Goal: Contribute content: Contribute content

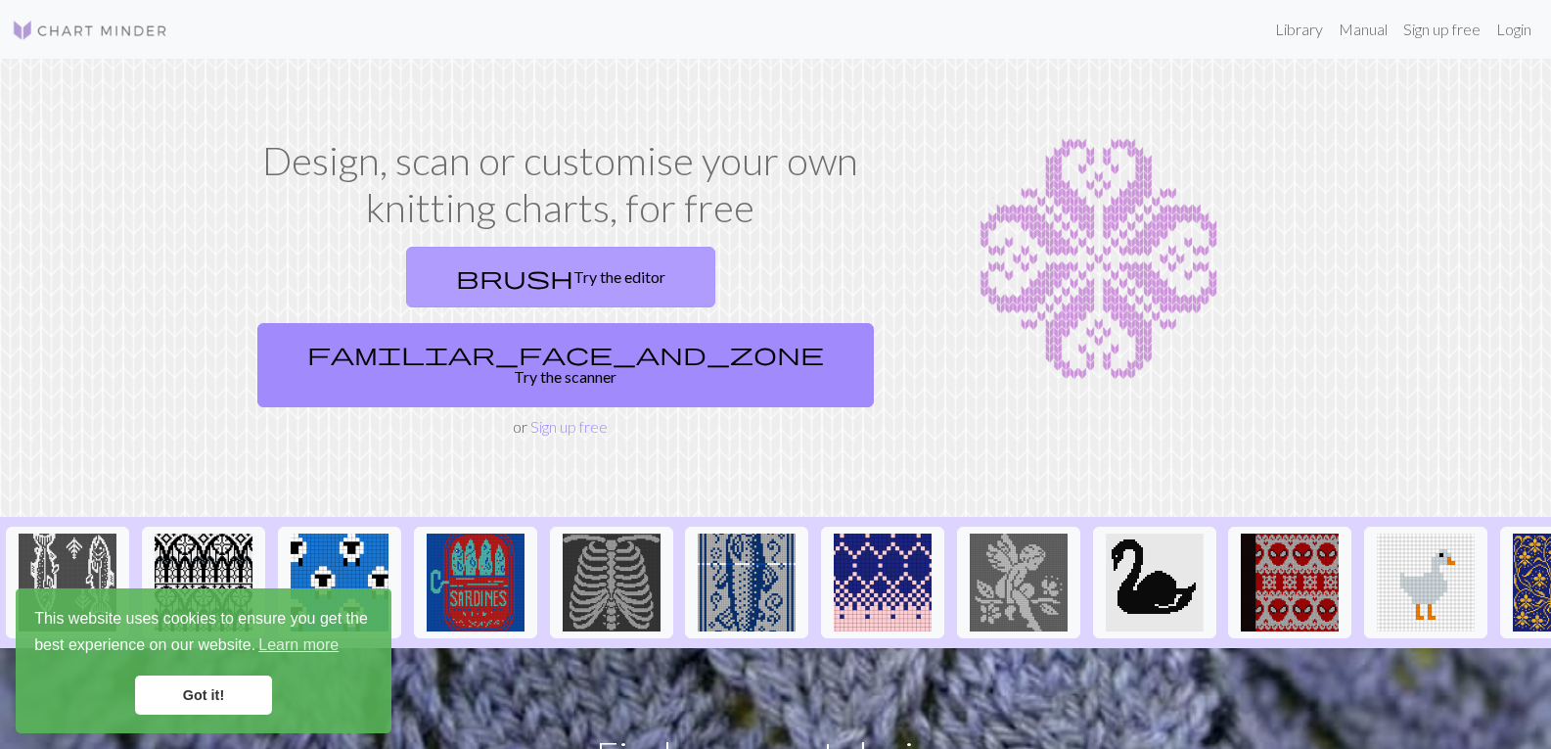
click at [438, 290] on link "brush Try the editor" at bounding box center [560, 277] width 309 height 61
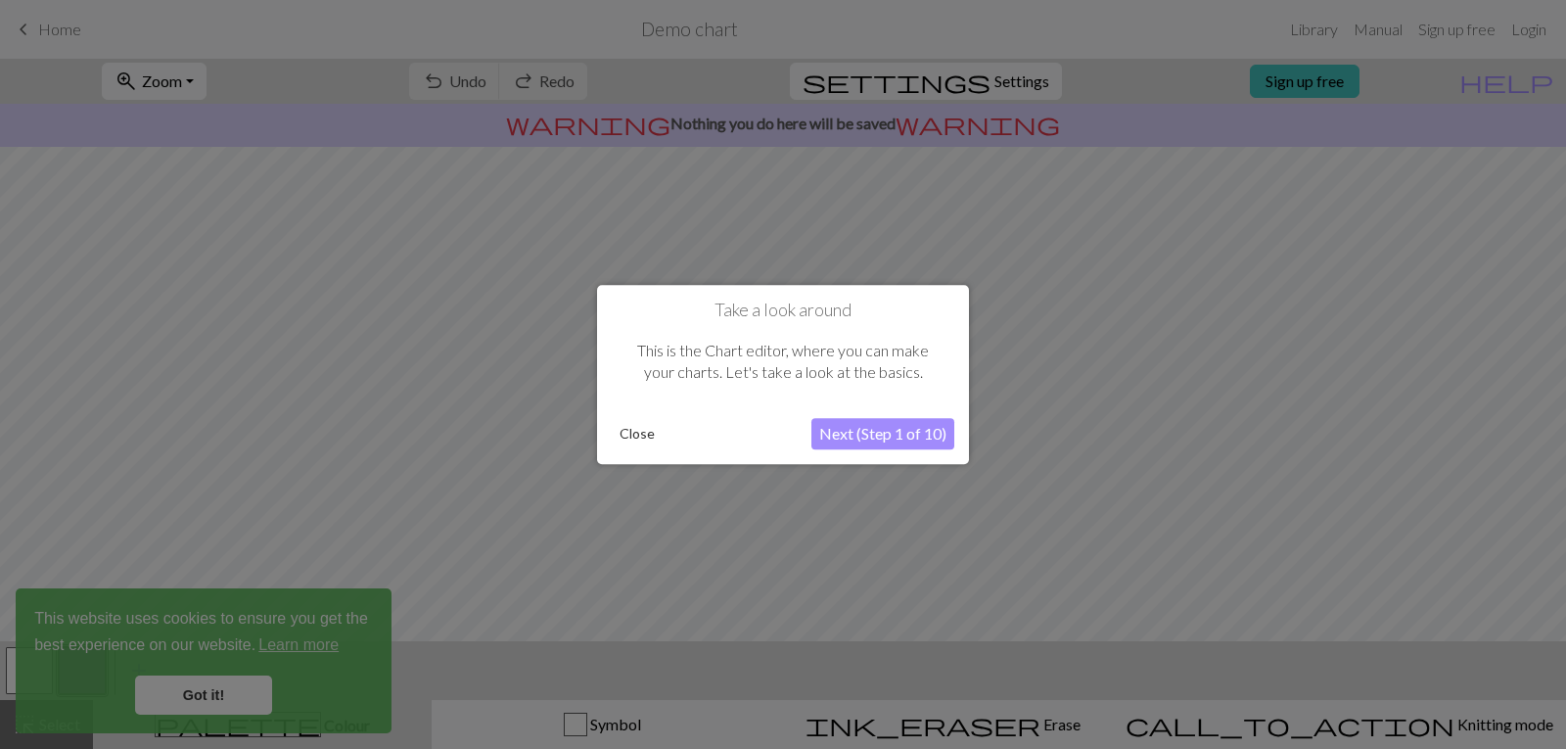
click at [851, 439] on button "Next (Step 1 of 10)" at bounding box center [882, 433] width 143 height 31
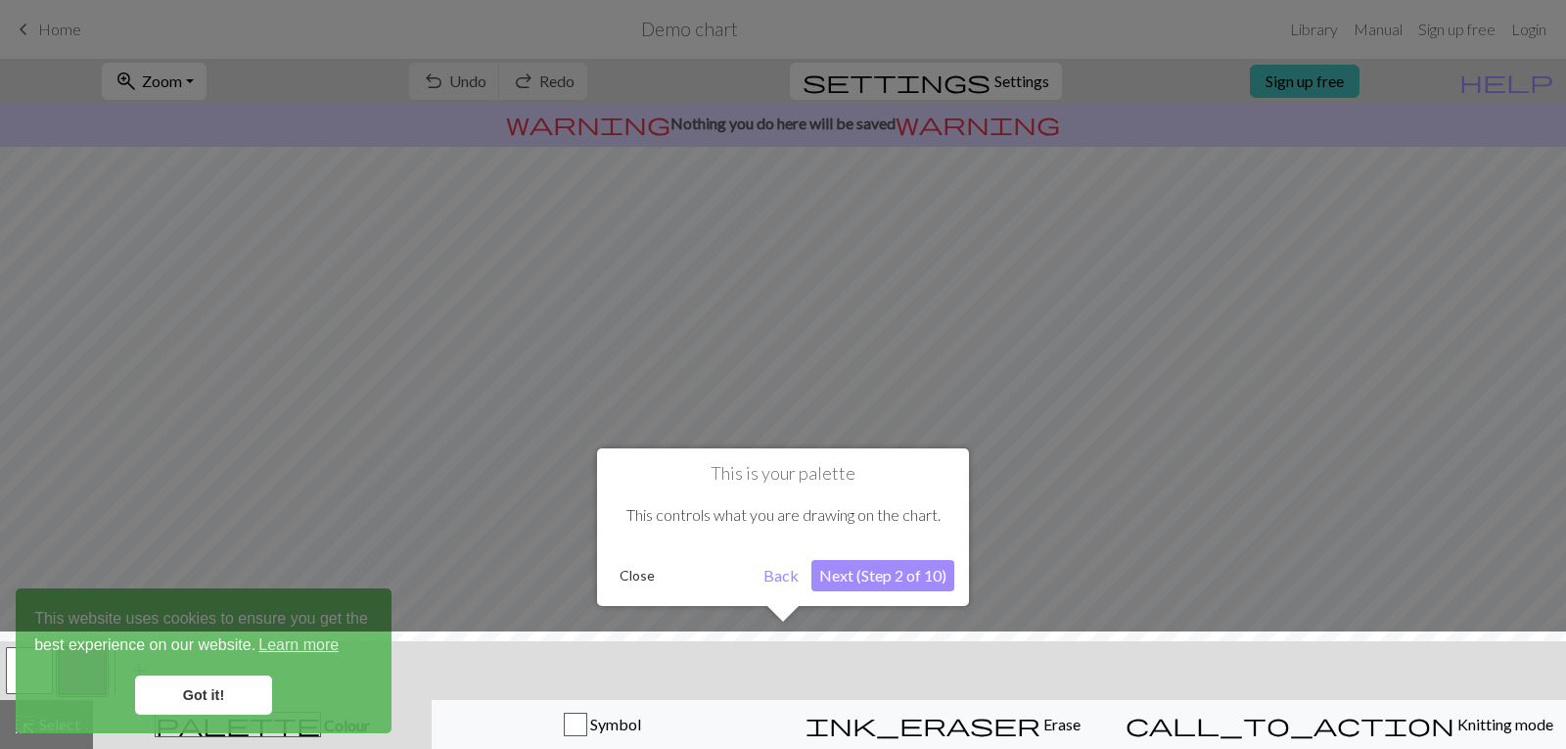
click at [896, 582] on button "Next (Step 2 of 10)" at bounding box center [882, 575] width 143 height 31
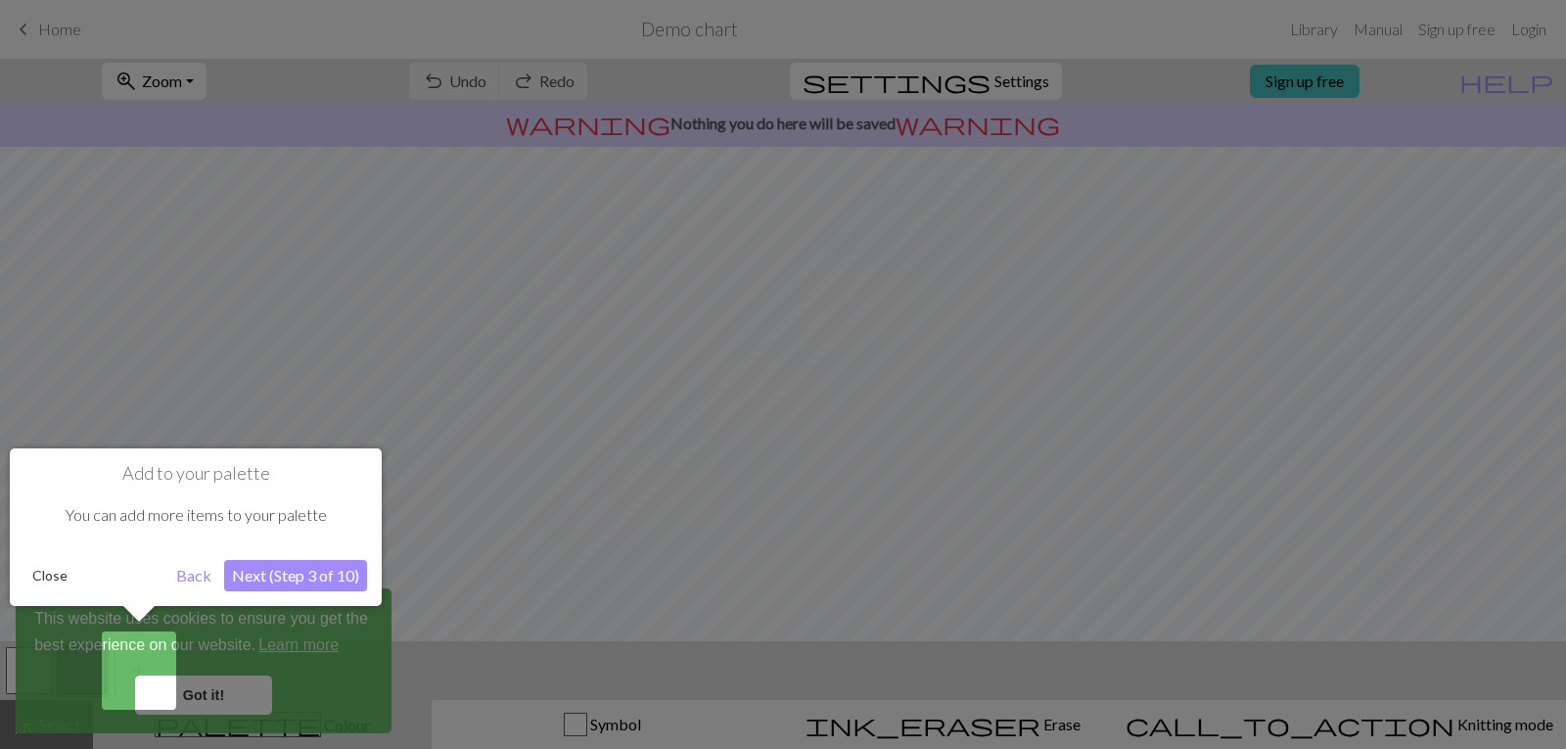
click at [312, 577] on button "Next (Step 3 of 10)" at bounding box center [295, 575] width 143 height 31
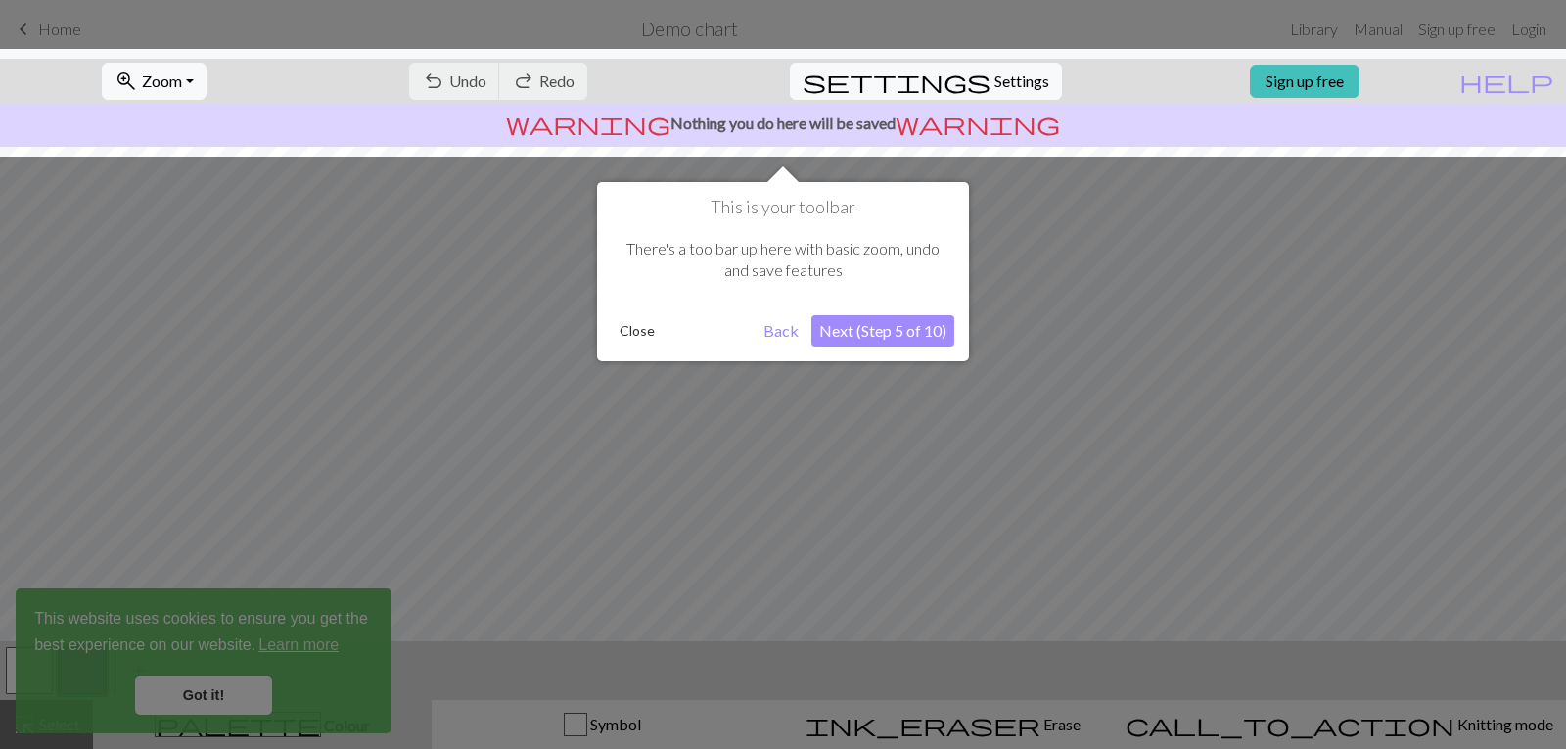
click at [862, 335] on button "Next (Step 5 of 10)" at bounding box center [882, 330] width 143 height 31
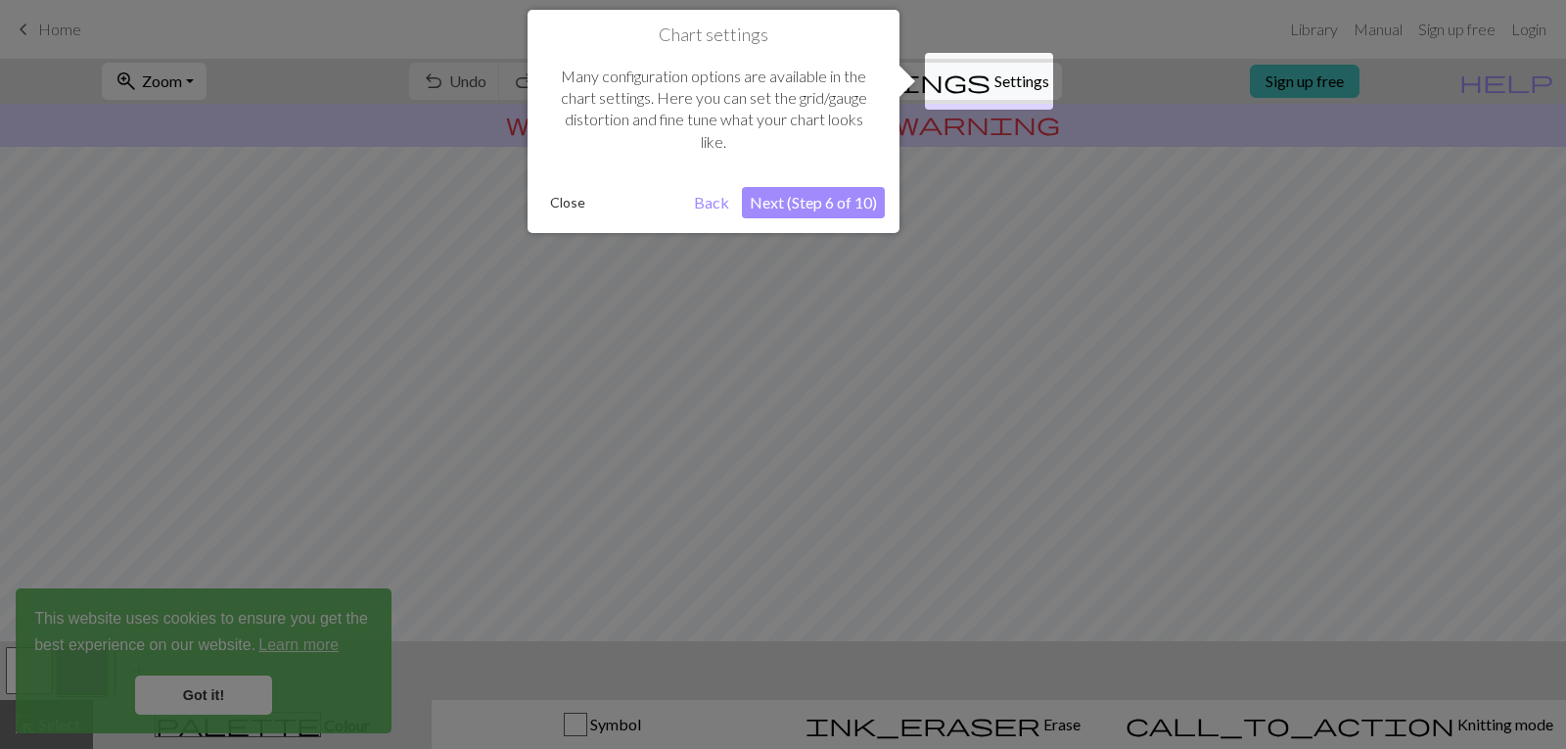
click at [831, 204] on button "Next (Step 6 of 10)" at bounding box center [813, 202] width 143 height 31
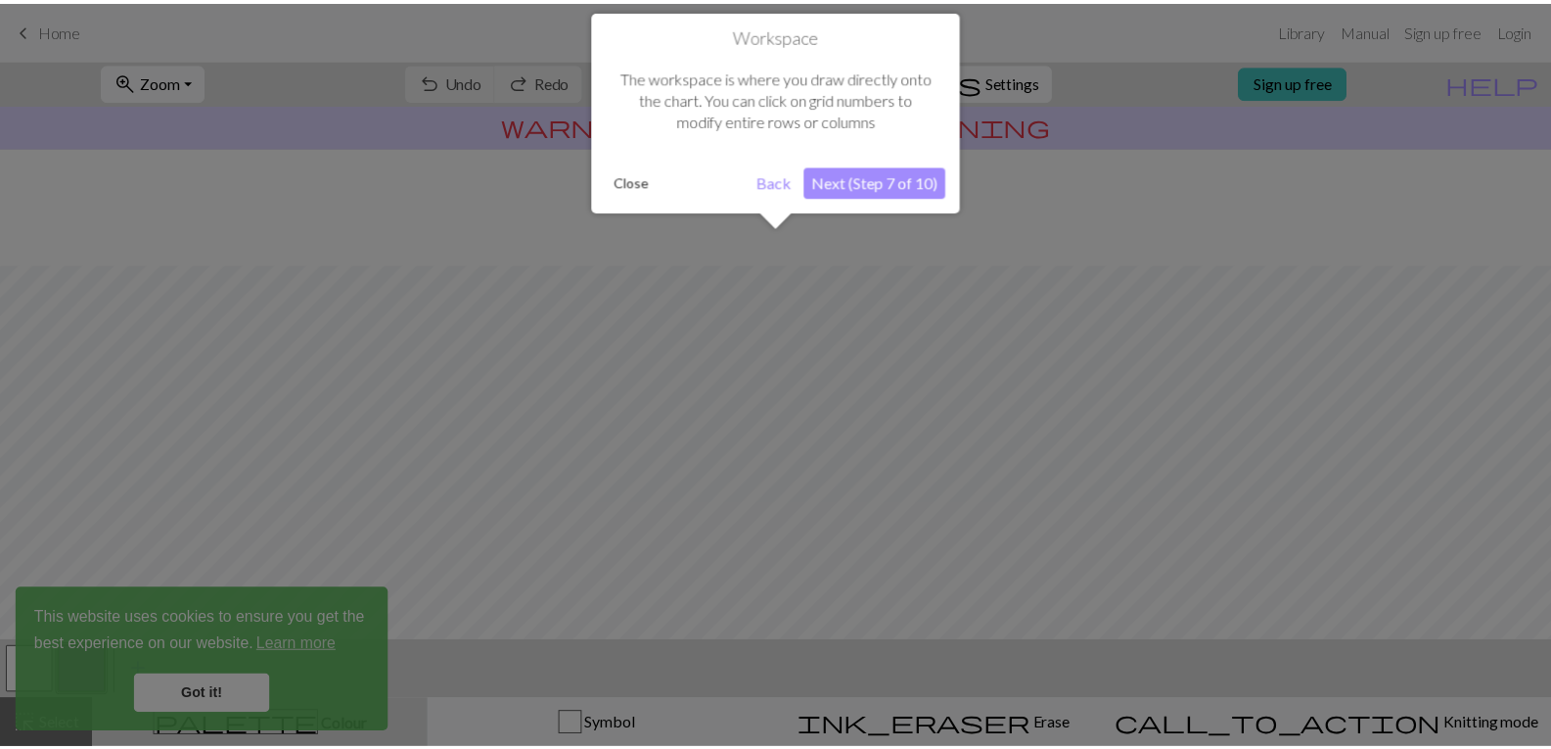
scroll to position [117, 0]
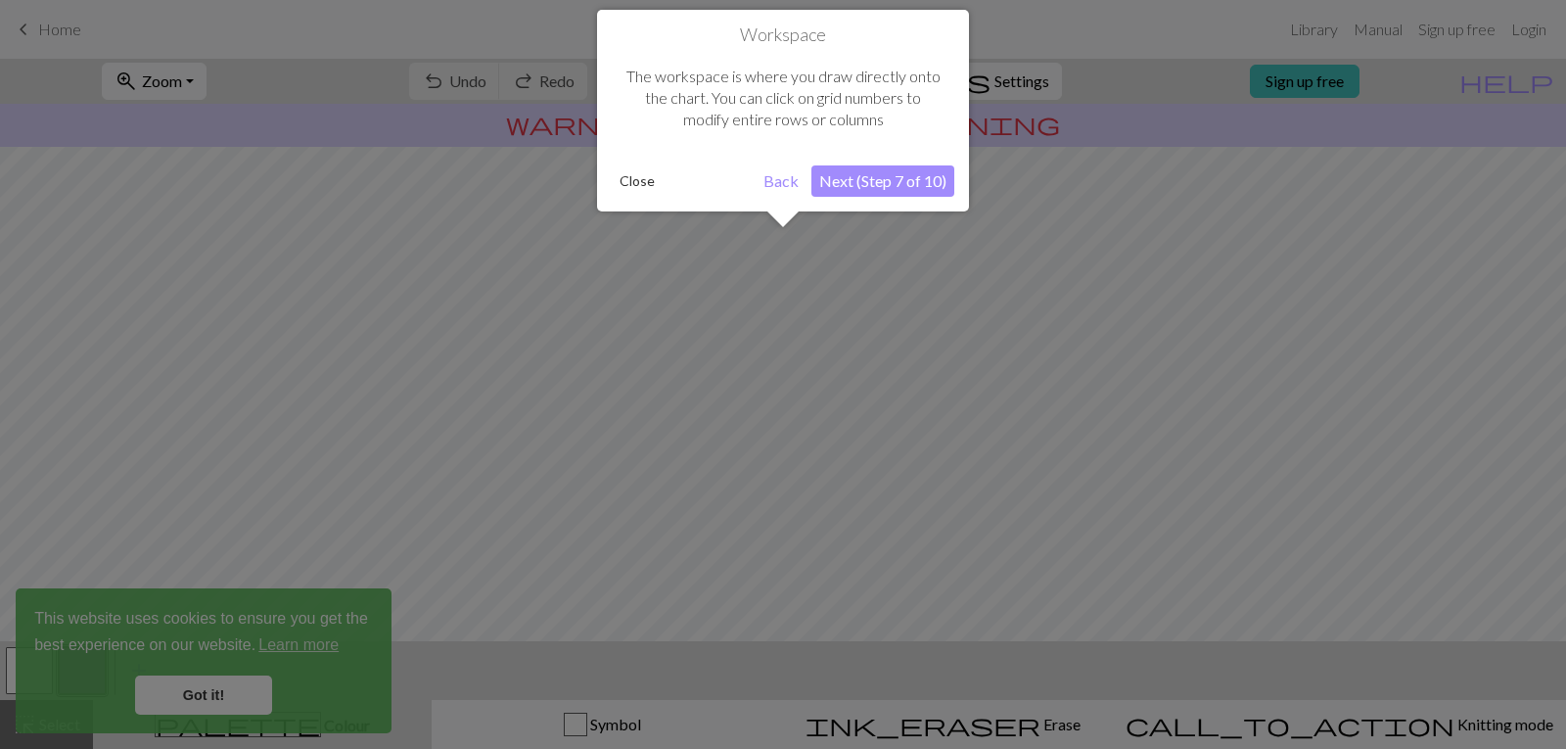
click at [831, 204] on div "Workspace The workspace is where you draw directly onto the chart. You can clic…" at bounding box center [783, 111] width 372 height 202
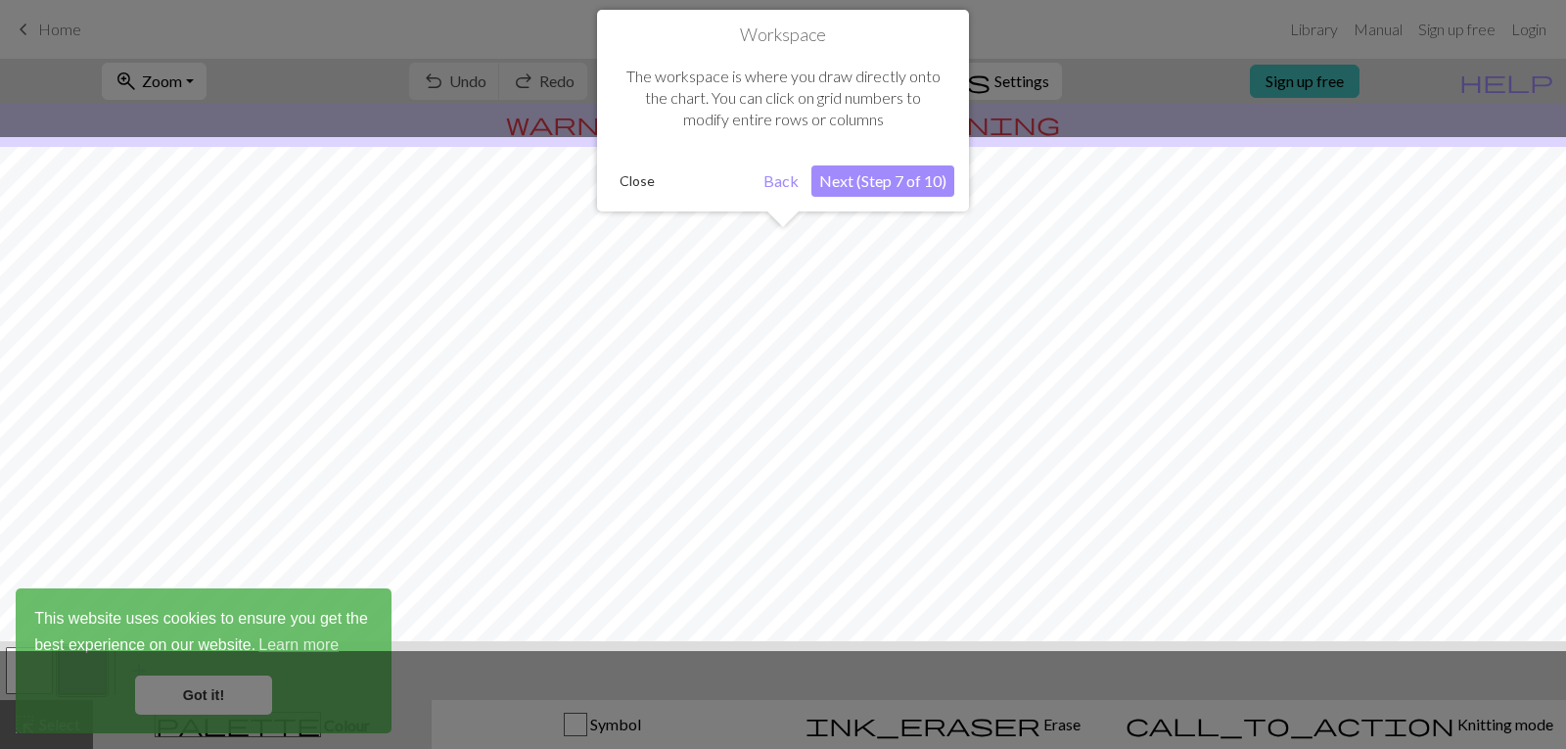
click at [848, 192] on button "Next (Step 7 of 10)" at bounding box center [882, 180] width 143 height 31
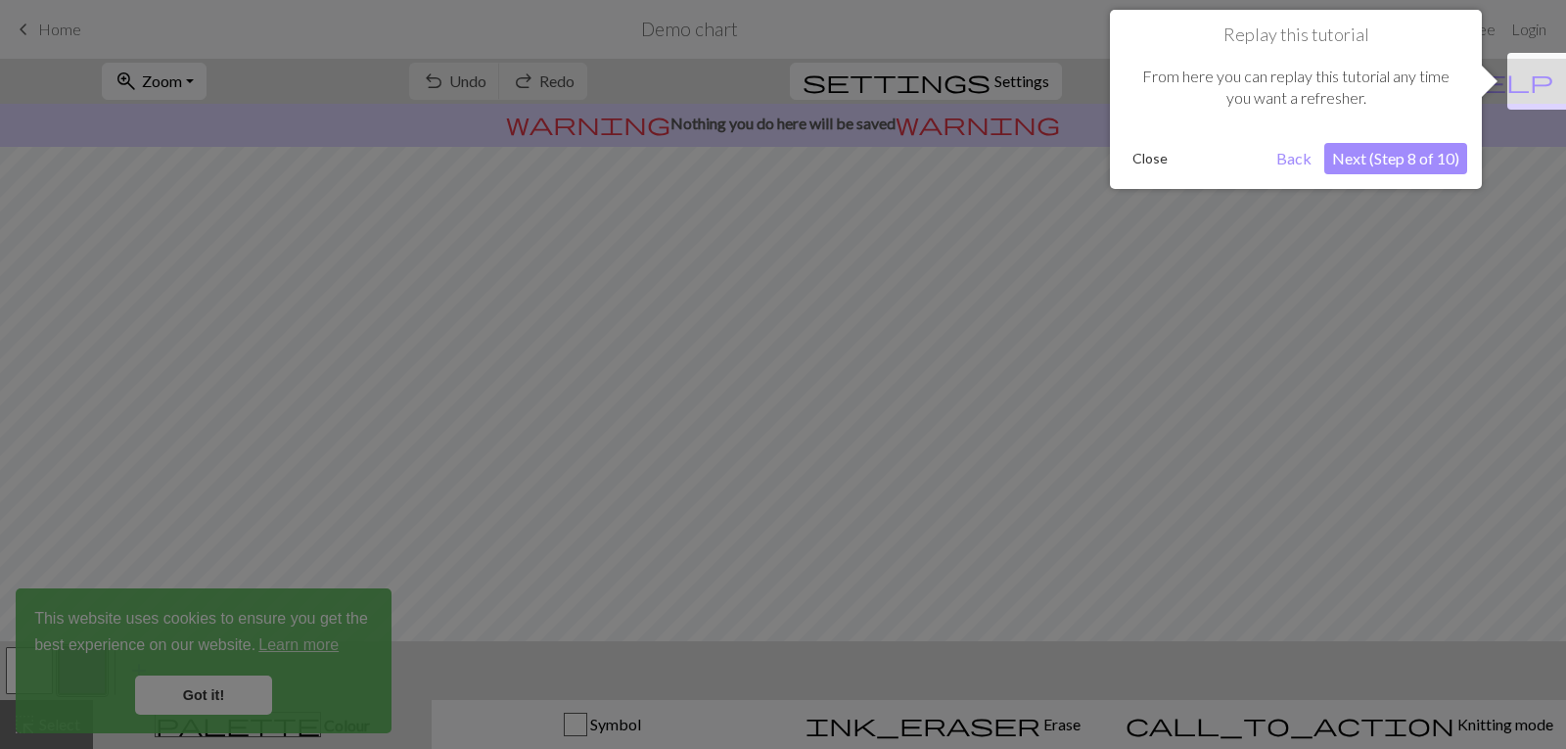
click at [1401, 162] on button "Next (Step 8 of 10)" at bounding box center [1395, 158] width 143 height 31
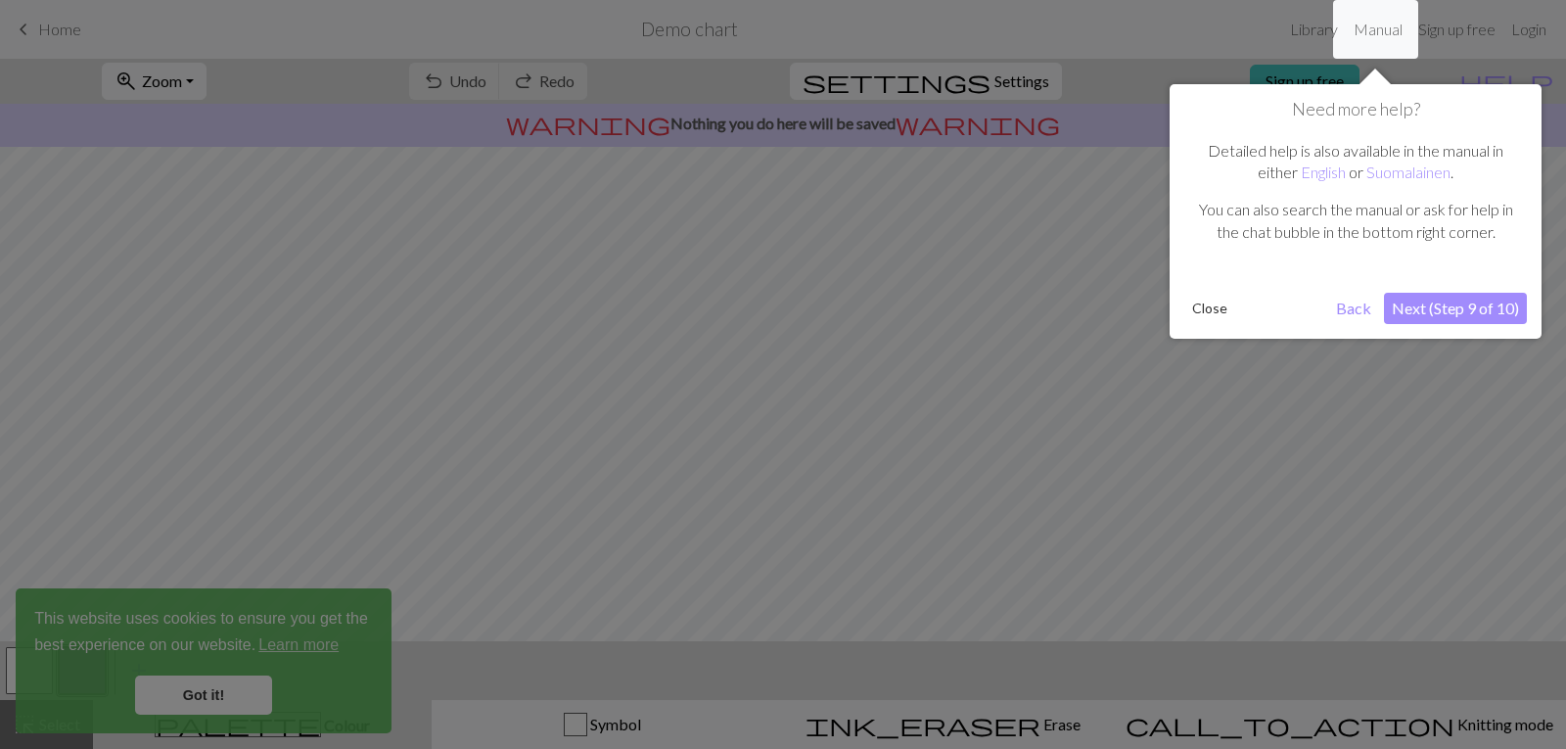
click at [1436, 301] on button "Next (Step 9 of 10)" at bounding box center [1455, 308] width 143 height 31
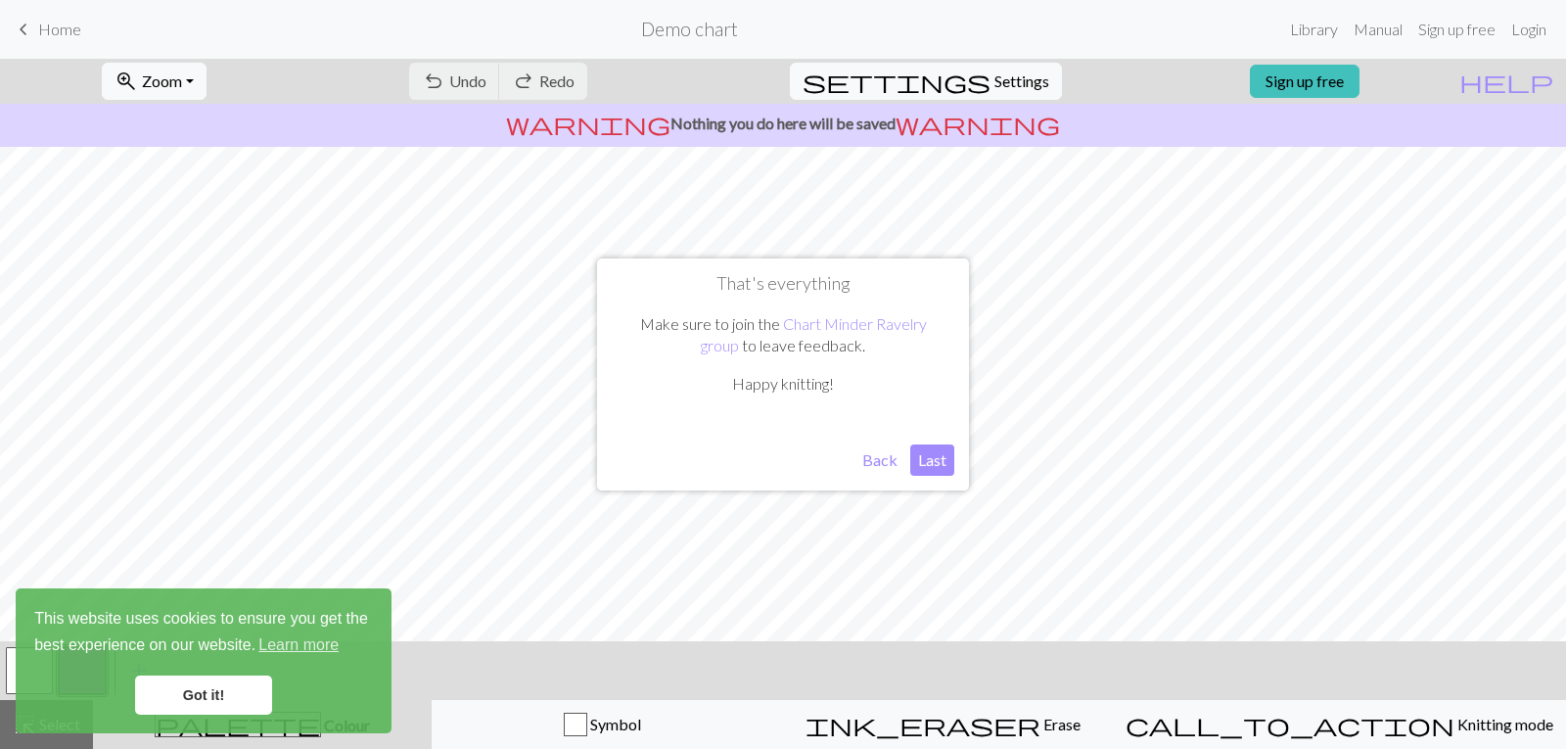
click at [928, 468] on button "Last" at bounding box center [932, 459] width 44 height 31
click at [535, 84] on div "undo Undo Undo redo Redo Redo" at bounding box center [498, 81] width 208 height 45
click at [200, 686] on link "Got it!" at bounding box center [203, 694] width 137 height 39
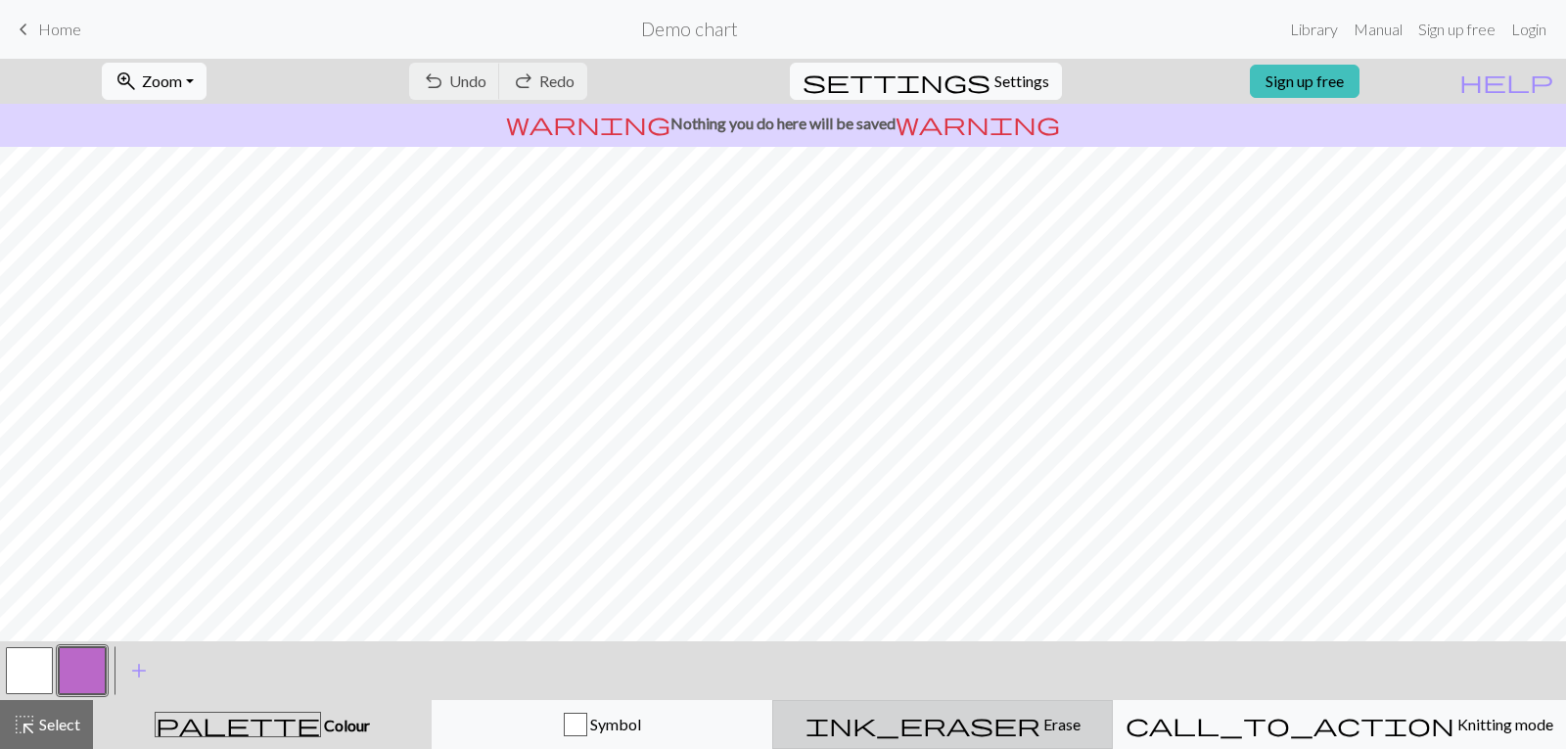
click at [1041, 720] on span "Erase" at bounding box center [1060, 724] width 40 height 19
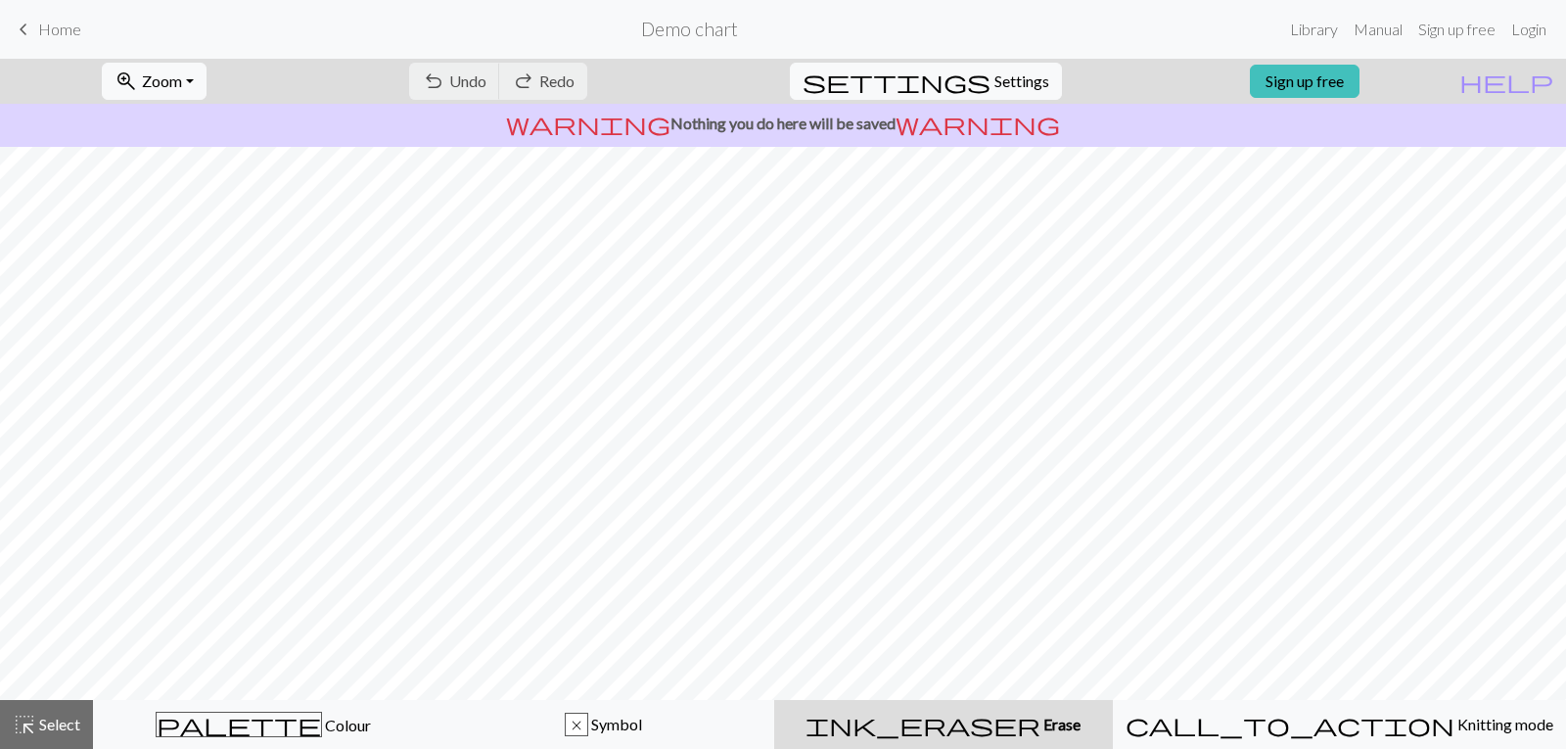
click at [987, 722] on span "ink_eraser" at bounding box center [923, 724] width 235 height 27
click at [486, 83] on span "Undo" at bounding box center [467, 80] width 37 height 19
click at [551, 83] on div "undo Undo Undo redo Redo Redo" at bounding box center [498, 81] width 208 height 45
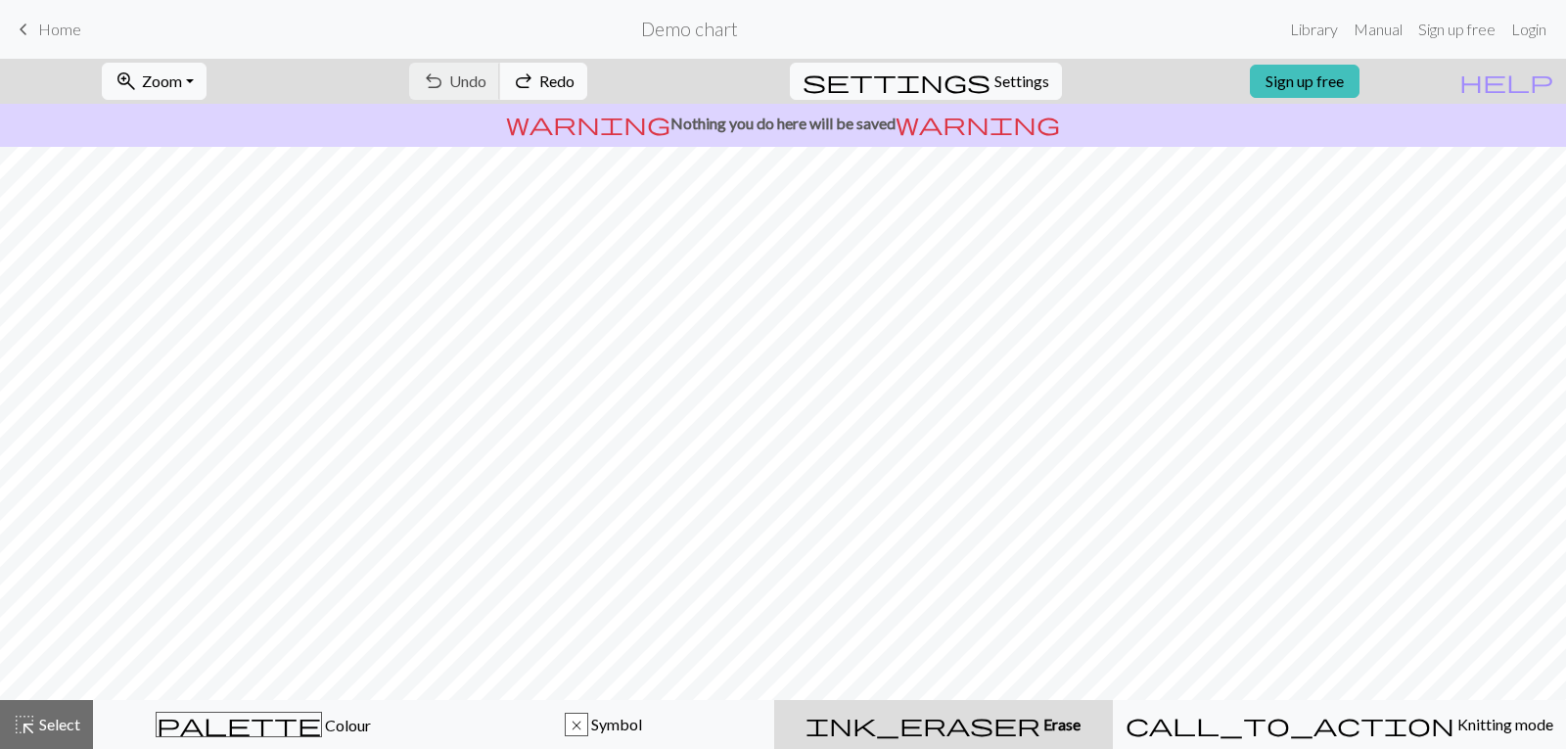
click at [551, 83] on div "undo Undo Undo redo Redo Redo" at bounding box center [498, 81] width 208 height 45
click at [1023, 82] on span "Settings" at bounding box center [1021, 80] width 55 height 23
select select "aran"
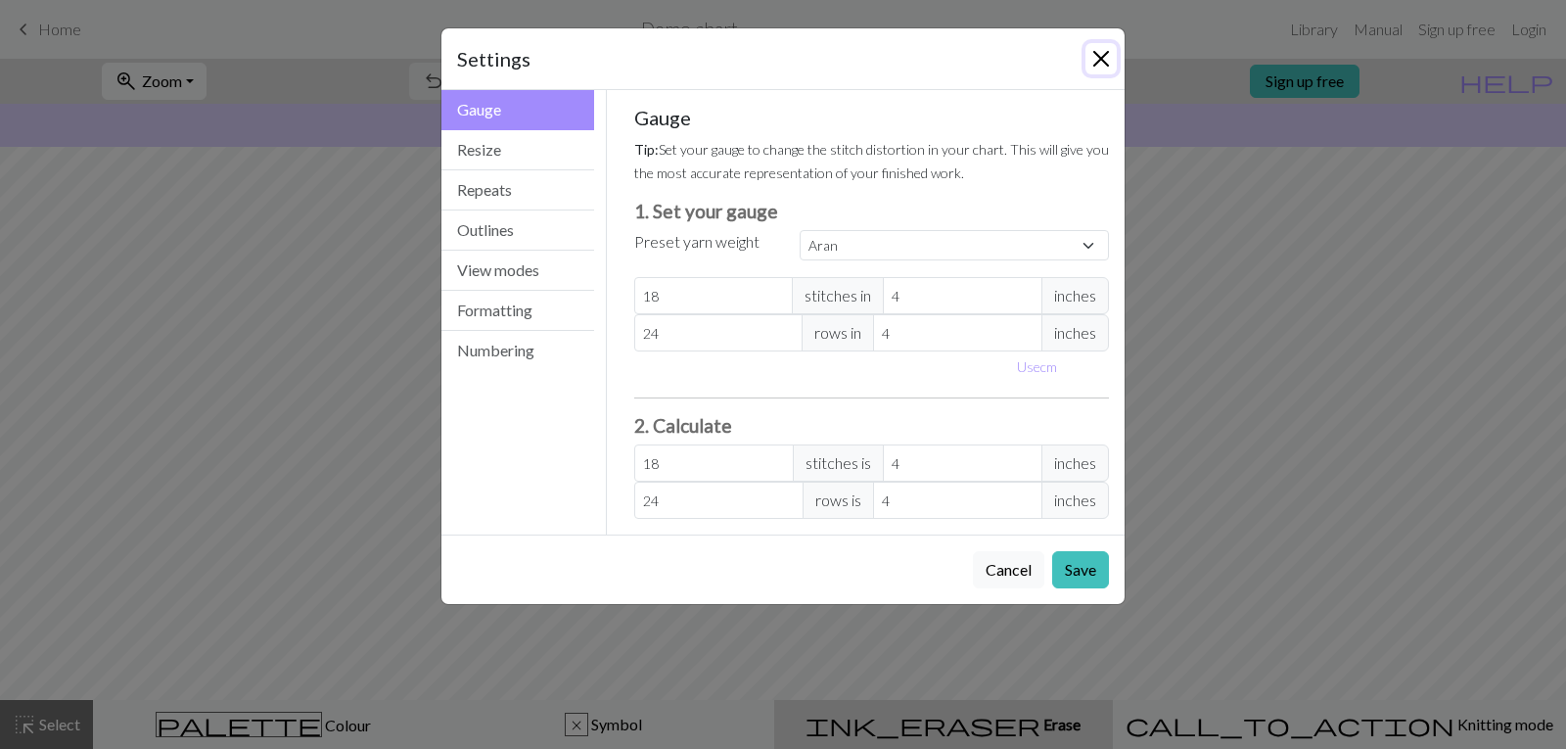
click at [1090, 53] on button "Close" at bounding box center [1100, 58] width 31 height 31
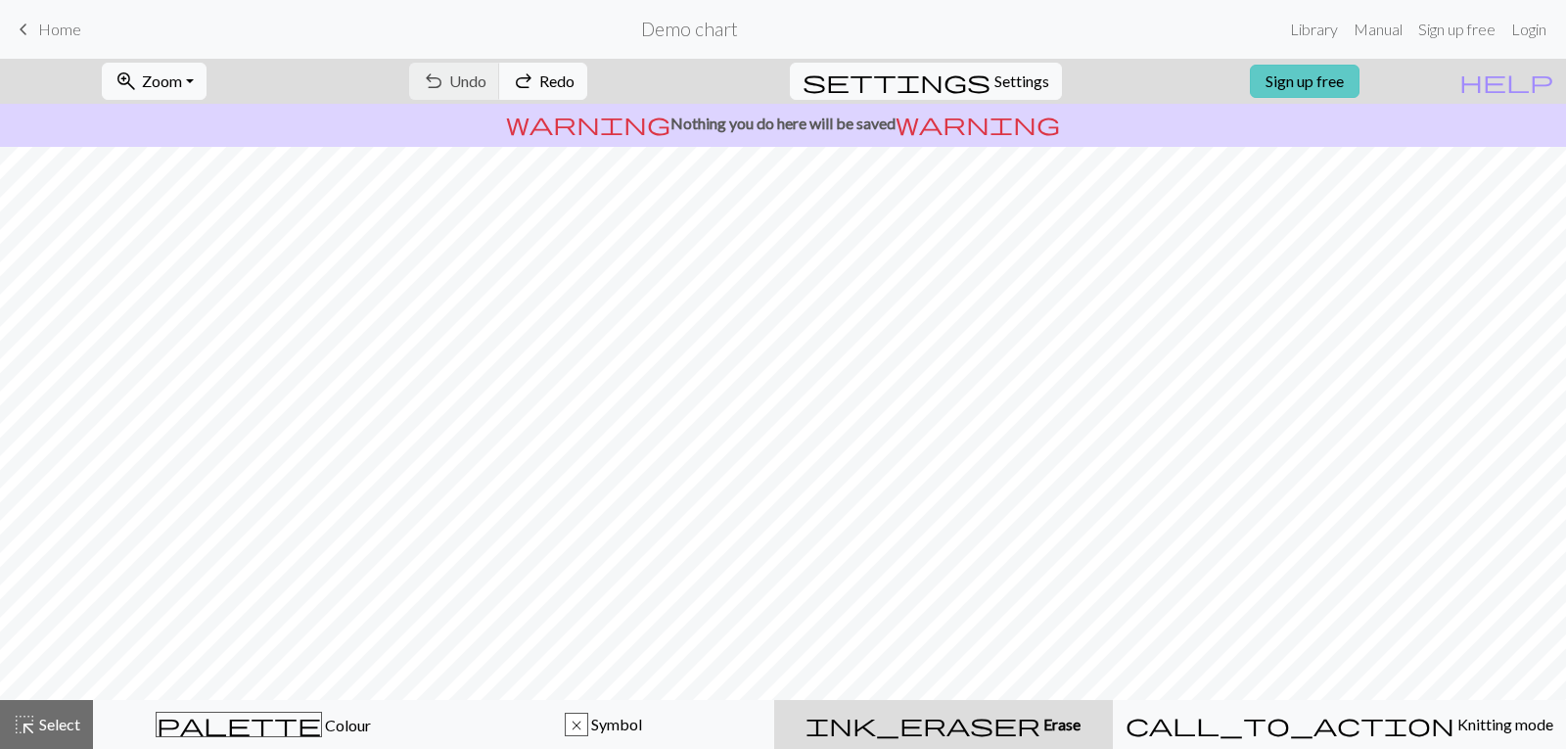
click at [1360, 84] on link "Sign up free" at bounding box center [1305, 81] width 110 height 33
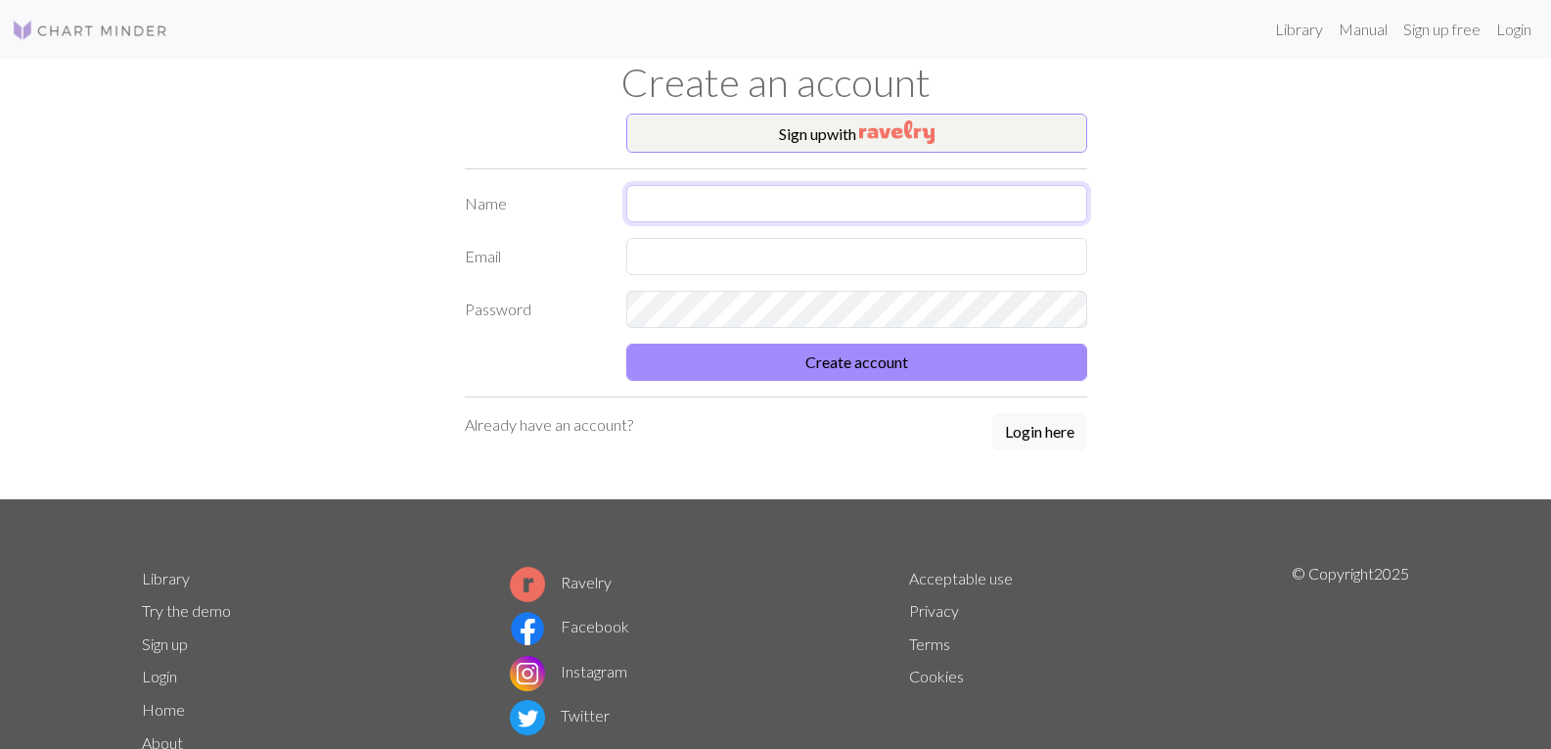
click at [961, 202] on input "text" at bounding box center [856, 203] width 461 height 37
type input "[PERSON_NAME]"
click at [884, 262] on input "text" at bounding box center [856, 256] width 461 height 37
type input "laura.eveliina@hotmail.fi"
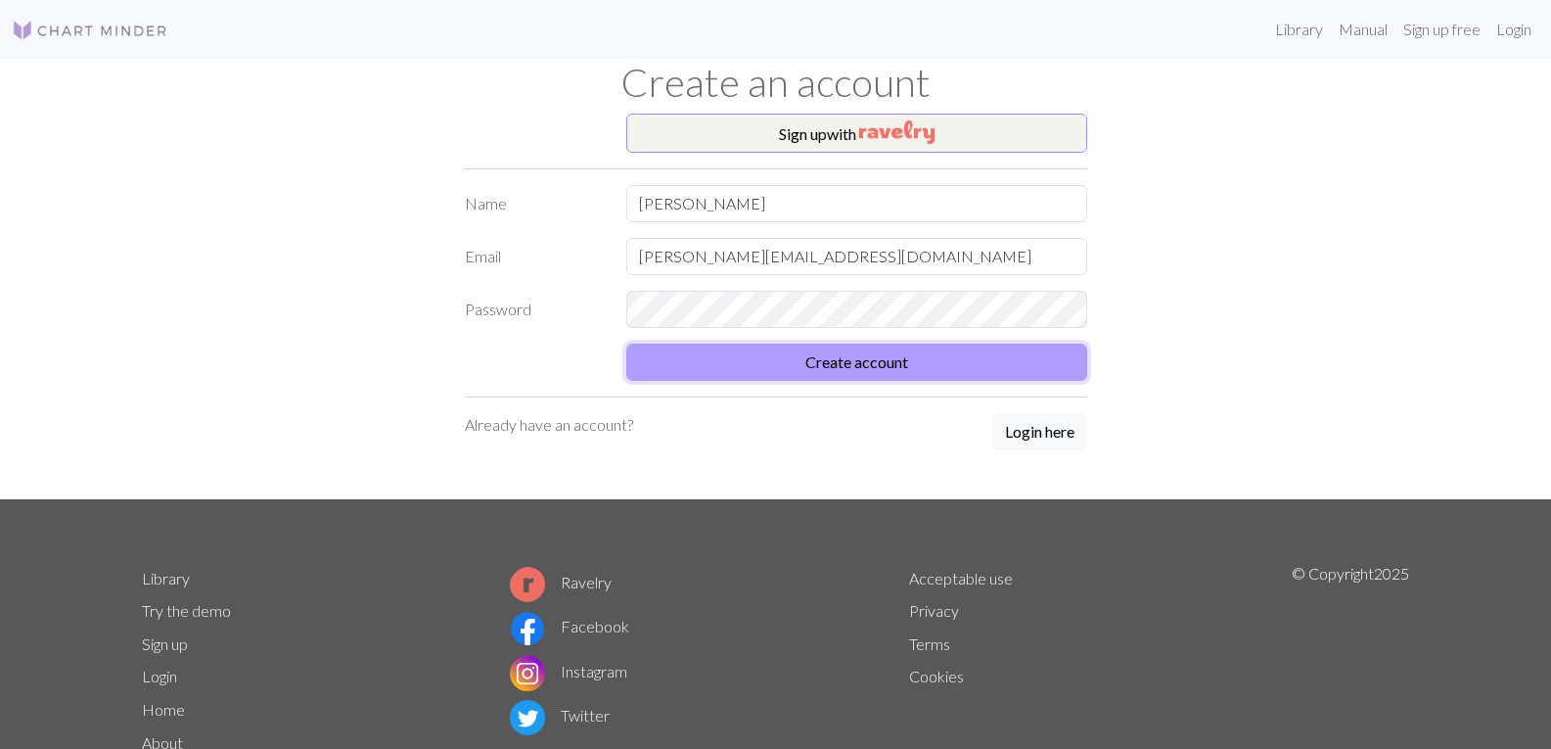
click at [838, 360] on button "Create account" at bounding box center [856, 362] width 461 height 37
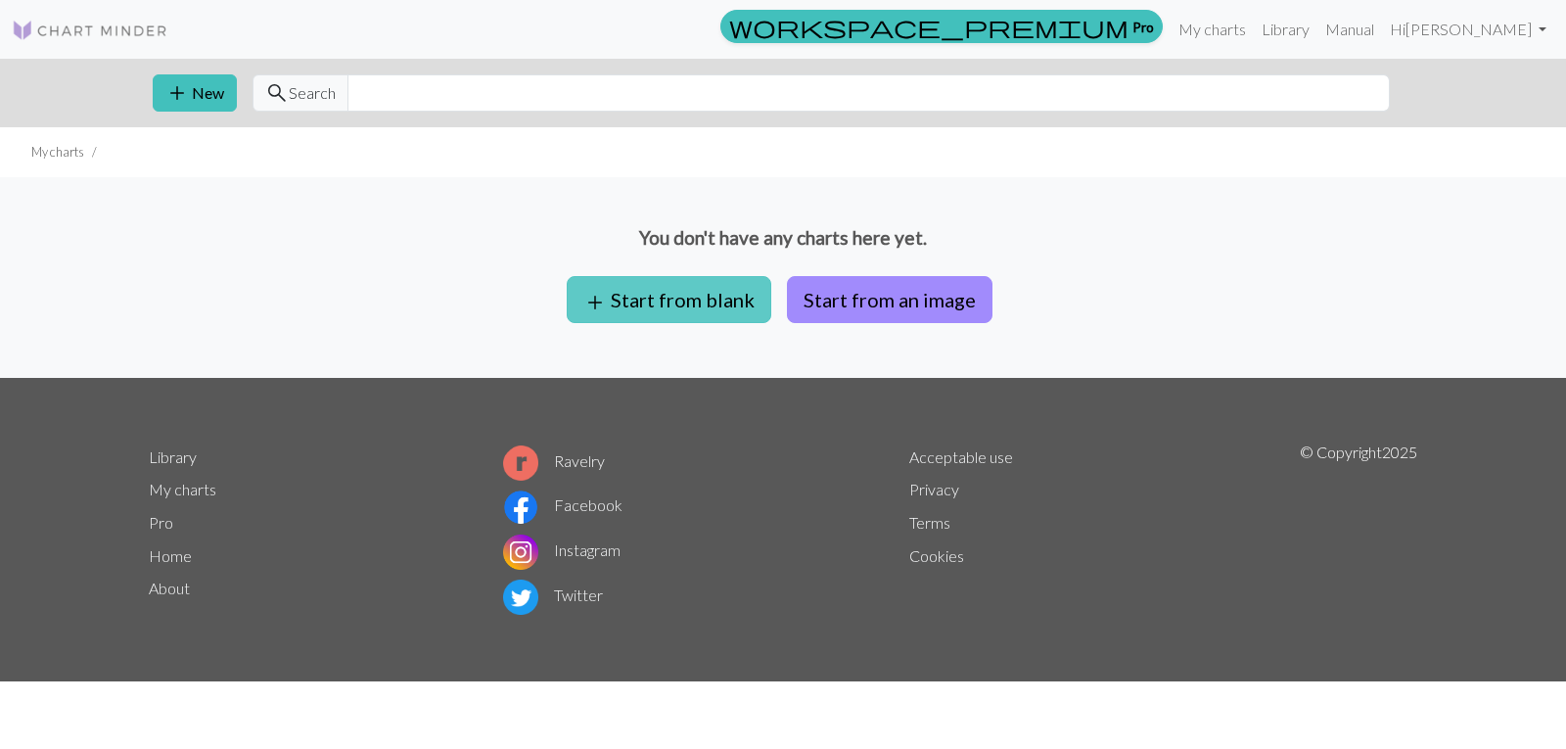
click at [740, 299] on button "add Start from blank" at bounding box center [669, 299] width 205 height 47
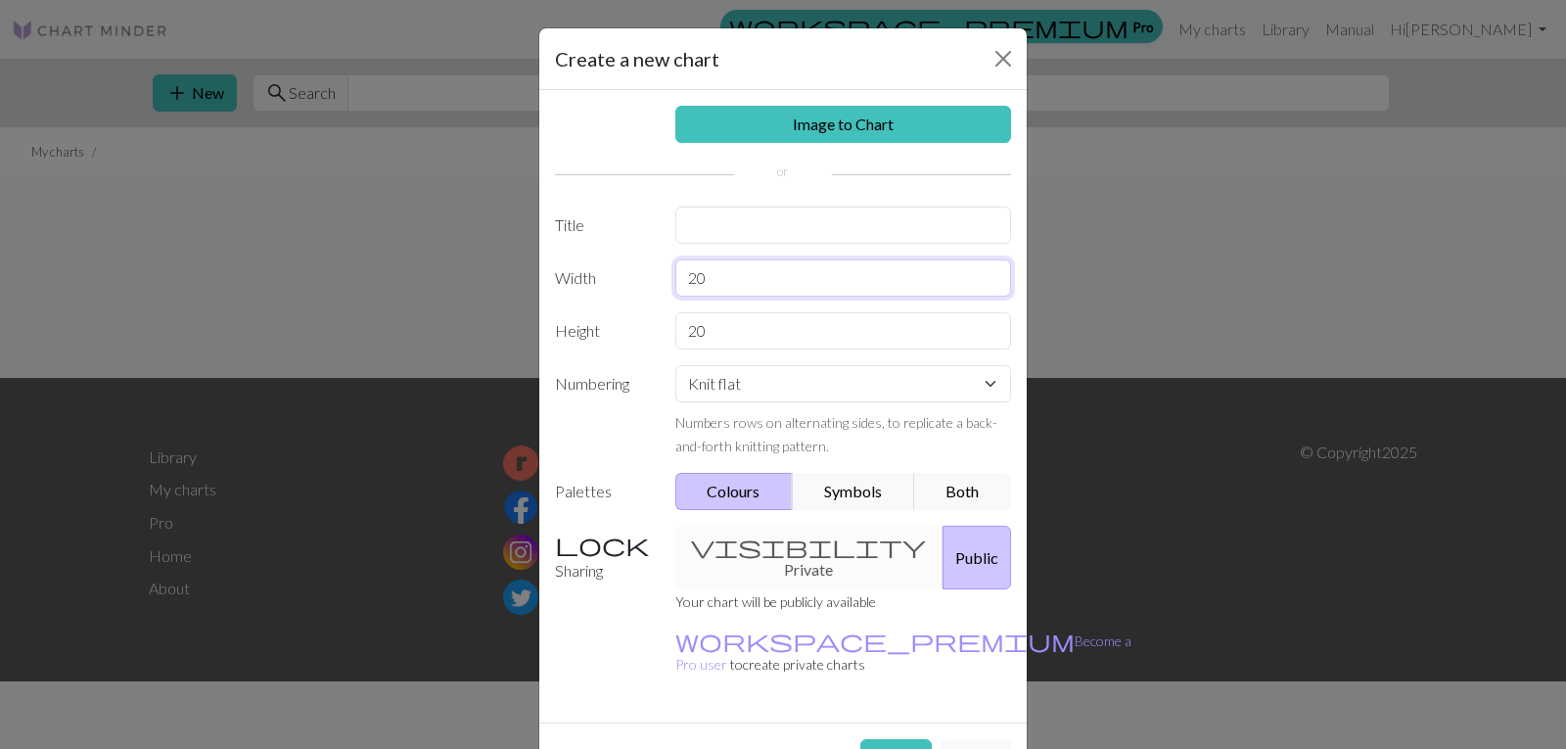
click at [725, 286] on input "20" at bounding box center [843, 277] width 337 height 37
type input "2"
type input "15"
click at [711, 339] on input "20" at bounding box center [843, 330] width 337 height 37
type input "2"
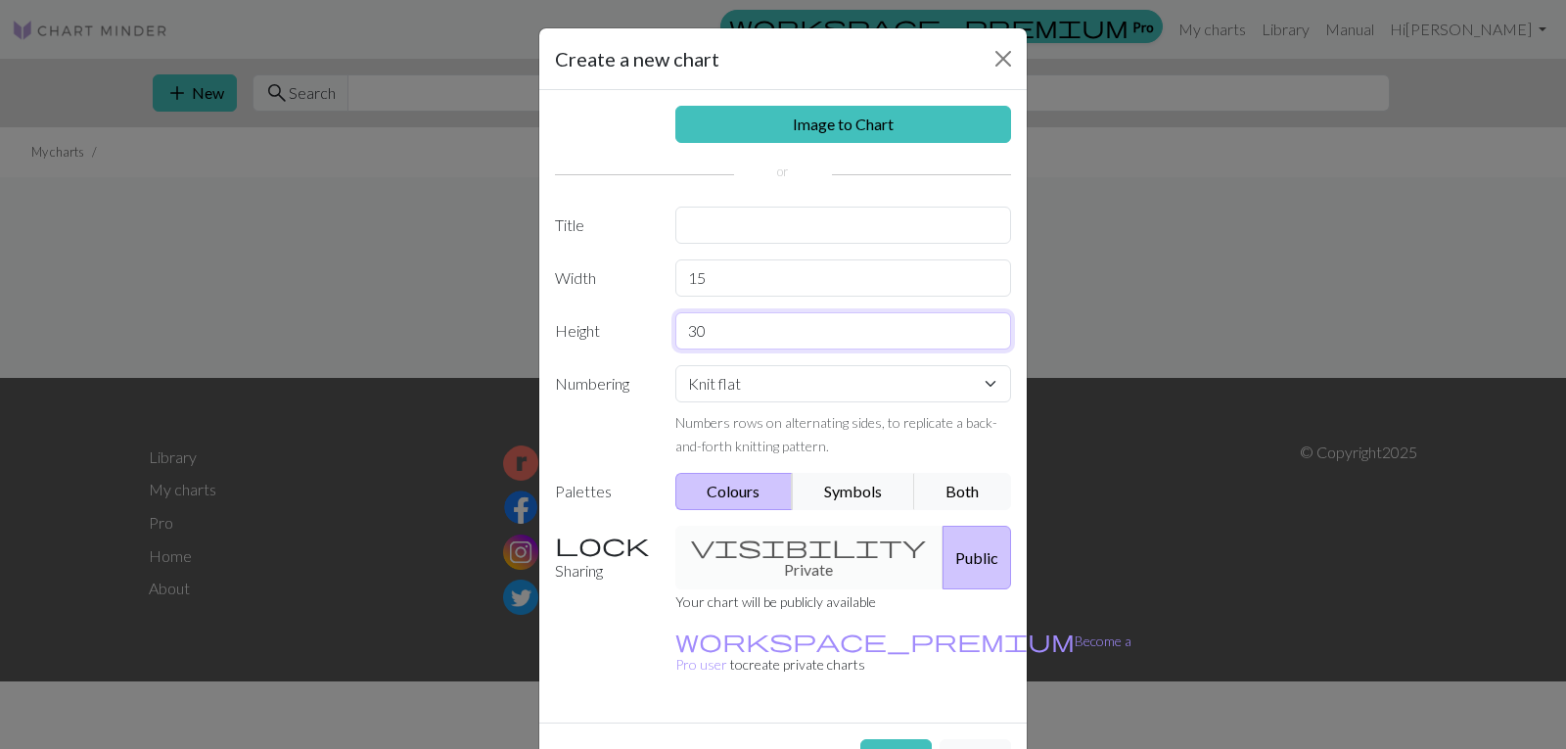
type input "3"
type input "40"
click at [900, 739] on button "Create" at bounding box center [895, 757] width 71 height 37
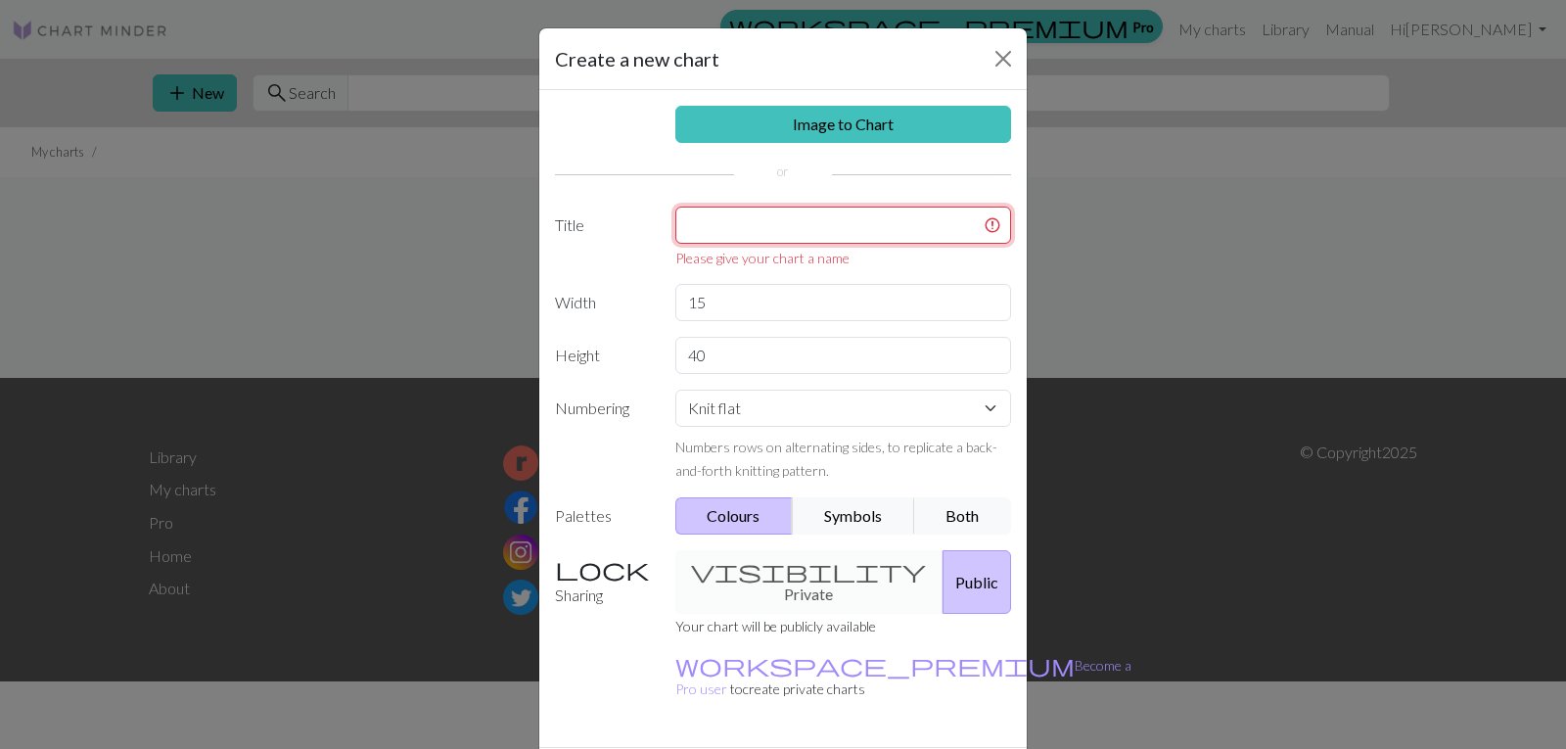
click at [720, 228] on input "text" at bounding box center [843, 225] width 337 height 37
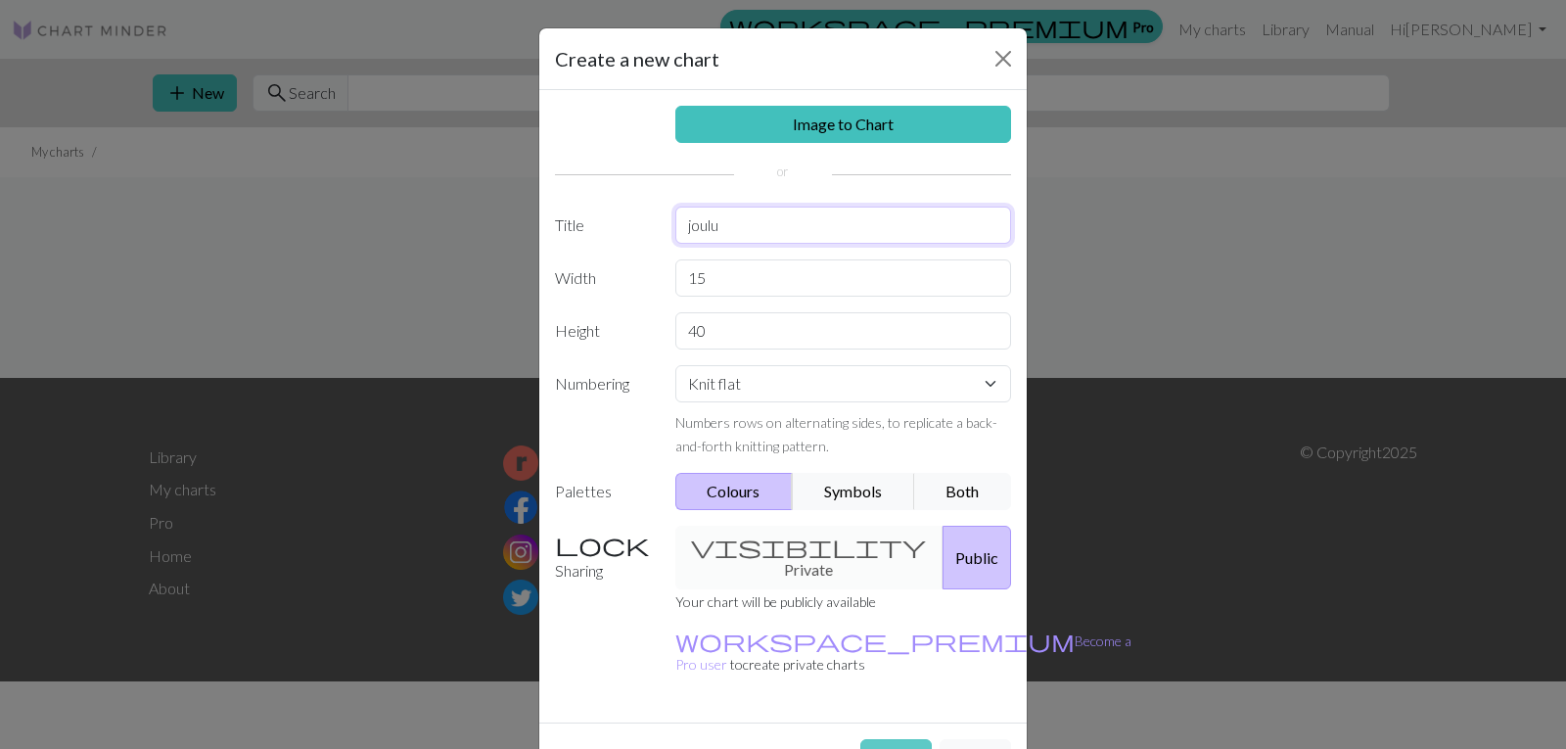
type input "joulu"
click at [909, 739] on button "Create" at bounding box center [895, 757] width 71 height 37
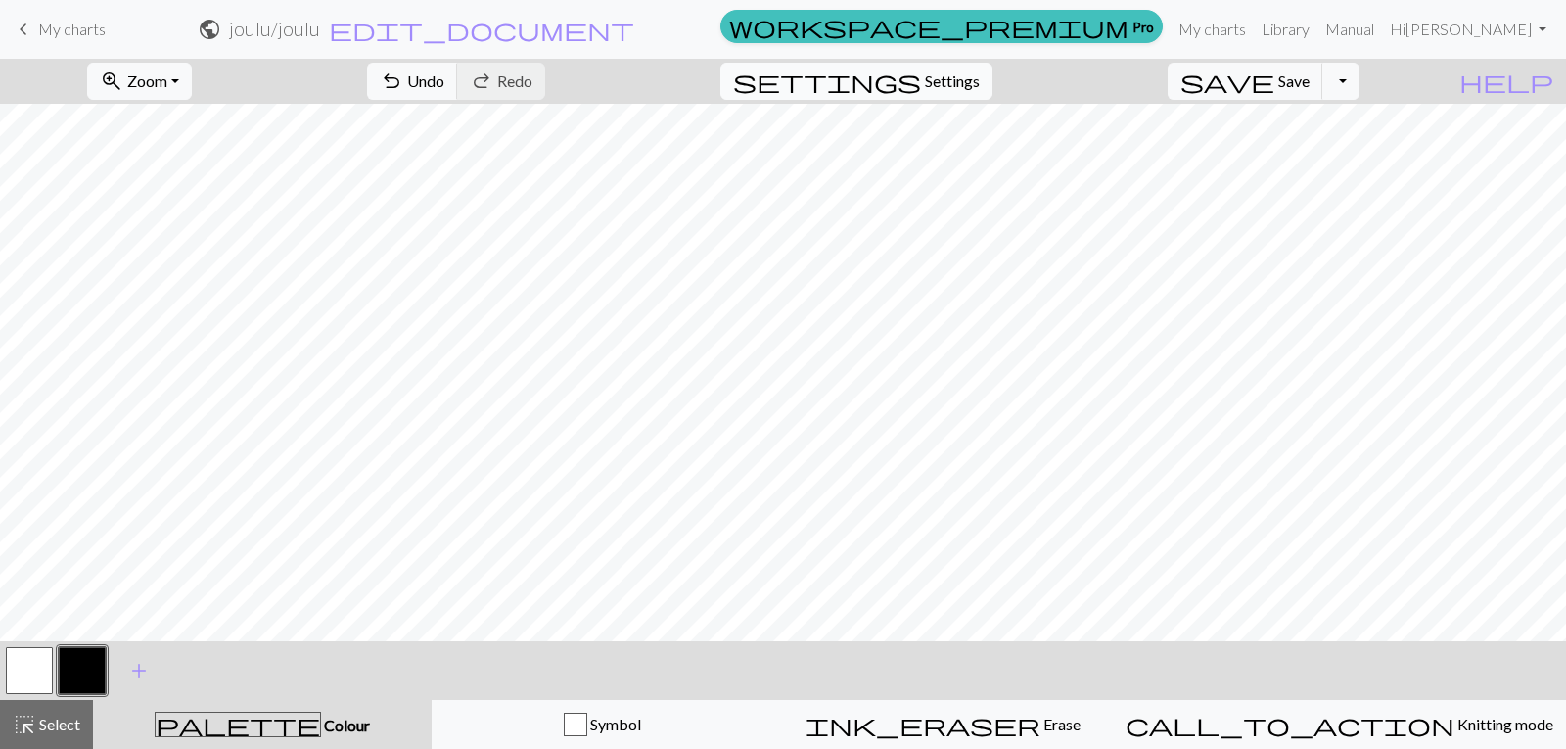
click at [974, 78] on span "Settings" at bounding box center [952, 80] width 55 height 23
select select "aran"
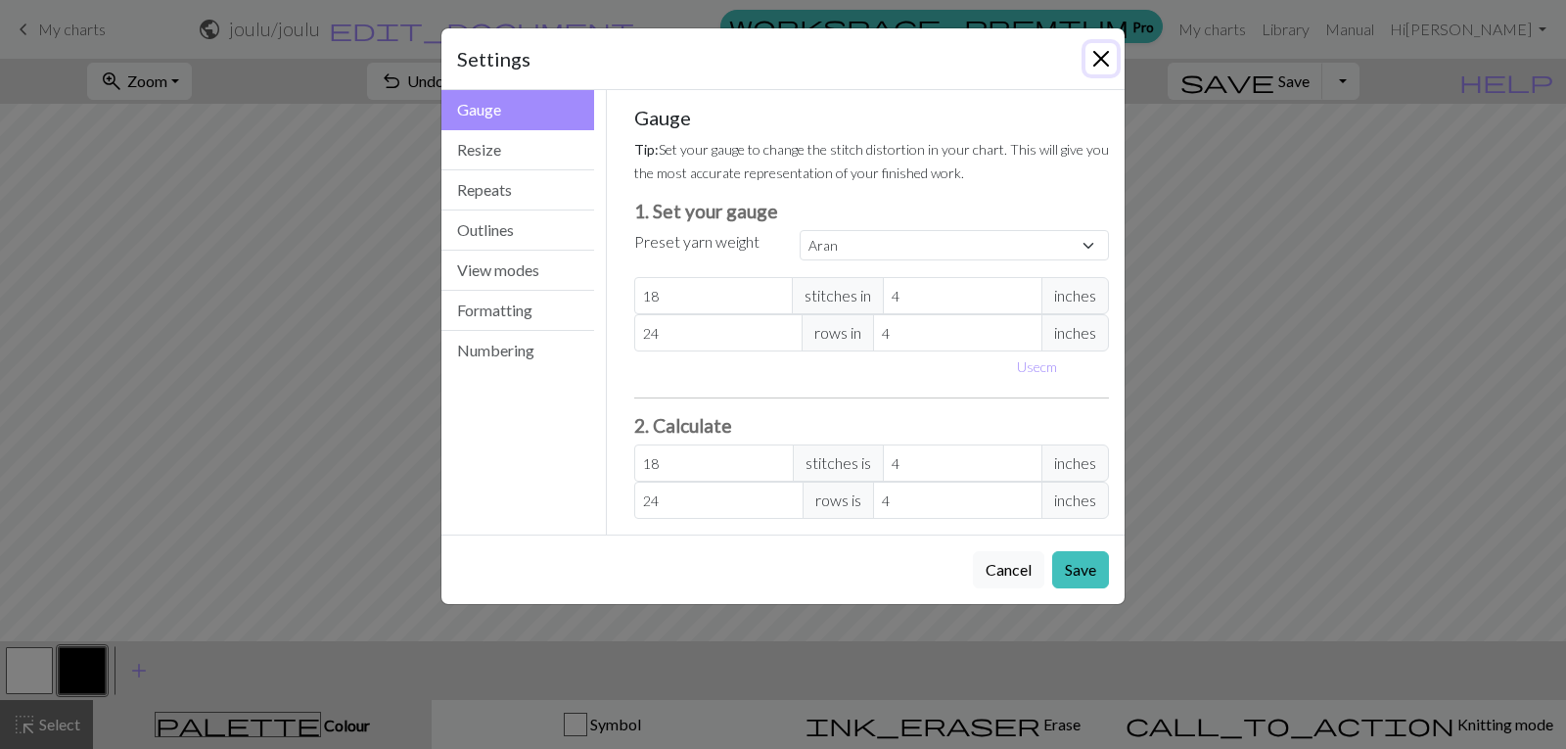
click at [1098, 61] on button "Close" at bounding box center [1100, 58] width 31 height 31
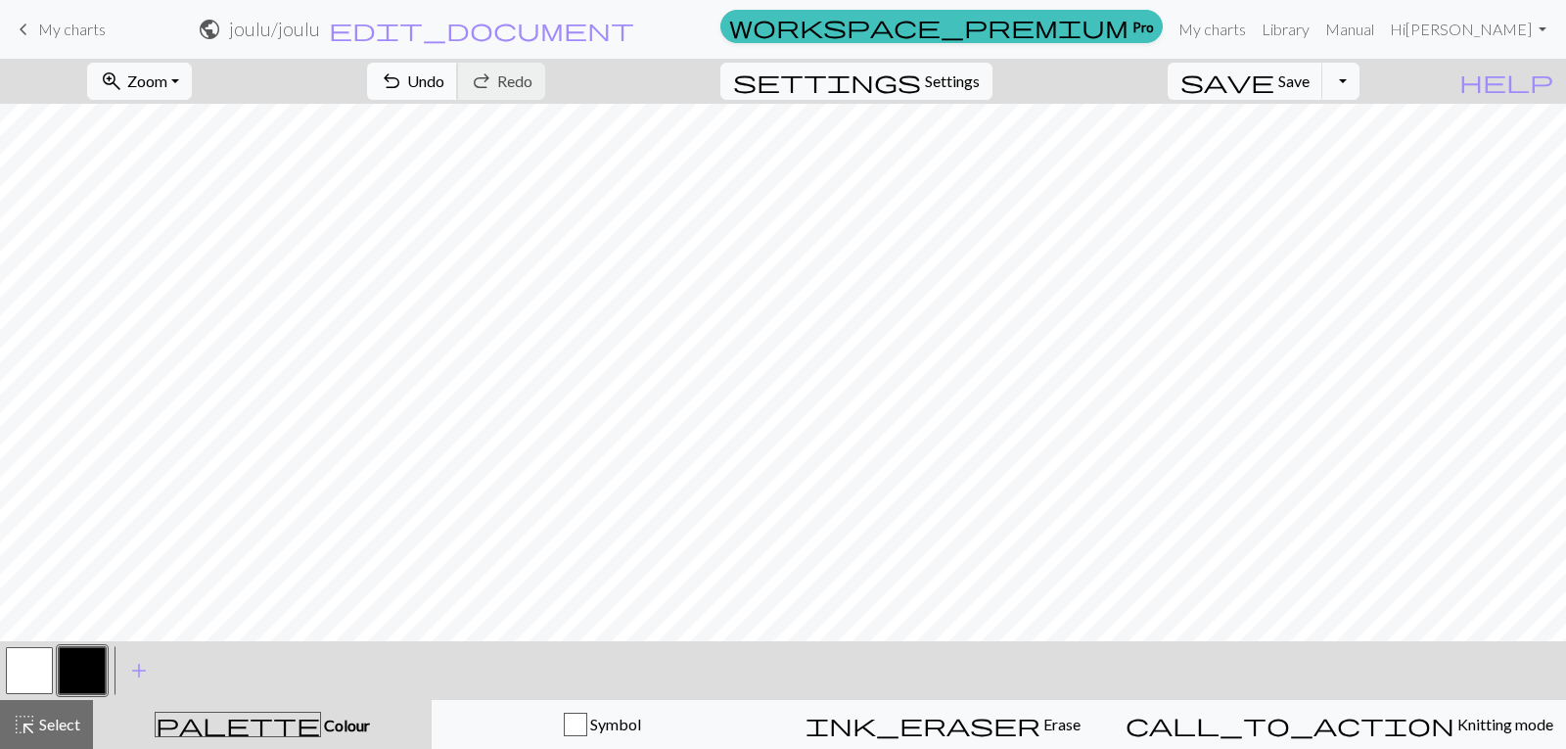
click at [403, 87] on span "undo" at bounding box center [391, 81] width 23 height 27
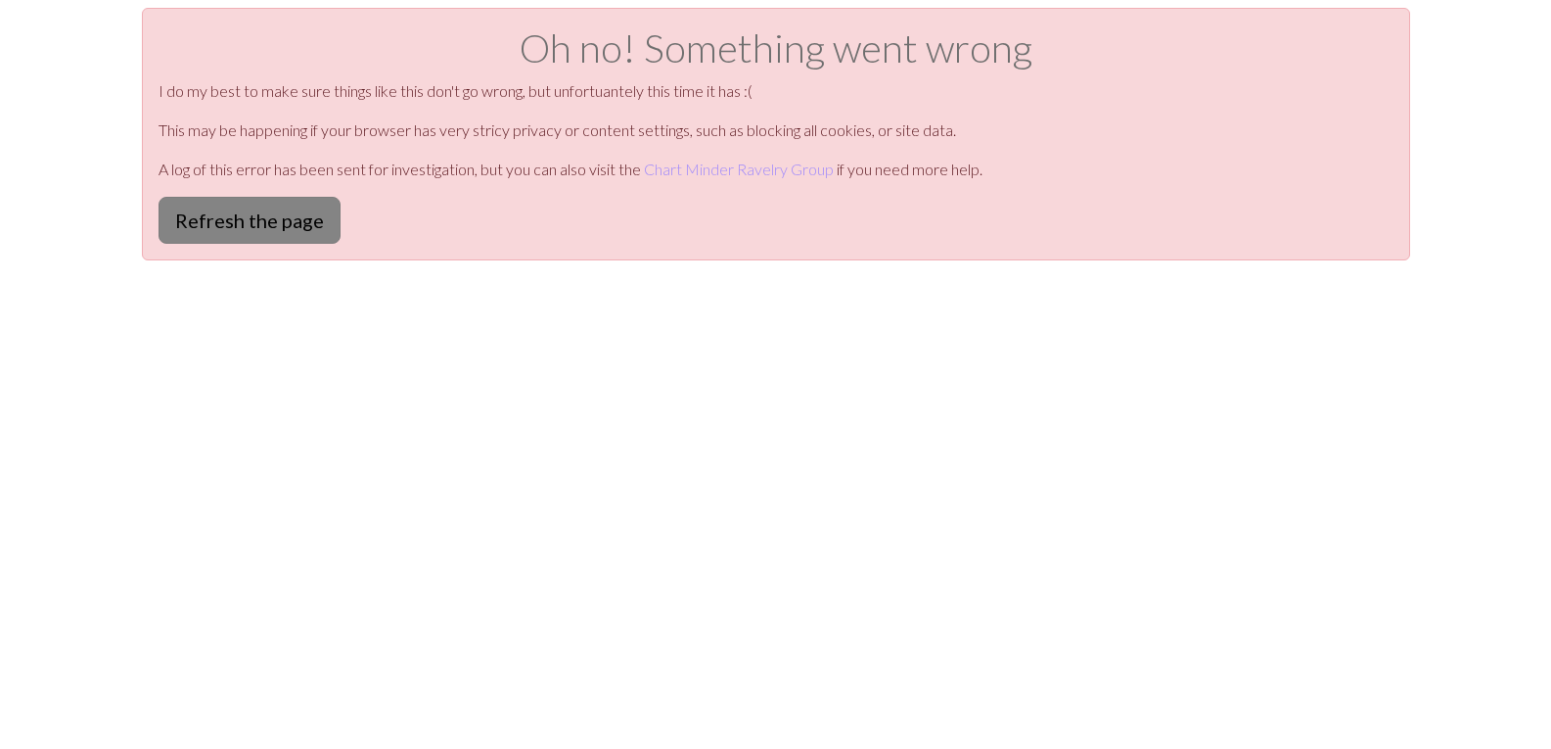
click at [281, 222] on button "Refresh the page" at bounding box center [250, 220] width 182 height 47
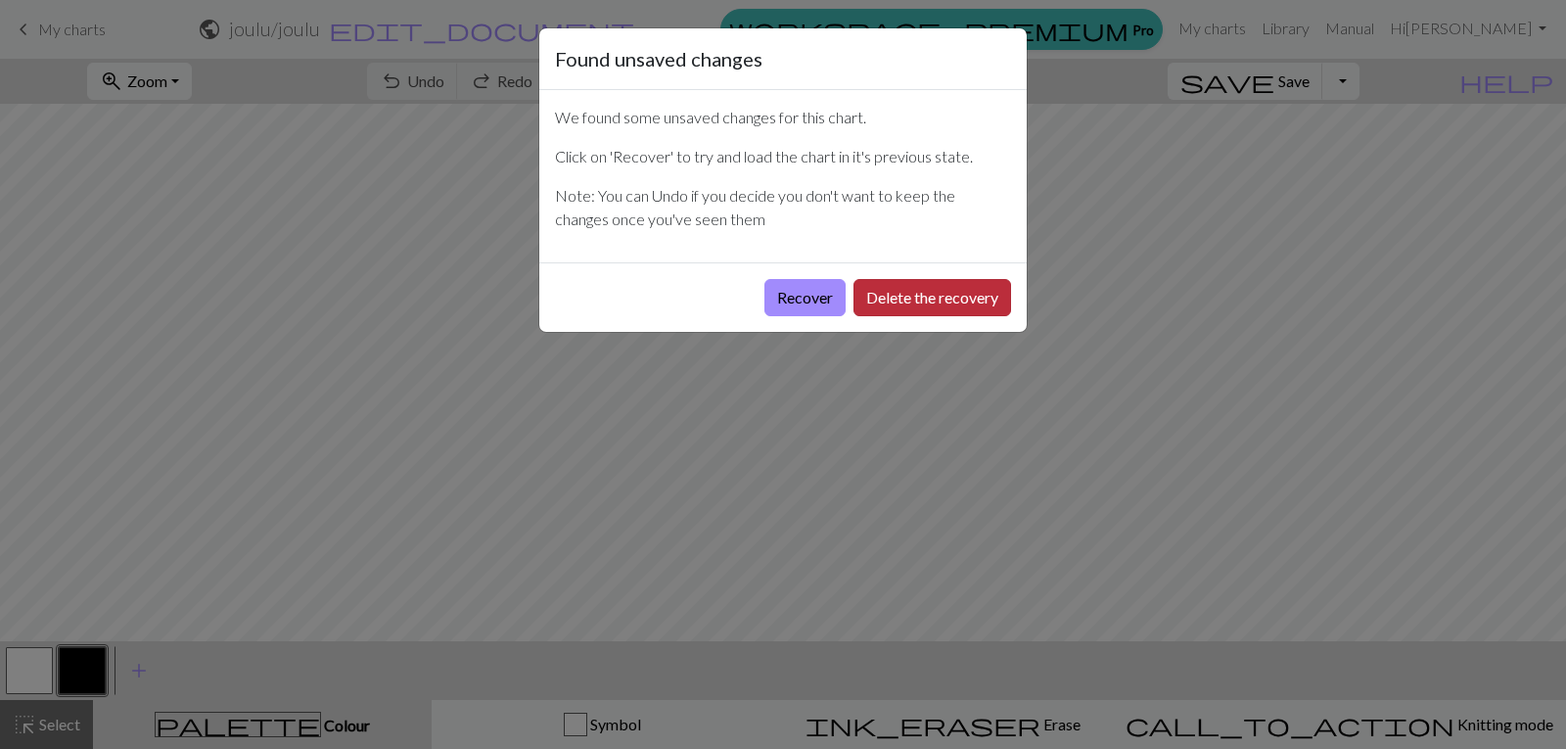
click at [910, 294] on button "Delete the recovery" at bounding box center [933, 297] width 158 height 37
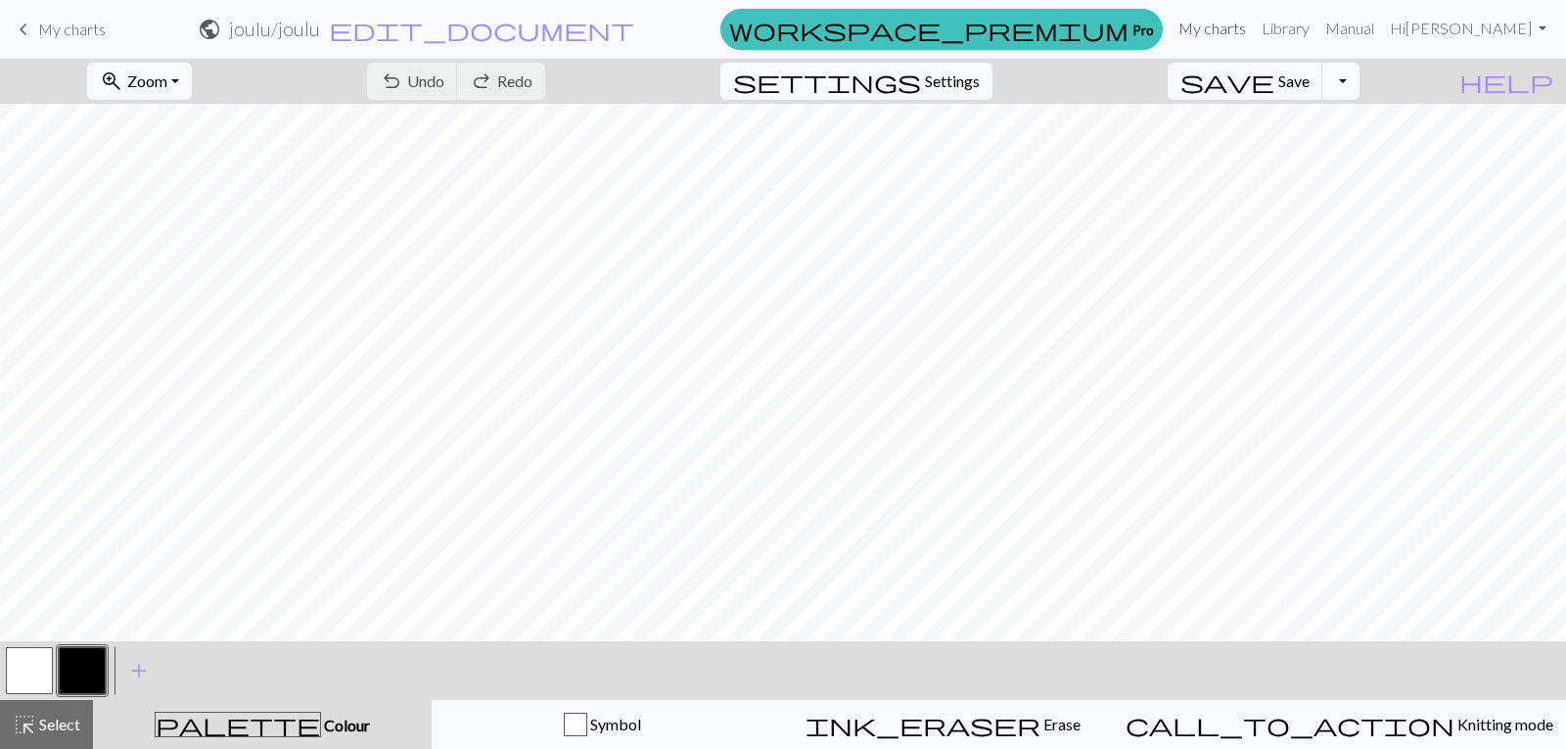
click at [1254, 25] on link "My charts" at bounding box center [1212, 28] width 83 height 39
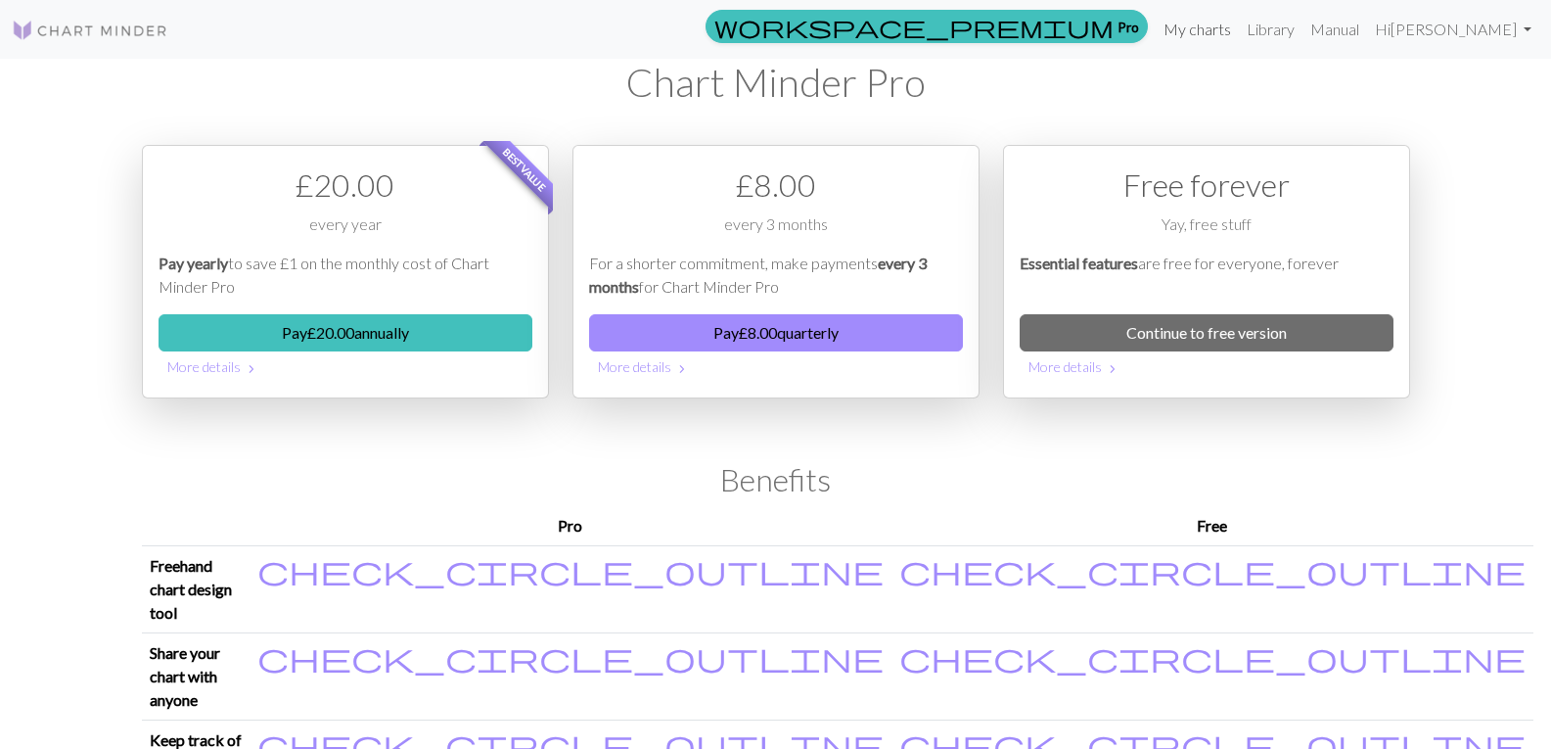
click at [1239, 38] on link "My charts" at bounding box center [1197, 29] width 83 height 39
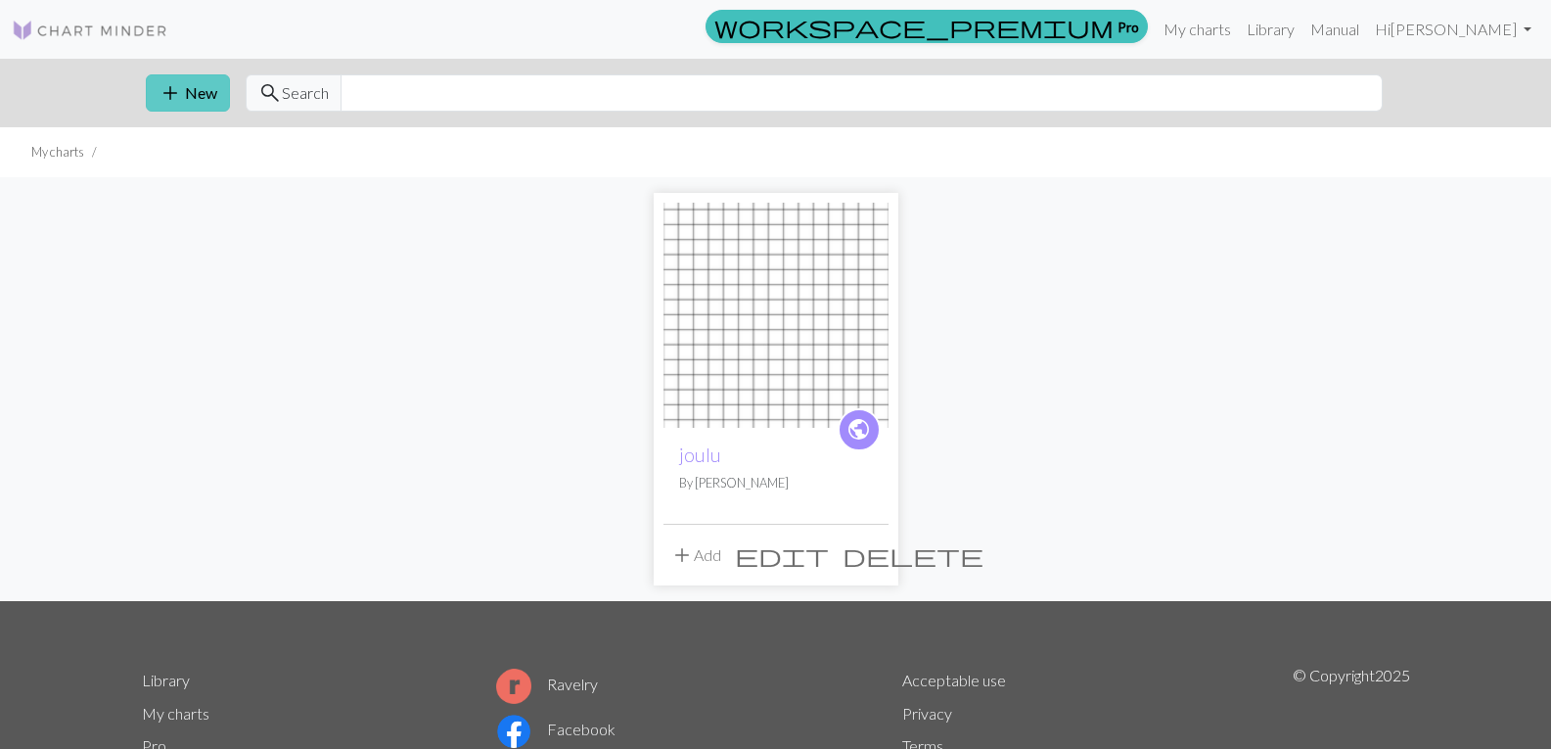
click at [208, 101] on button "add New" at bounding box center [188, 92] width 84 height 37
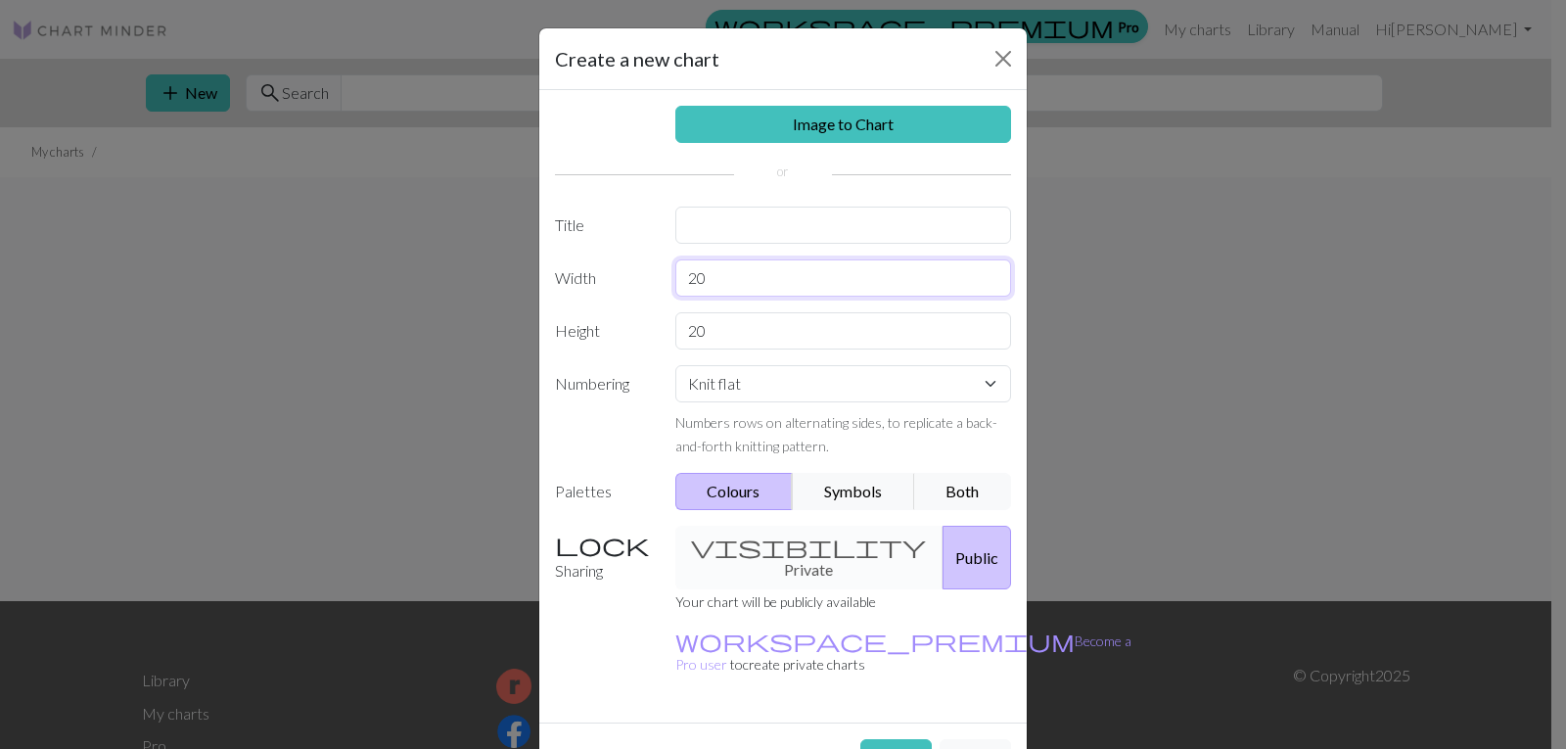
click at [761, 285] on input "20" at bounding box center [843, 277] width 337 height 37
type input "60"
click at [737, 330] on input "20" at bounding box center [843, 330] width 337 height 37
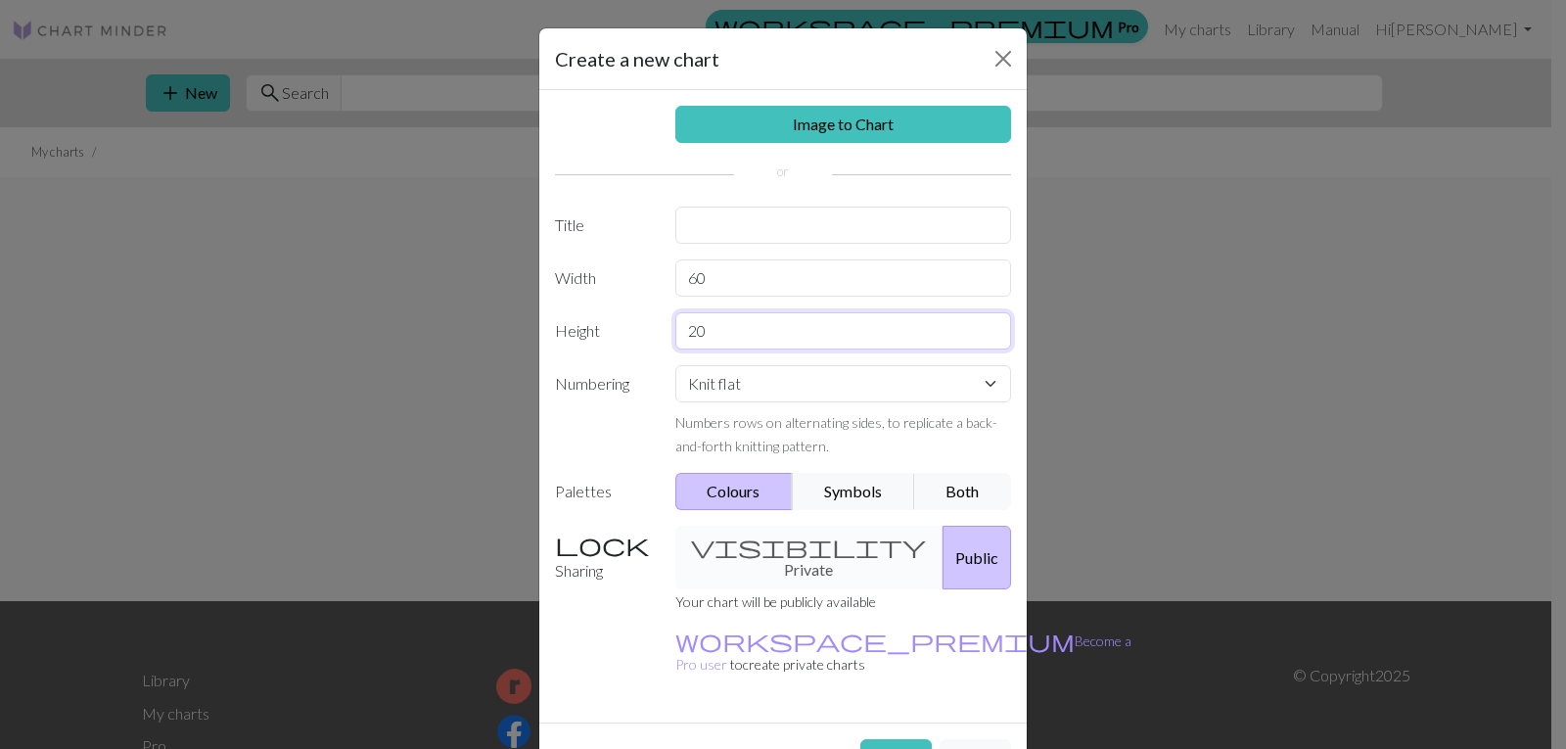
click at [737, 330] on input "20" at bounding box center [843, 330] width 337 height 37
type input "42"
click at [898, 739] on button "Create" at bounding box center [895, 757] width 71 height 37
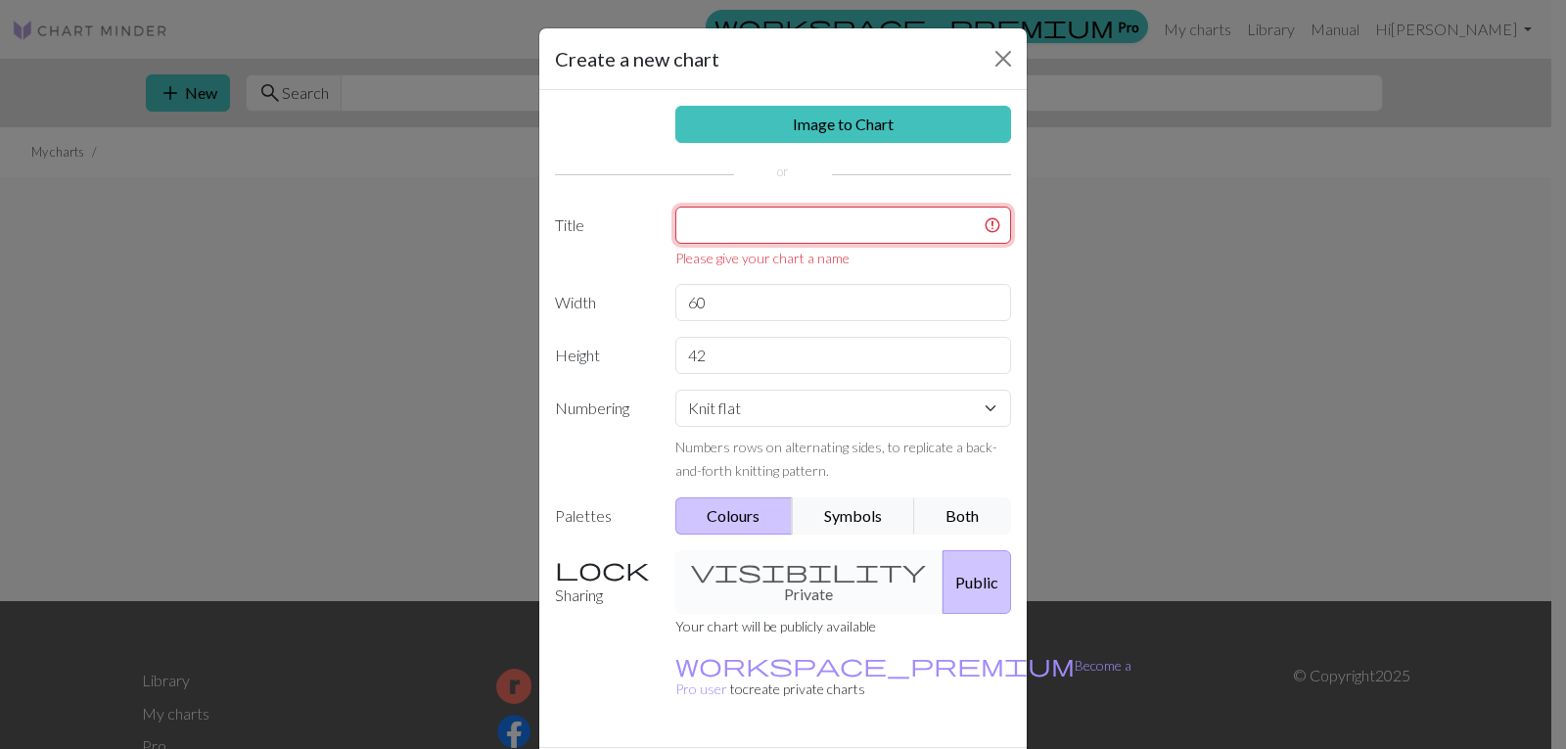
click at [838, 234] on input "text" at bounding box center [843, 225] width 337 height 37
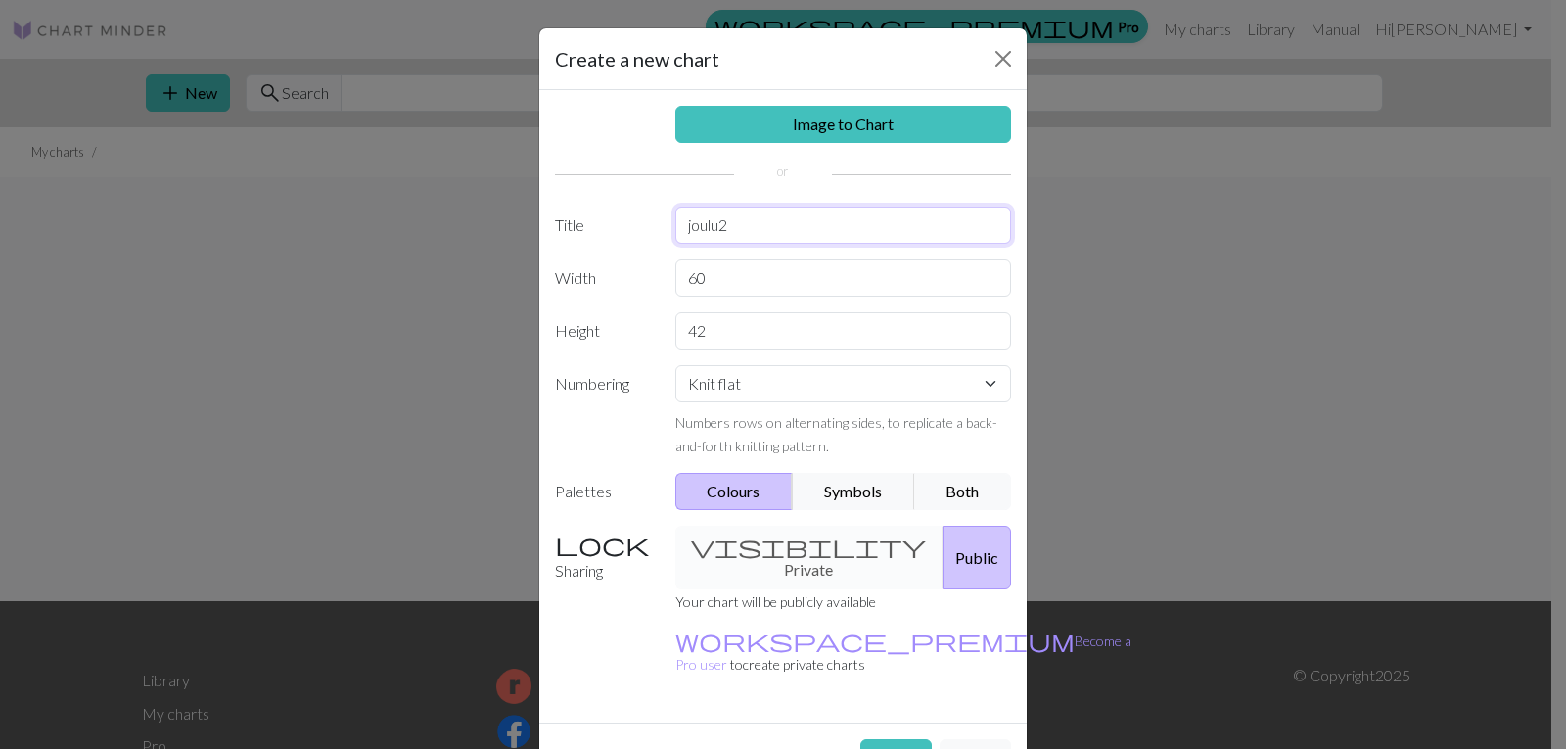
type input "joulu2"
click at [788, 547] on div "visibility Private Public" at bounding box center [844, 558] width 360 height 64
click at [742, 540] on div "visibility Private Public" at bounding box center [844, 558] width 360 height 64
click at [958, 544] on button "Public" at bounding box center [977, 558] width 69 height 64
click at [897, 739] on button "Create" at bounding box center [895, 757] width 71 height 37
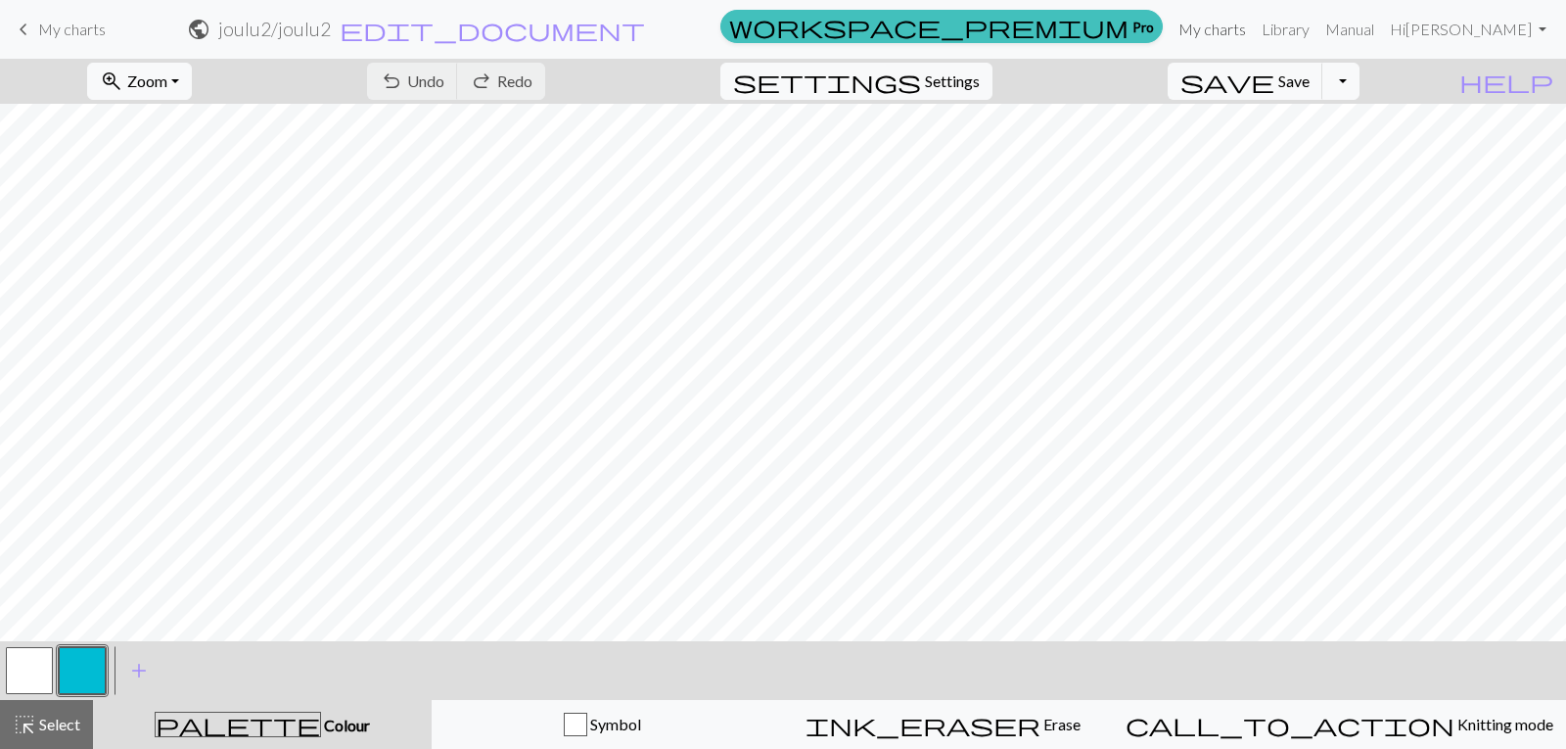
click at [1254, 24] on link "My charts" at bounding box center [1212, 29] width 83 height 39
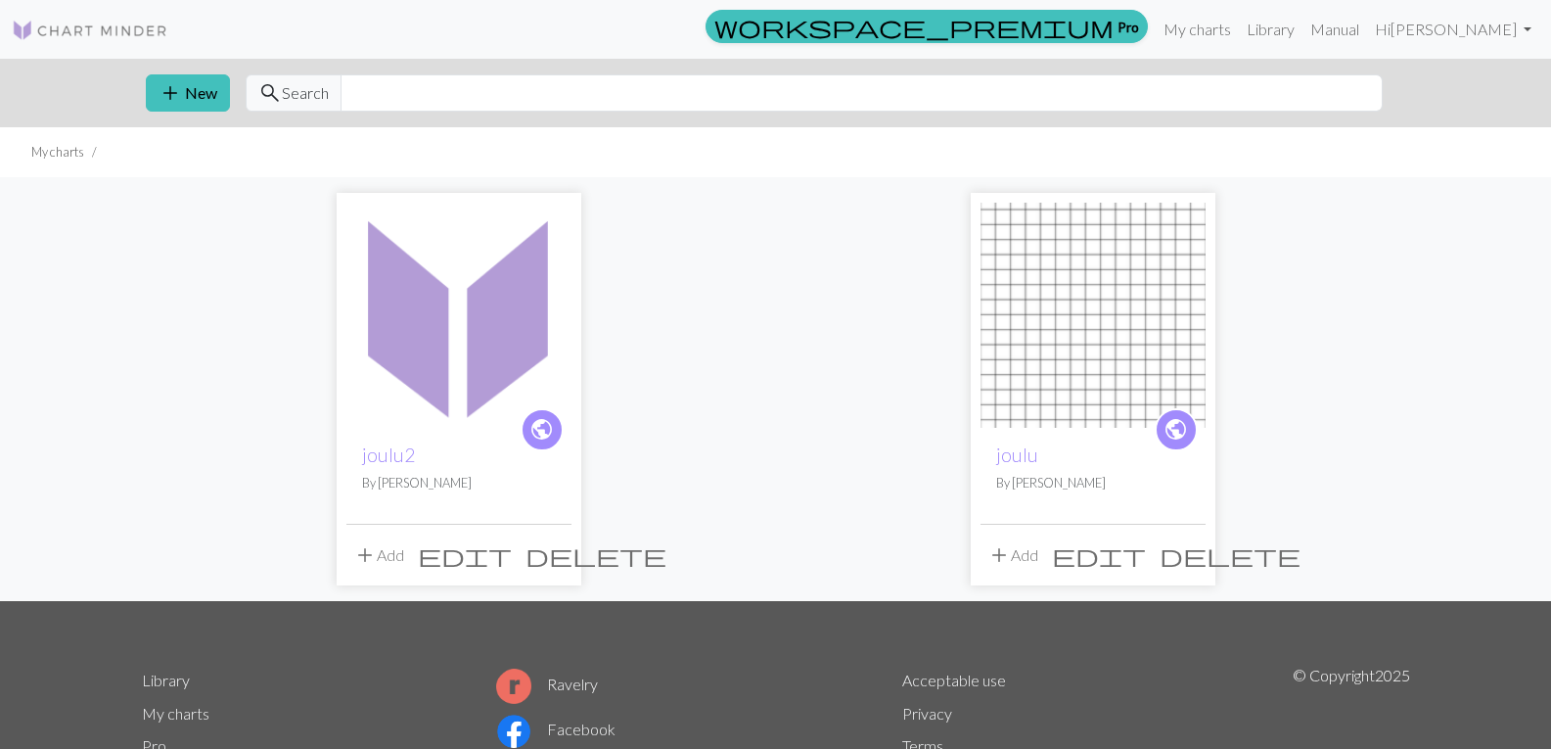
click at [1113, 329] on img at bounding box center [1093, 315] width 225 height 225
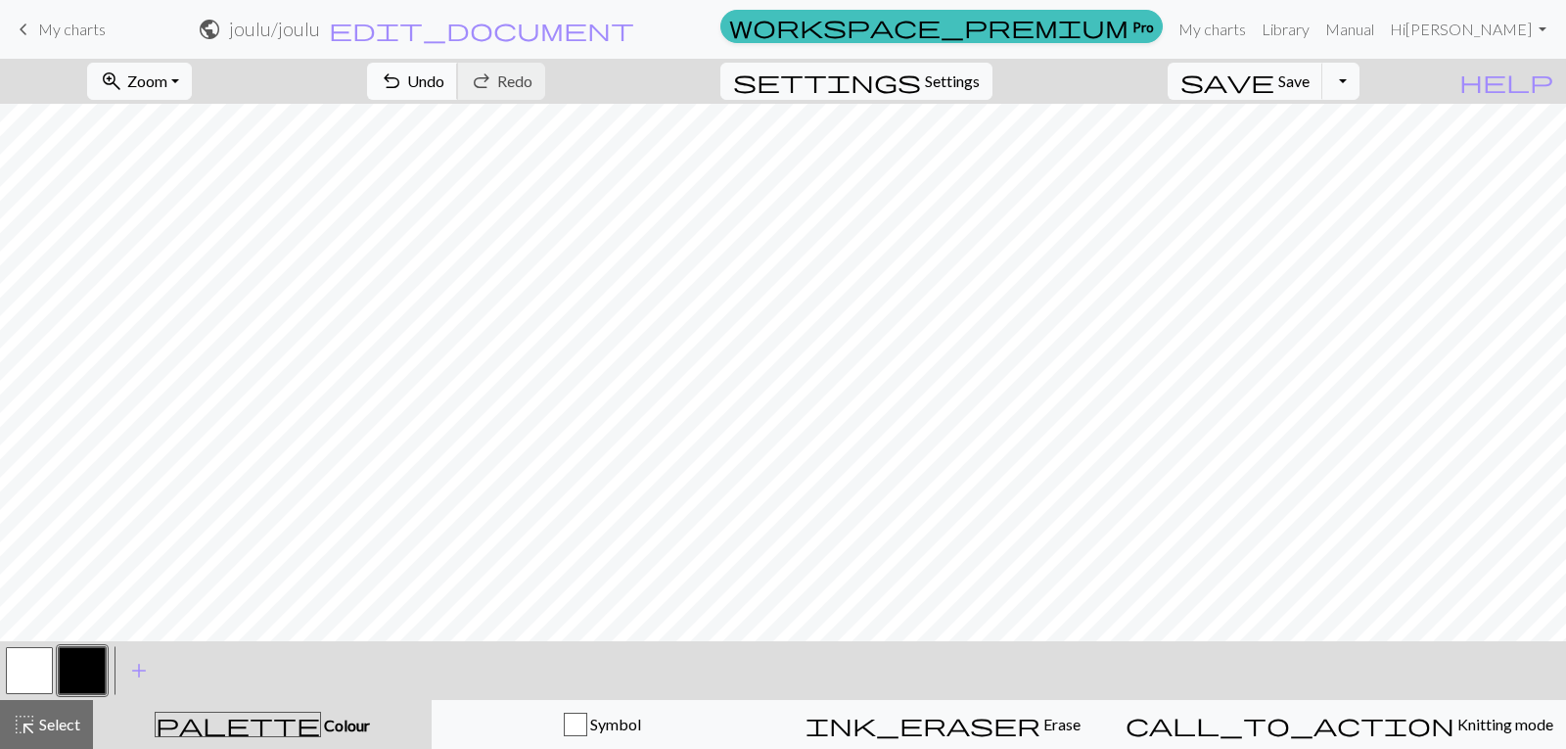
click at [444, 73] on span "Undo" at bounding box center [425, 80] width 37 height 19
click at [444, 88] on span "Undo" at bounding box center [425, 80] width 37 height 19
click at [458, 85] on button "undo Undo Undo" at bounding box center [412, 81] width 91 height 37
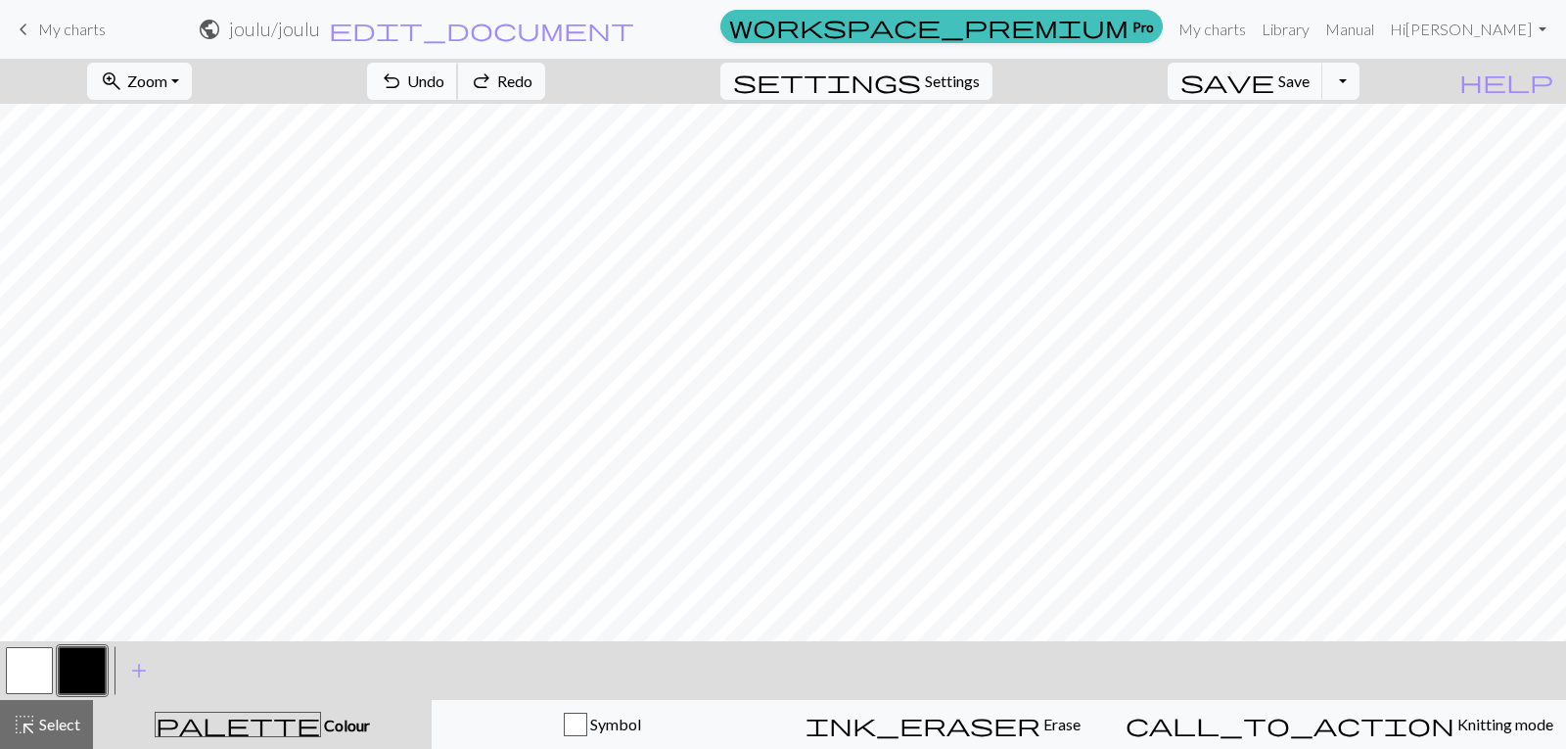
click at [458, 85] on button "undo Undo Undo" at bounding box center [412, 81] width 91 height 37
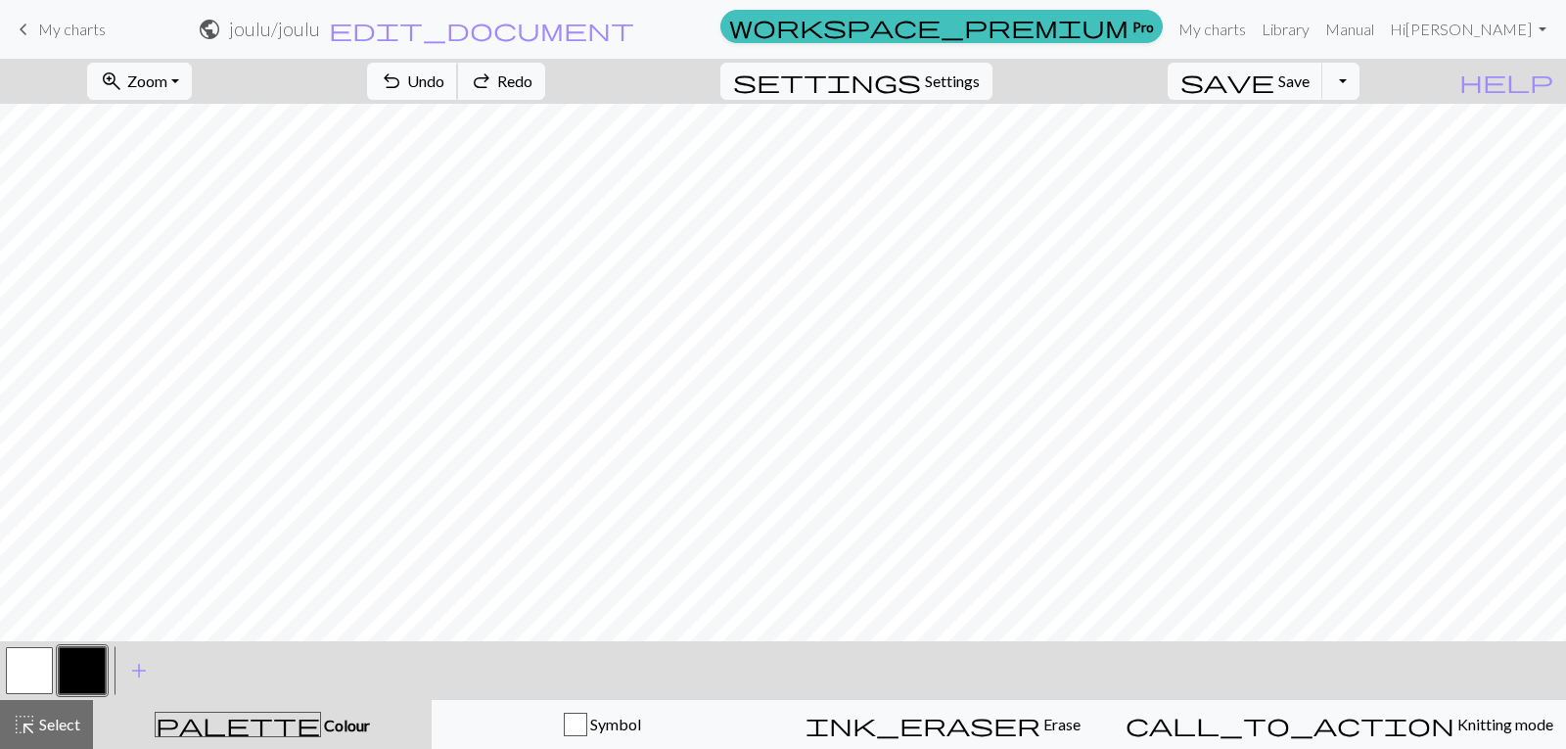
click at [458, 85] on button "undo Undo Undo" at bounding box center [412, 81] width 91 height 37
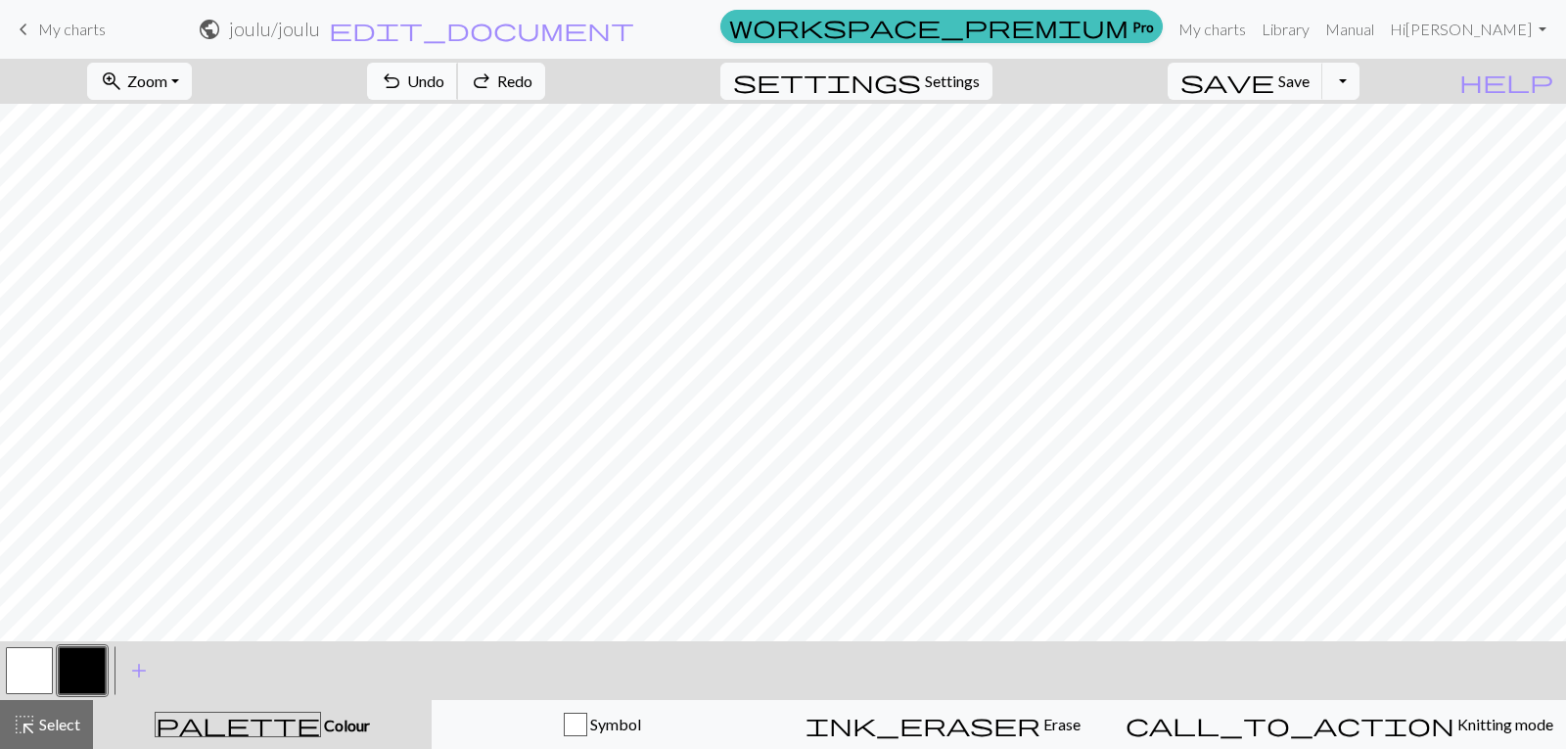
click at [458, 85] on button "undo Undo Undo" at bounding box center [412, 81] width 91 height 37
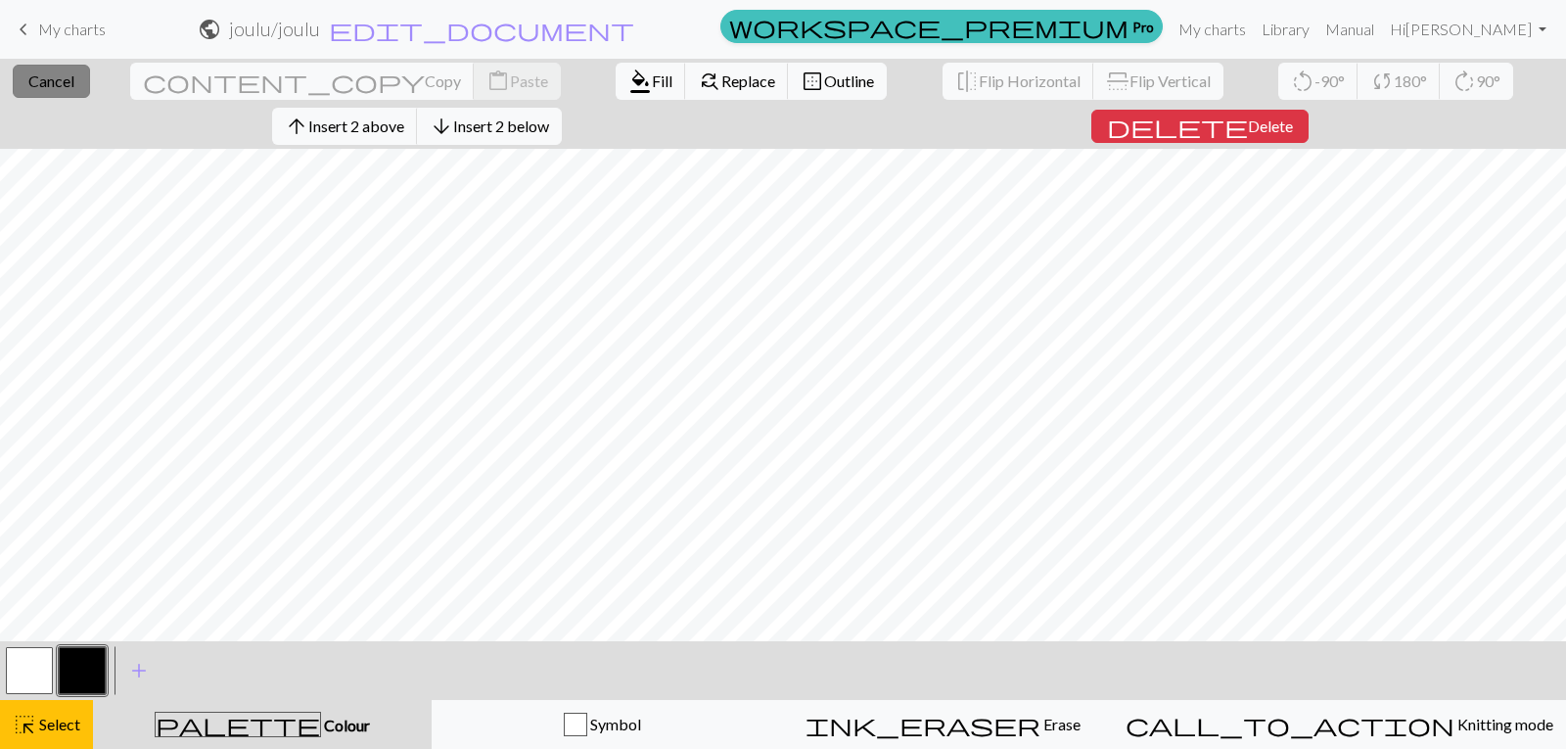
click at [65, 82] on span "Cancel" at bounding box center [51, 80] width 46 height 19
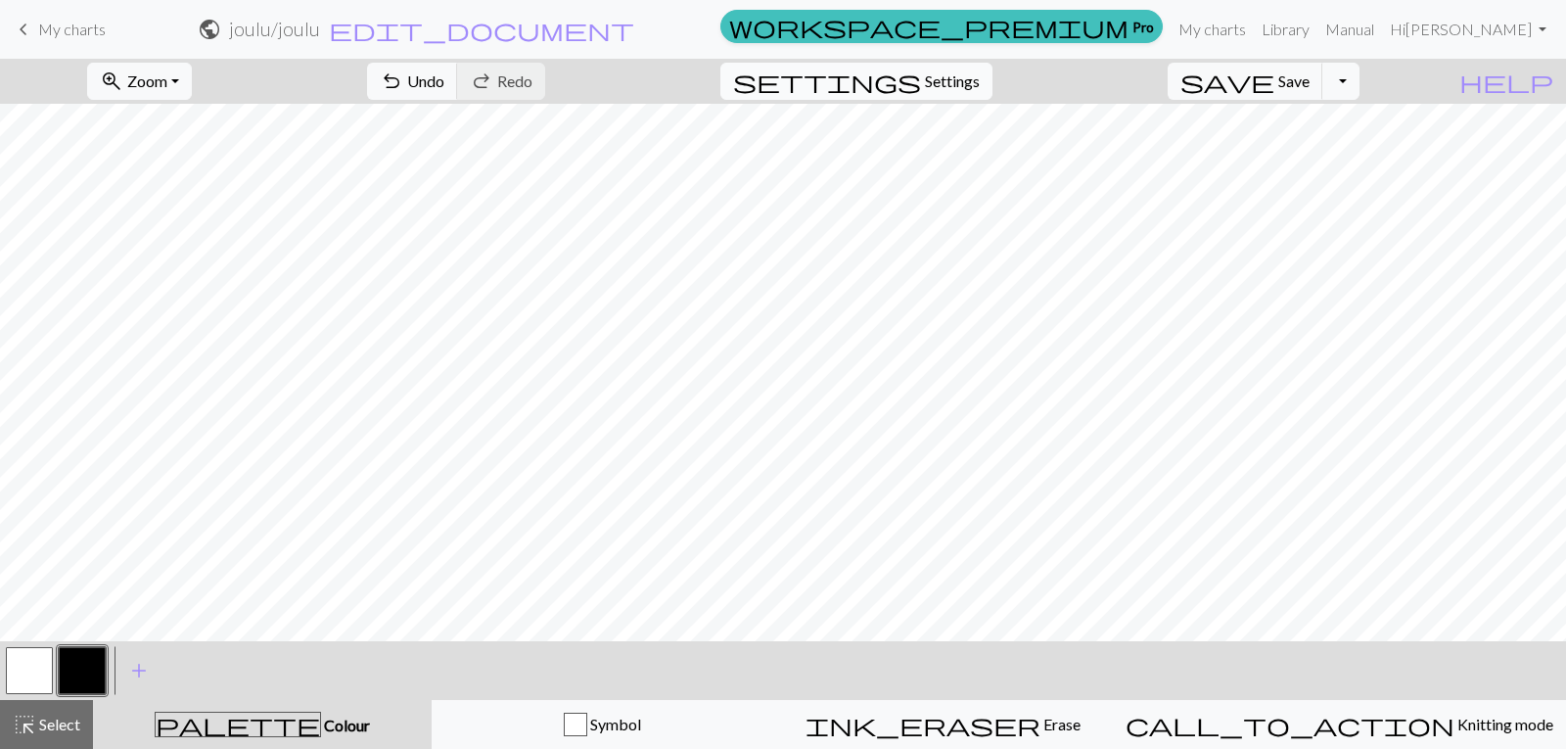
click at [977, 85] on span "Settings" at bounding box center [952, 80] width 55 height 23
select select "aran"
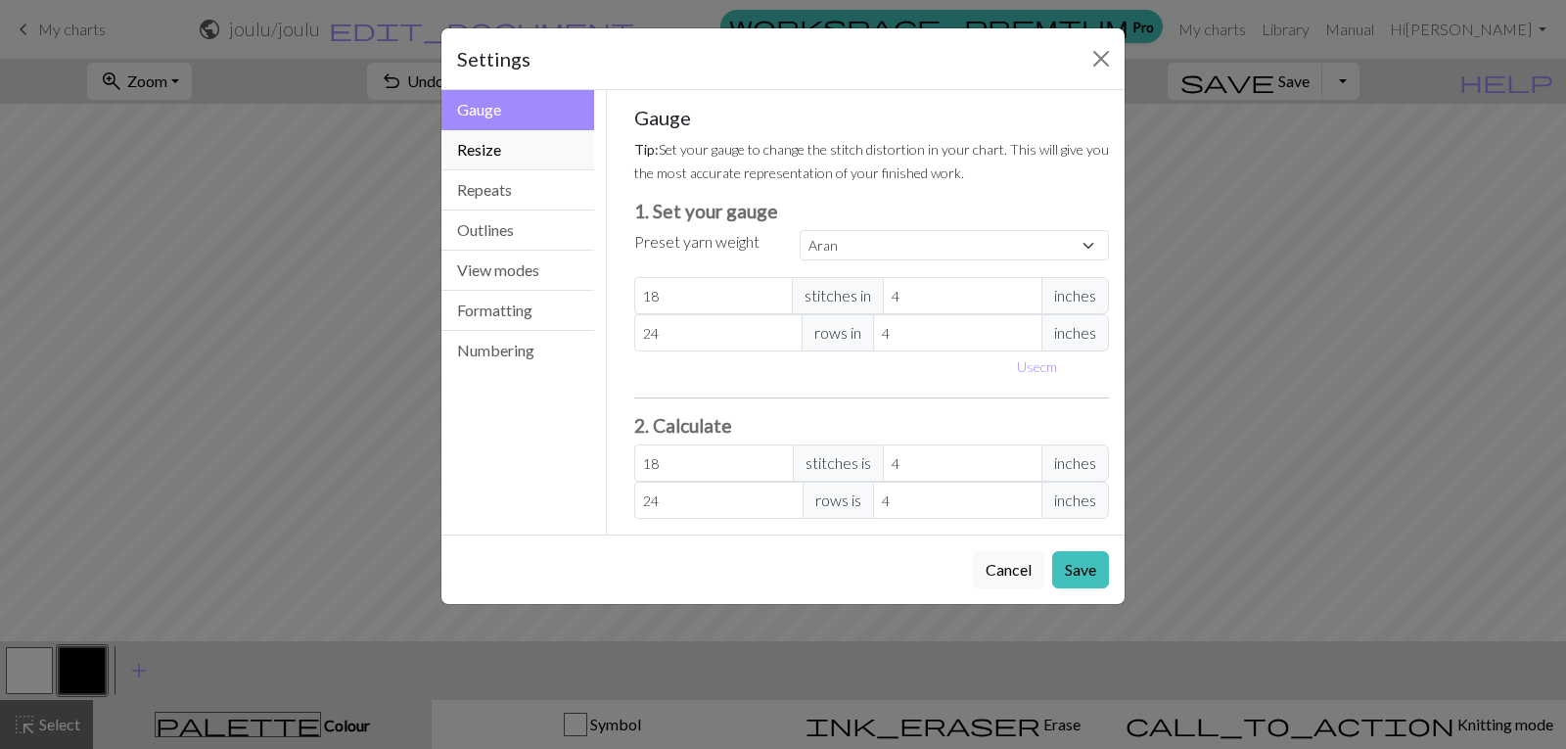
click at [502, 155] on button "Resize" at bounding box center [517, 150] width 153 height 40
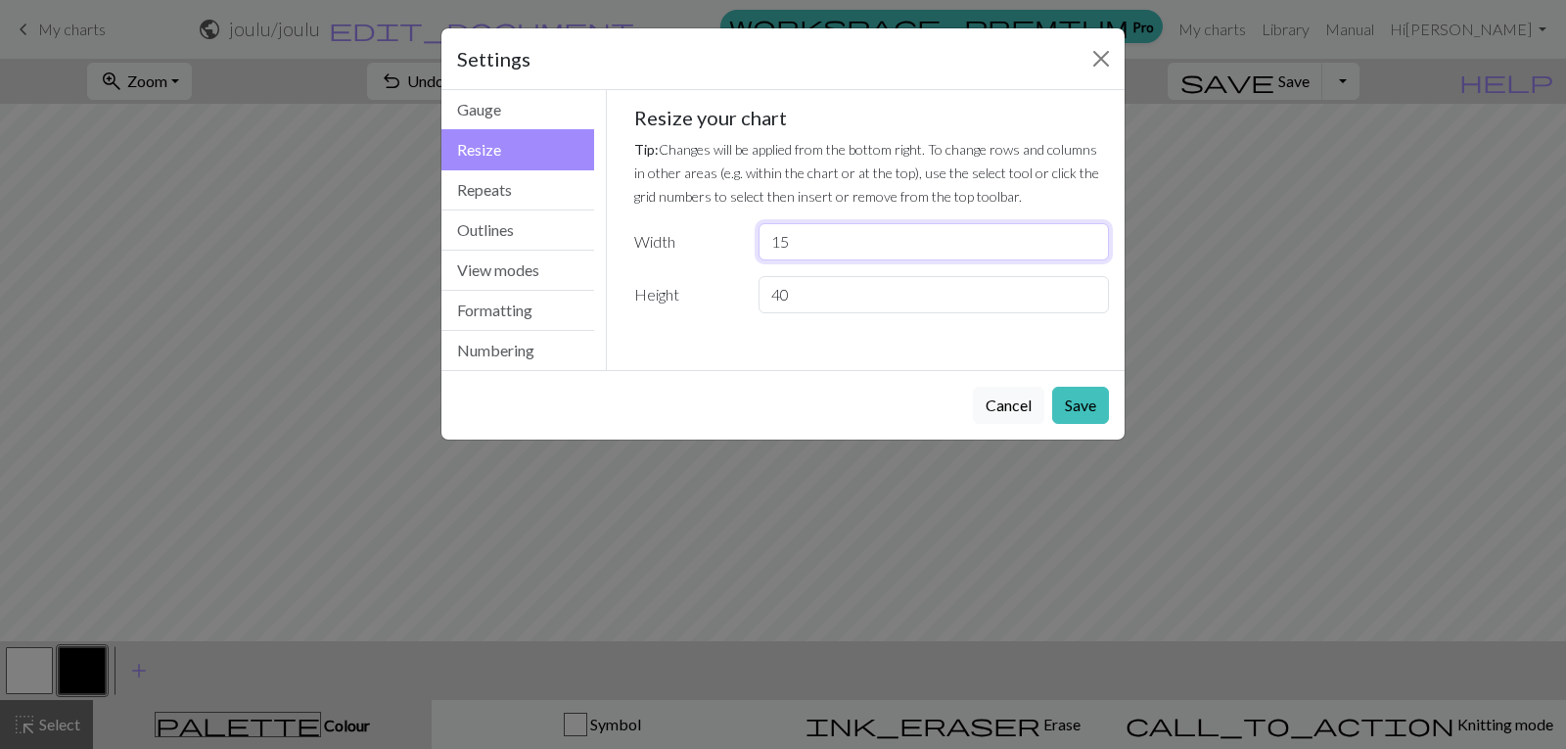
click at [836, 253] on input "15" at bounding box center [934, 241] width 350 height 37
type input "16"
click at [826, 297] on input "40" at bounding box center [934, 294] width 350 height 37
type input "4"
click at [829, 235] on input "16" at bounding box center [934, 241] width 350 height 37
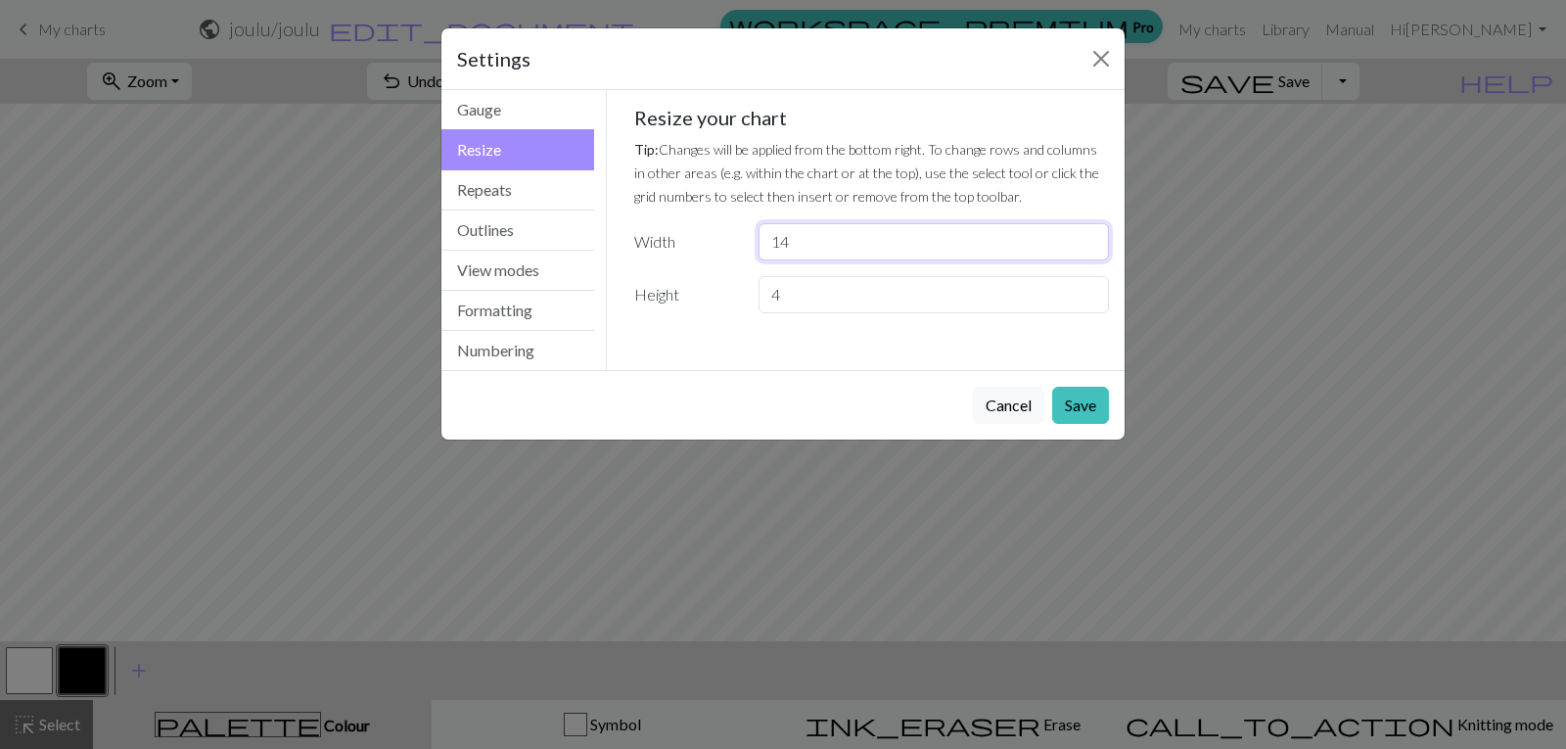
type input "14"
click at [811, 294] on input "4" at bounding box center [934, 294] width 350 height 37
type input "42"
click at [1079, 408] on button "Save" at bounding box center [1080, 405] width 57 height 37
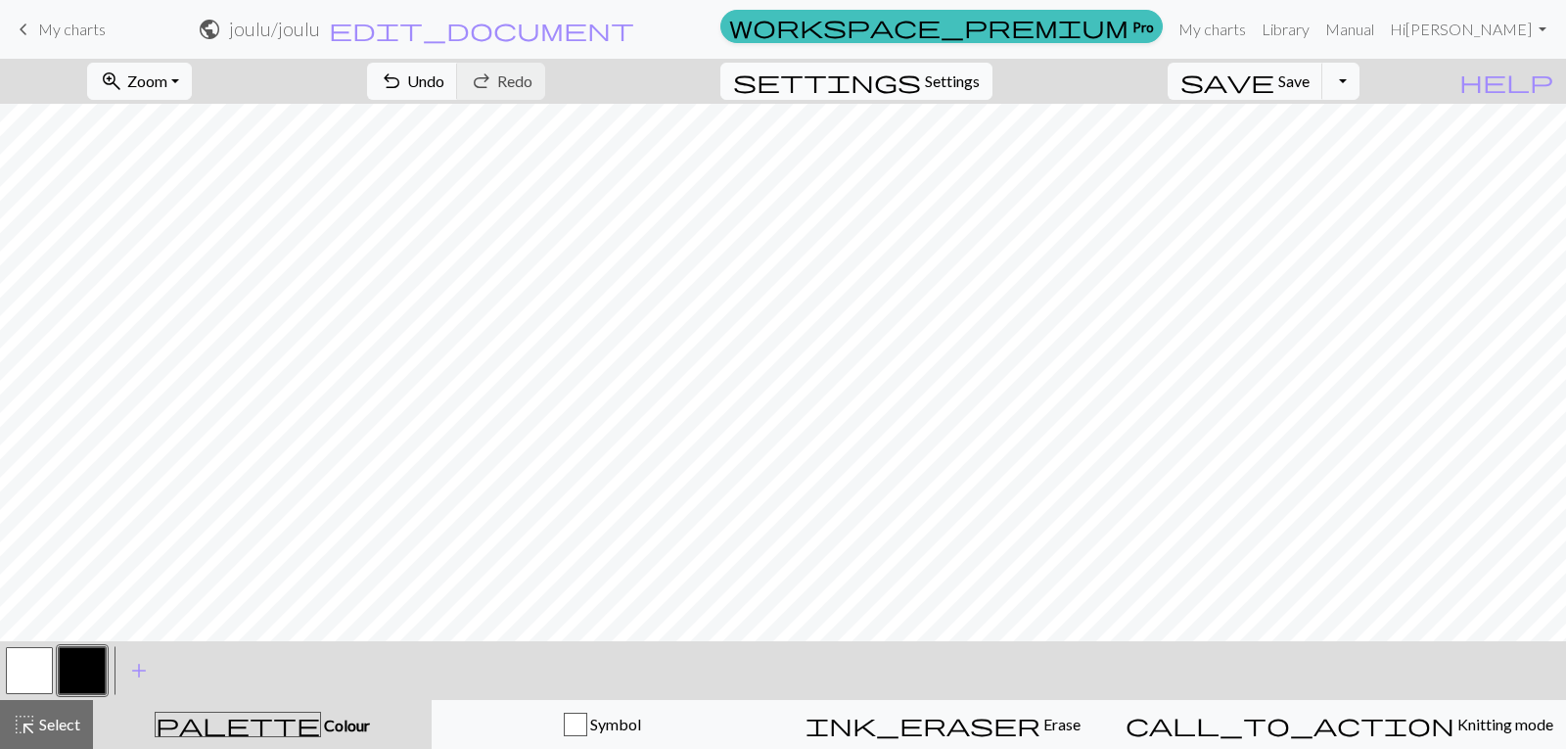
click at [955, 73] on span "Settings" at bounding box center [952, 80] width 55 height 23
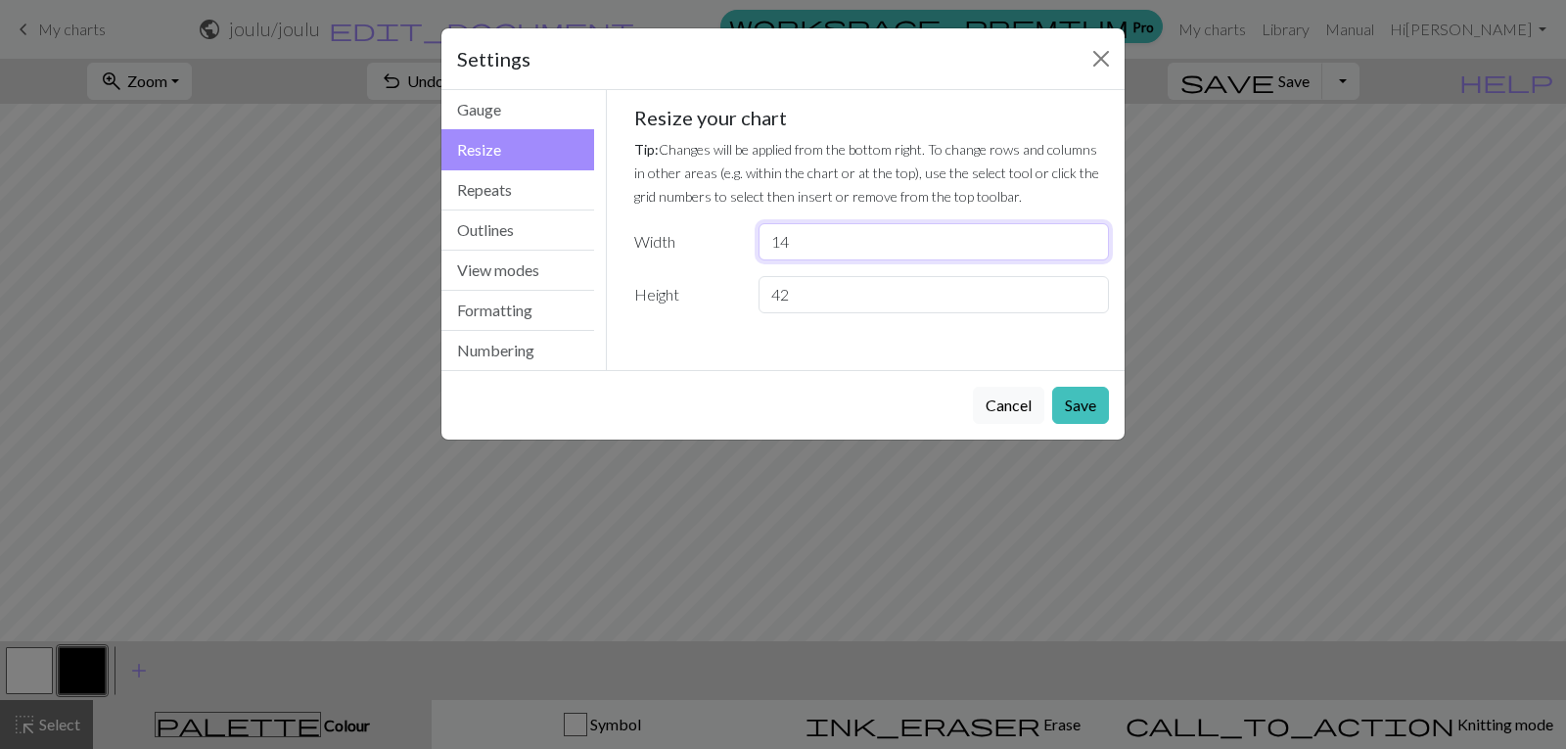
click at [806, 249] on input "14" at bounding box center [934, 241] width 350 height 37
type input "16"
click at [1066, 410] on button "Save" at bounding box center [1080, 405] width 57 height 37
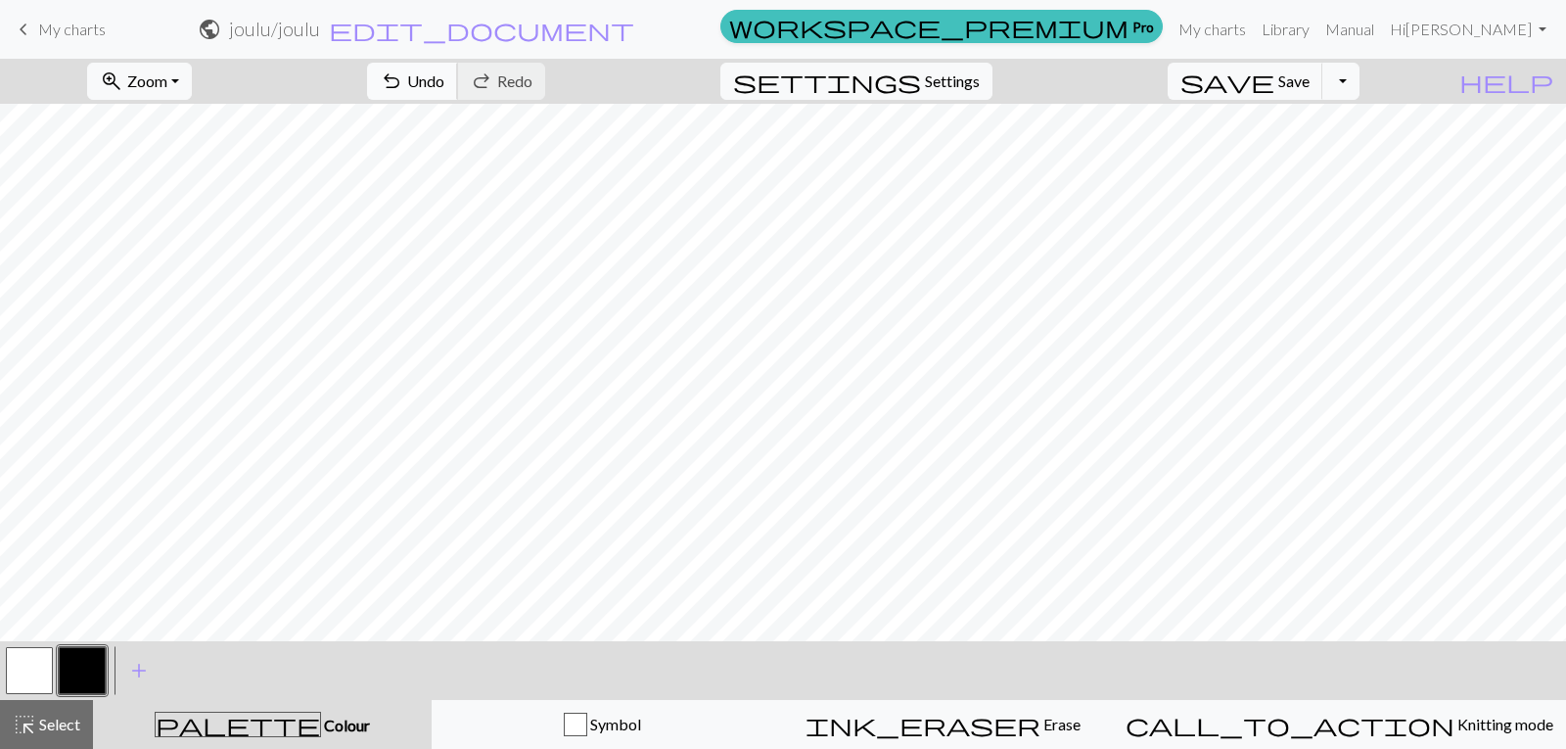
click at [444, 88] on span "Undo" at bounding box center [425, 80] width 37 height 19
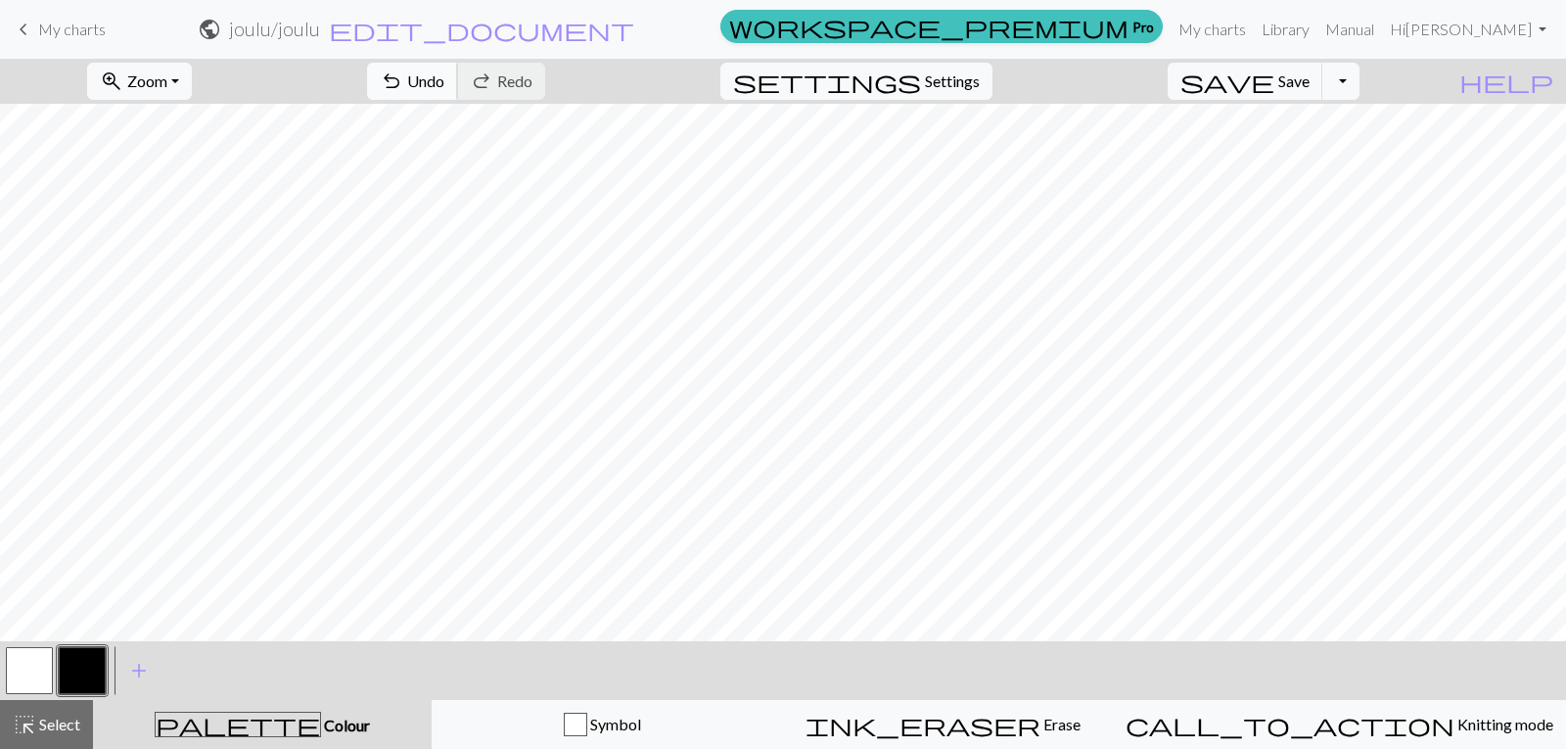
click at [444, 74] on span "Undo" at bounding box center [425, 80] width 37 height 19
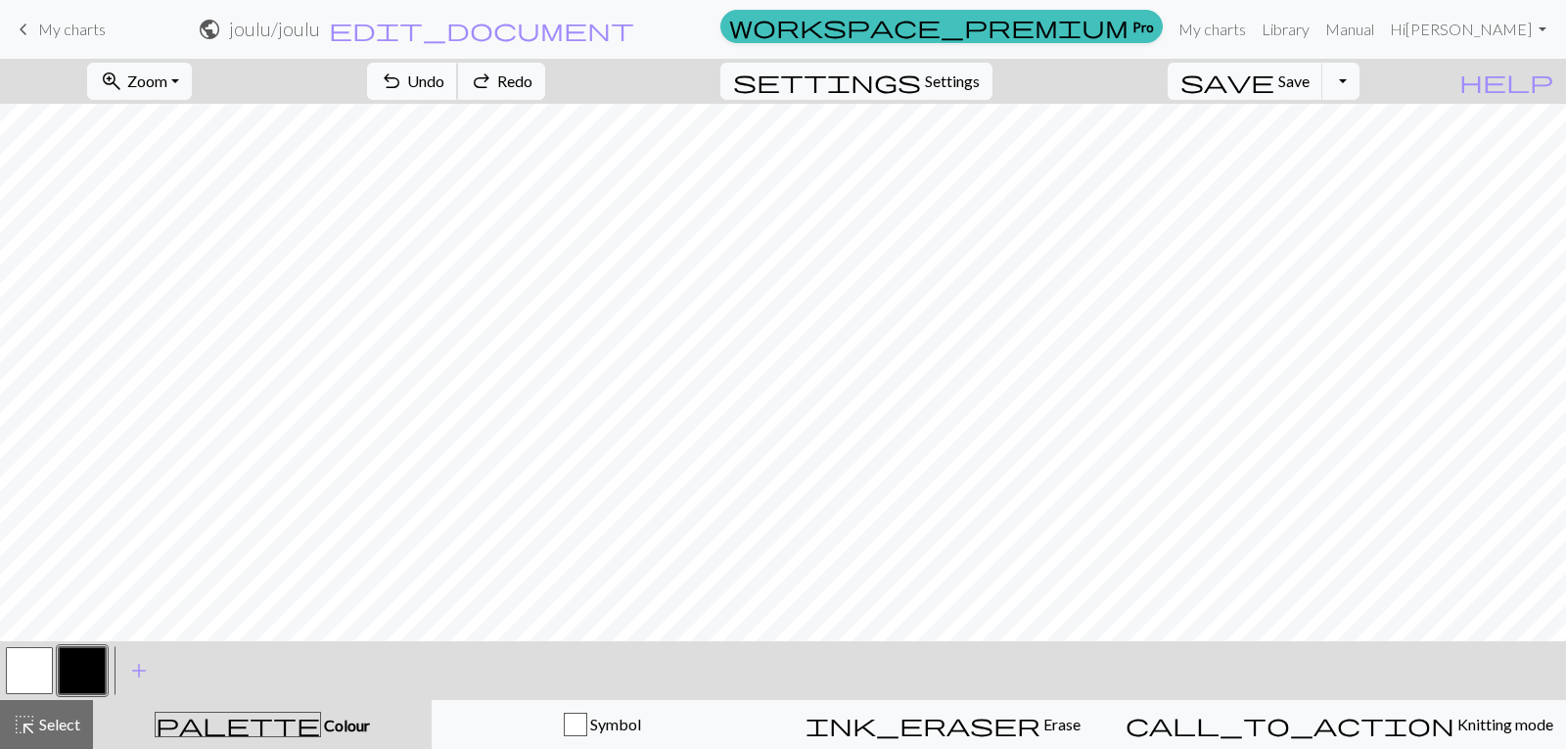
click at [444, 74] on span "Undo" at bounding box center [425, 80] width 37 height 19
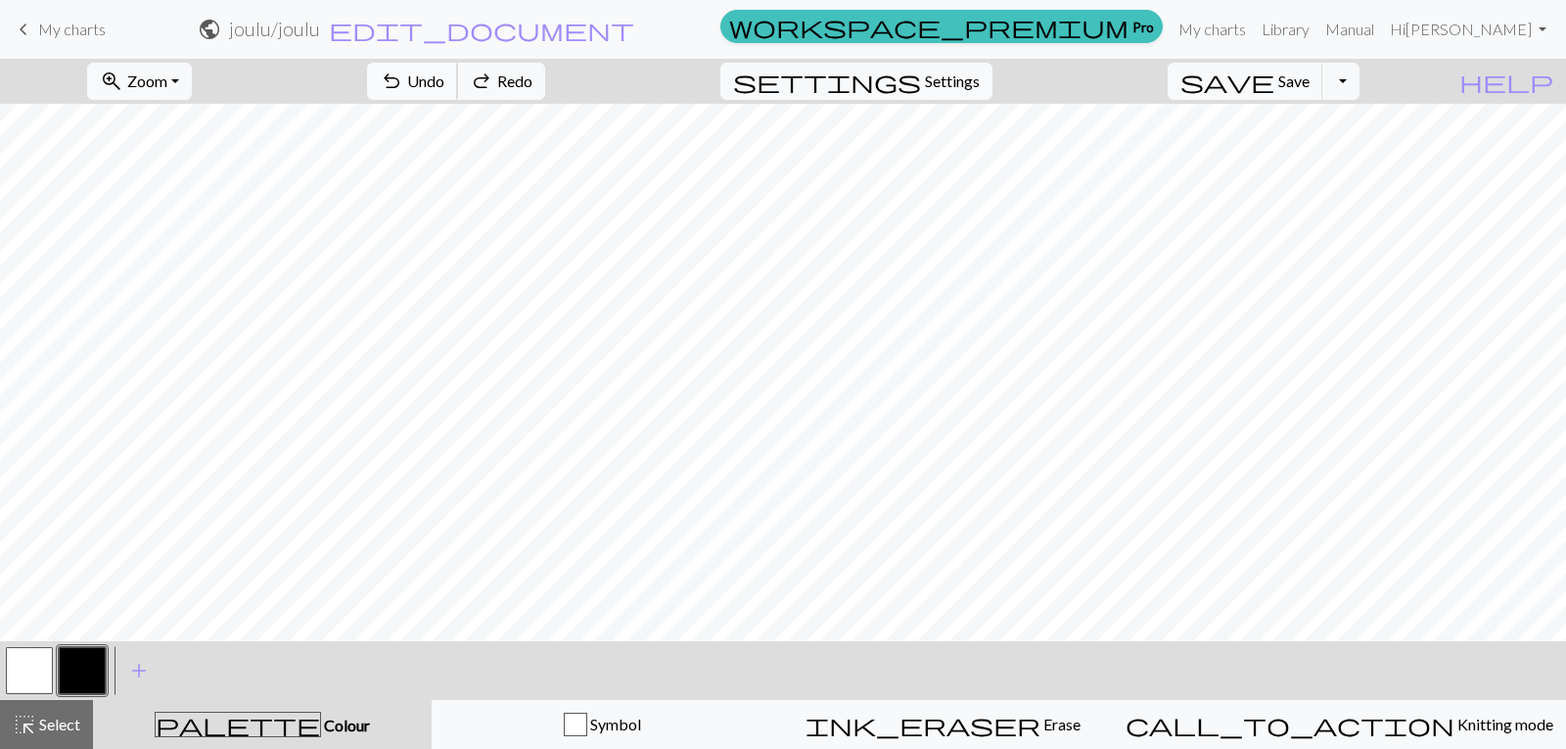
click at [444, 74] on span "Undo" at bounding box center [425, 80] width 37 height 19
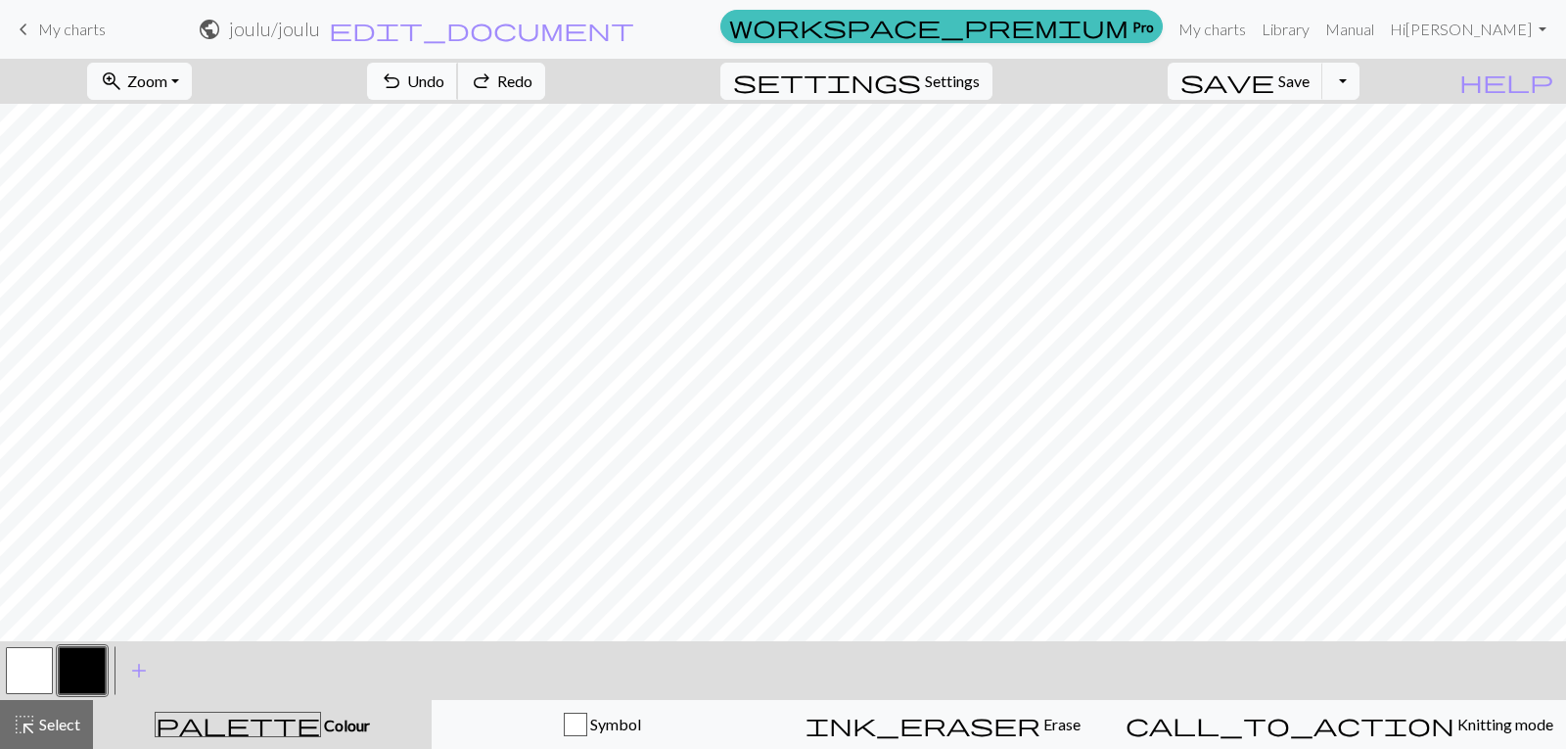
click at [444, 74] on span "Undo" at bounding box center [425, 80] width 37 height 19
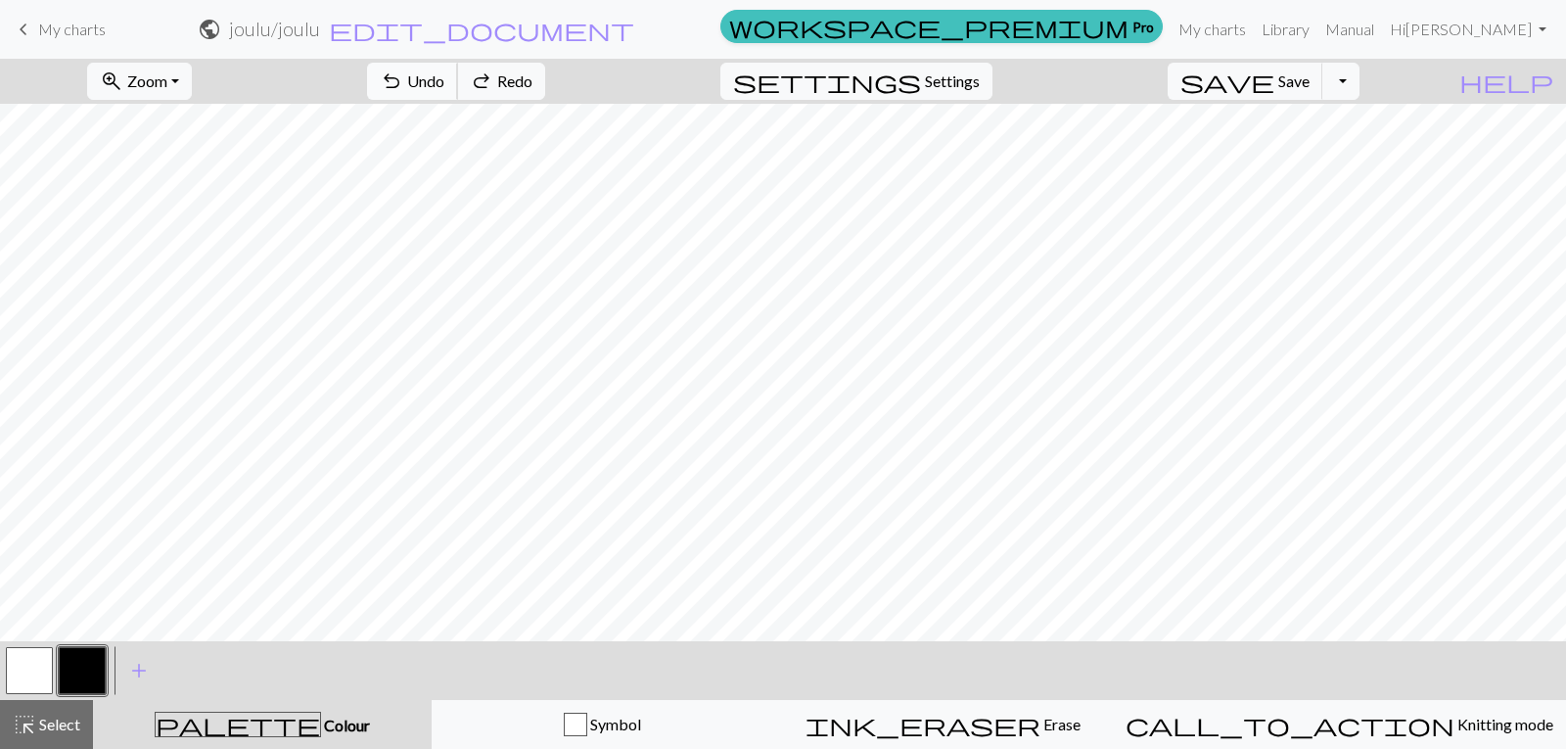
click at [444, 74] on span "Undo" at bounding box center [425, 80] width 37 height 19
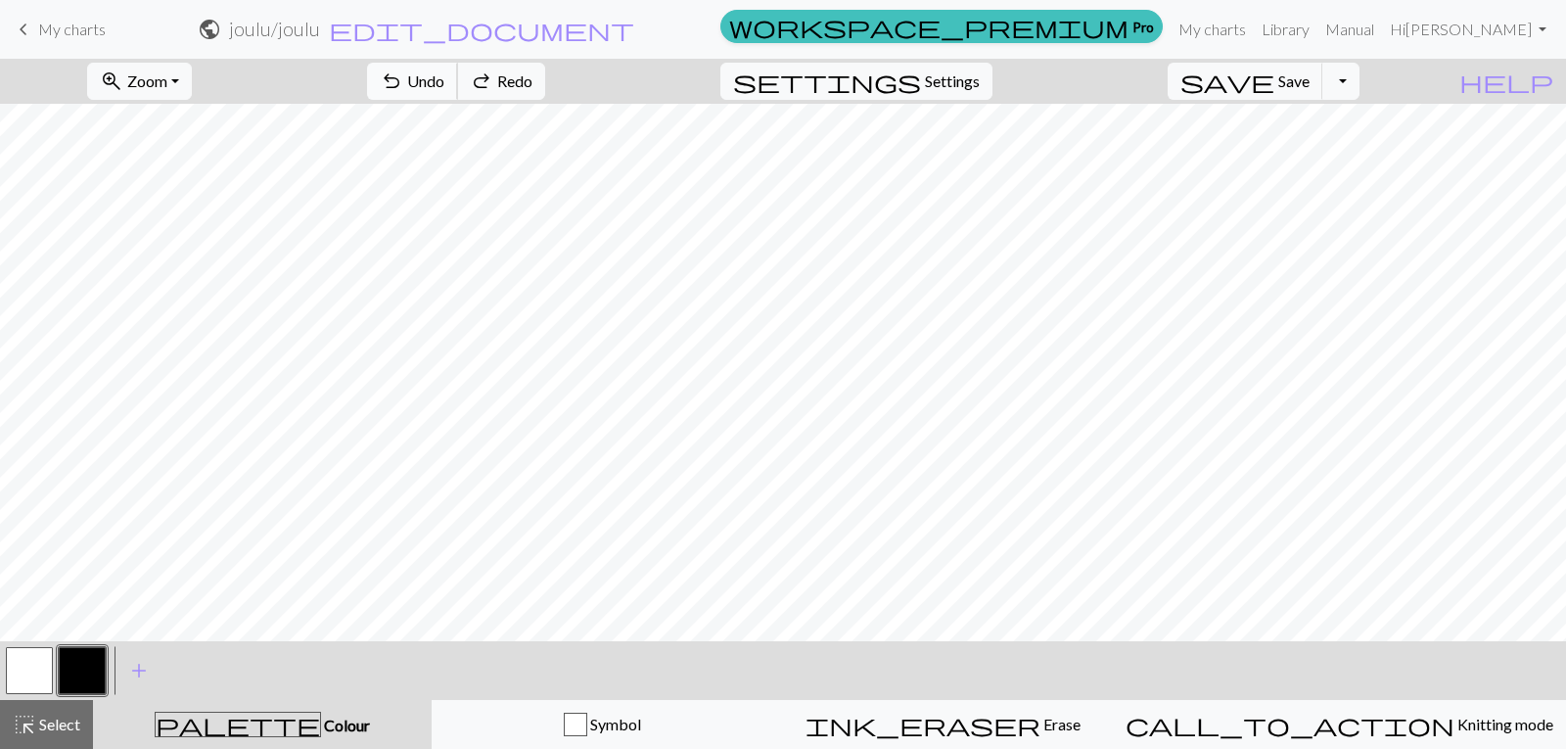
click at [444, 74] on span "Undo" at bounding box center [425, 80] width 37 height 19
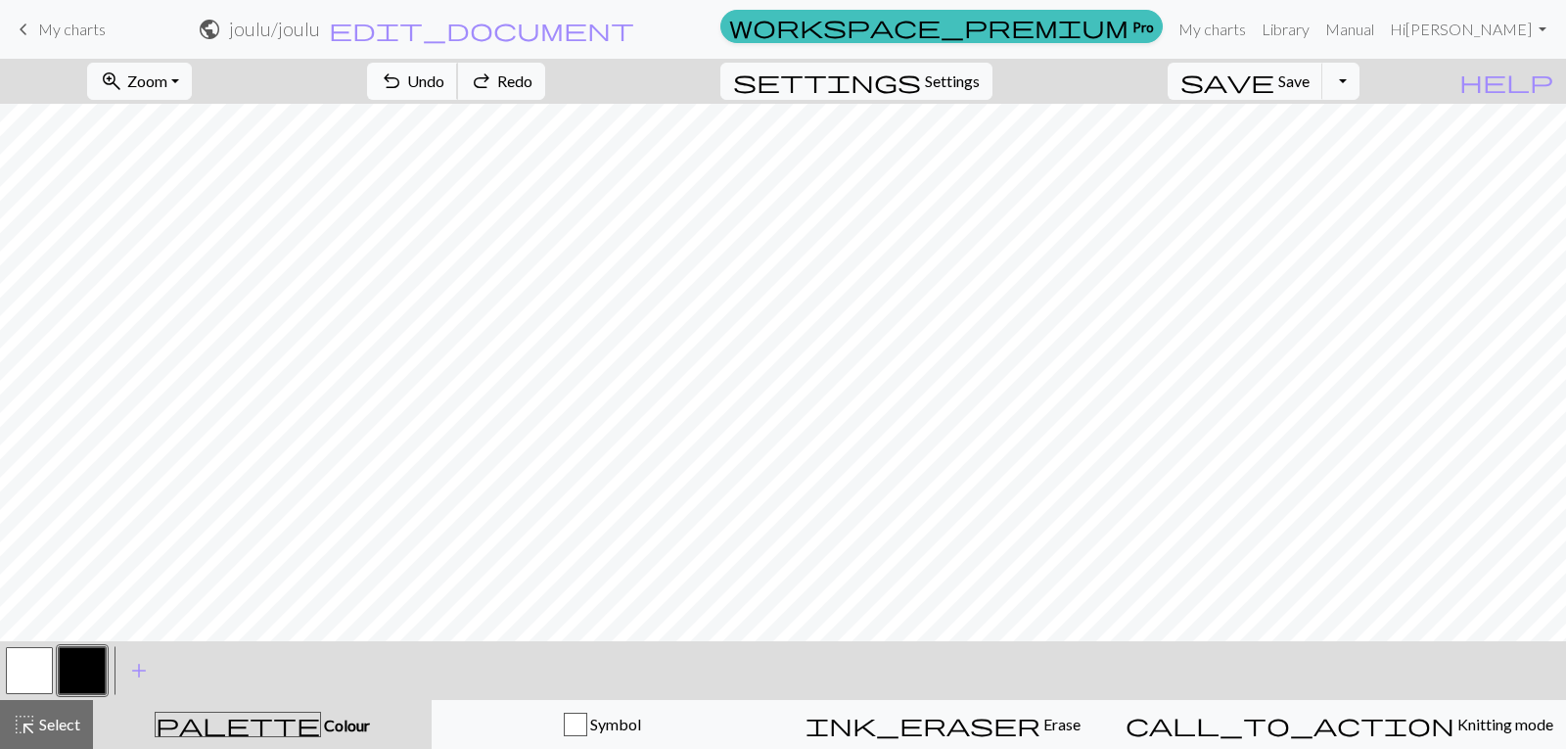
click at [444, 74] on span "Undo" at bounding box center [425, 80] width 37 height 19
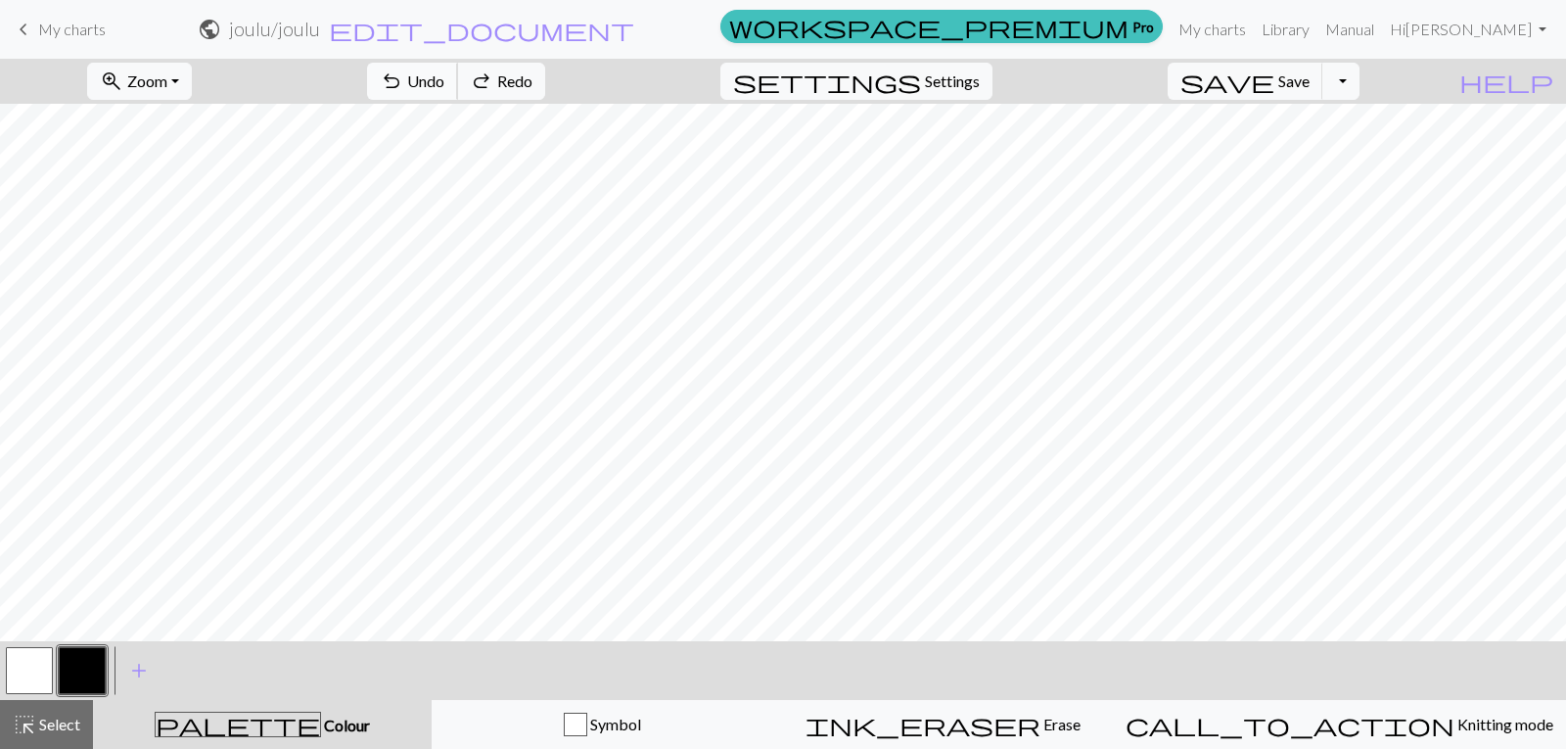
click at [444, 74] on span "Undo" at bounding box center [425, 80] width 37 height 19
click at [444, 80] on span "Undo" at bounding box center [425, 80] width 37 height 19
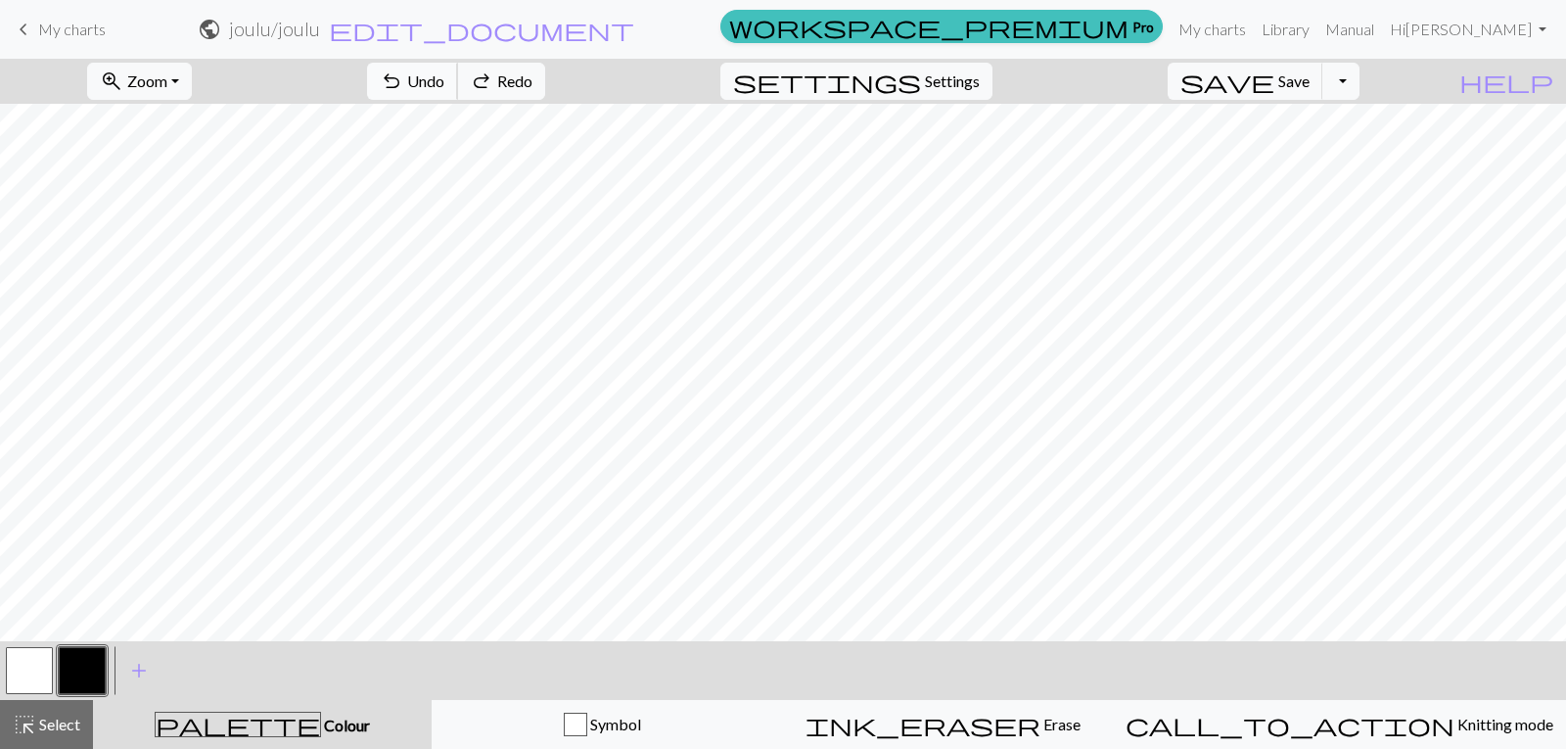
click at [444, 80] on span "Undo" at bounding box center [425, 80] width 37 height 19
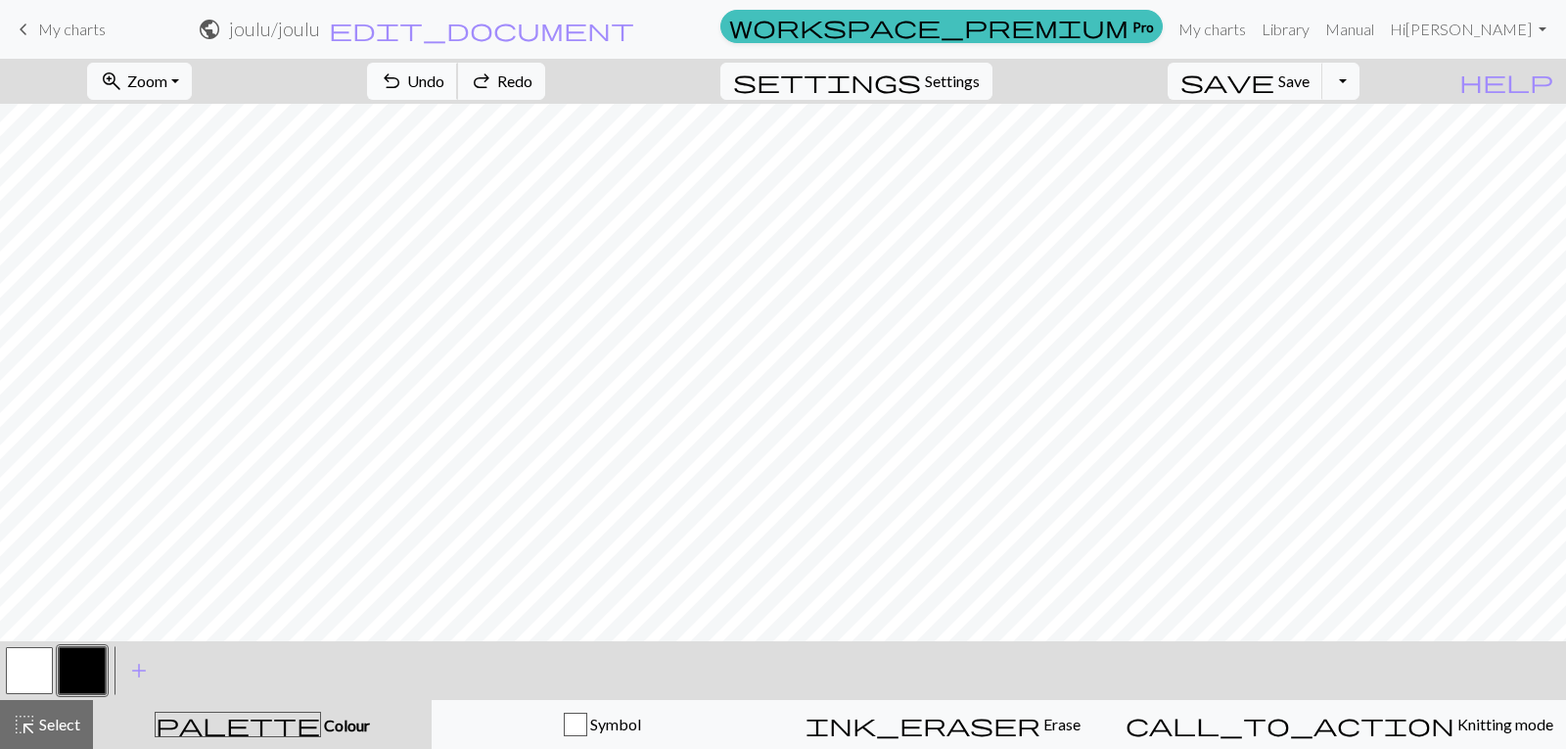
click at [444, 80] on span "Undo" at bounding box center [425, 80] width 37 height 19
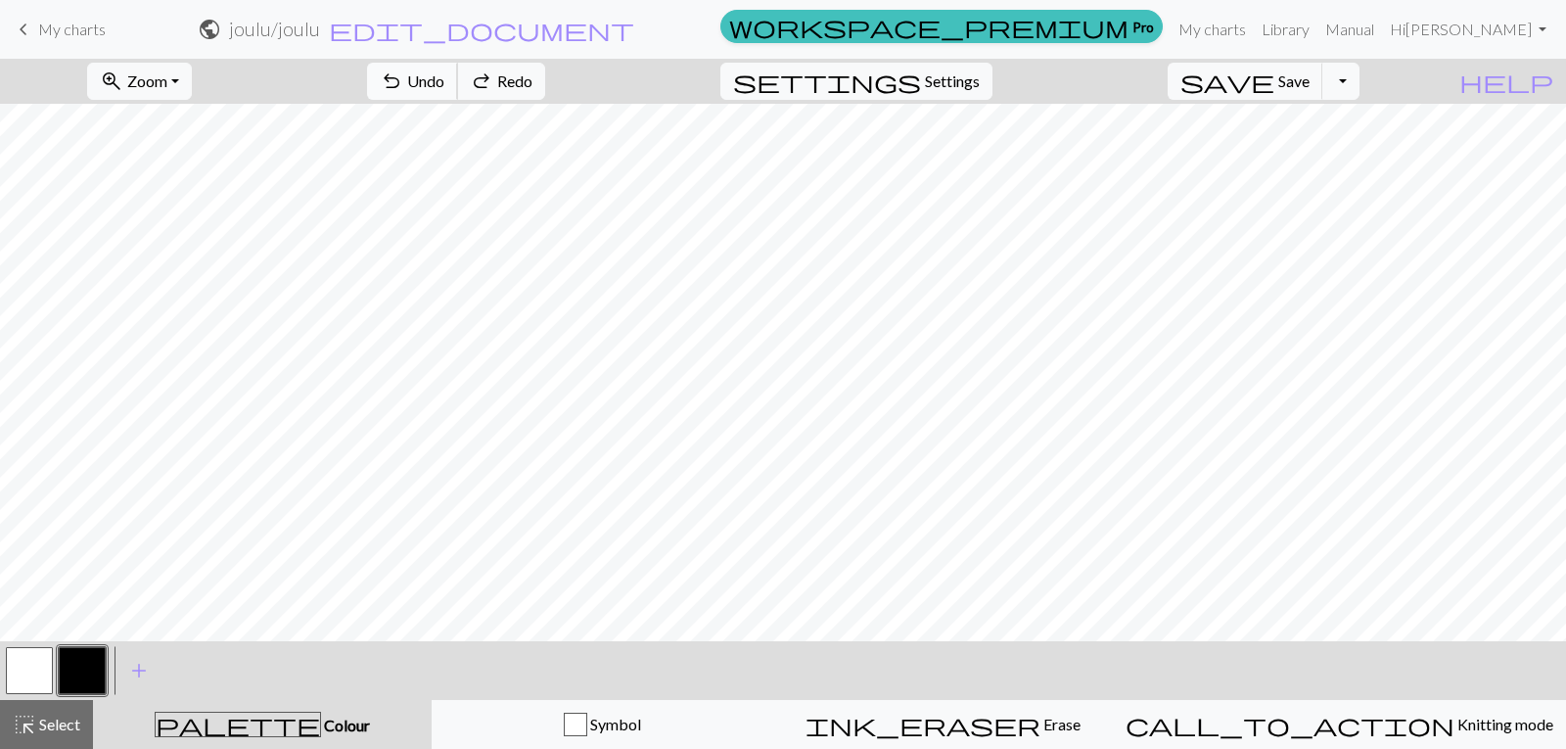
click at [444, 80] on span "Undo" at bounding box center [425, 80] width 37 height 19
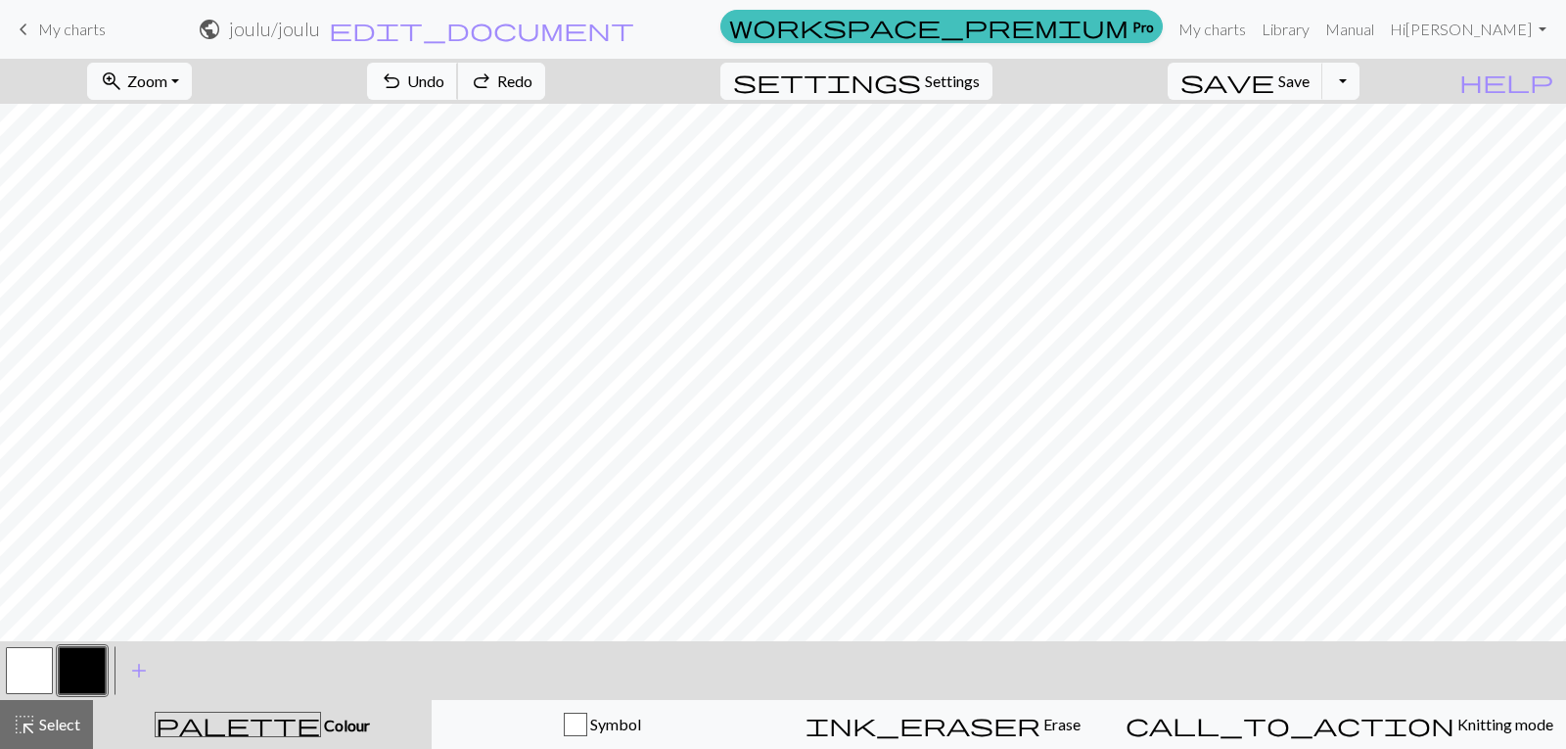
click at [444, 80] on span "Undo" at bounding box center [425, 80] width 37 height 19
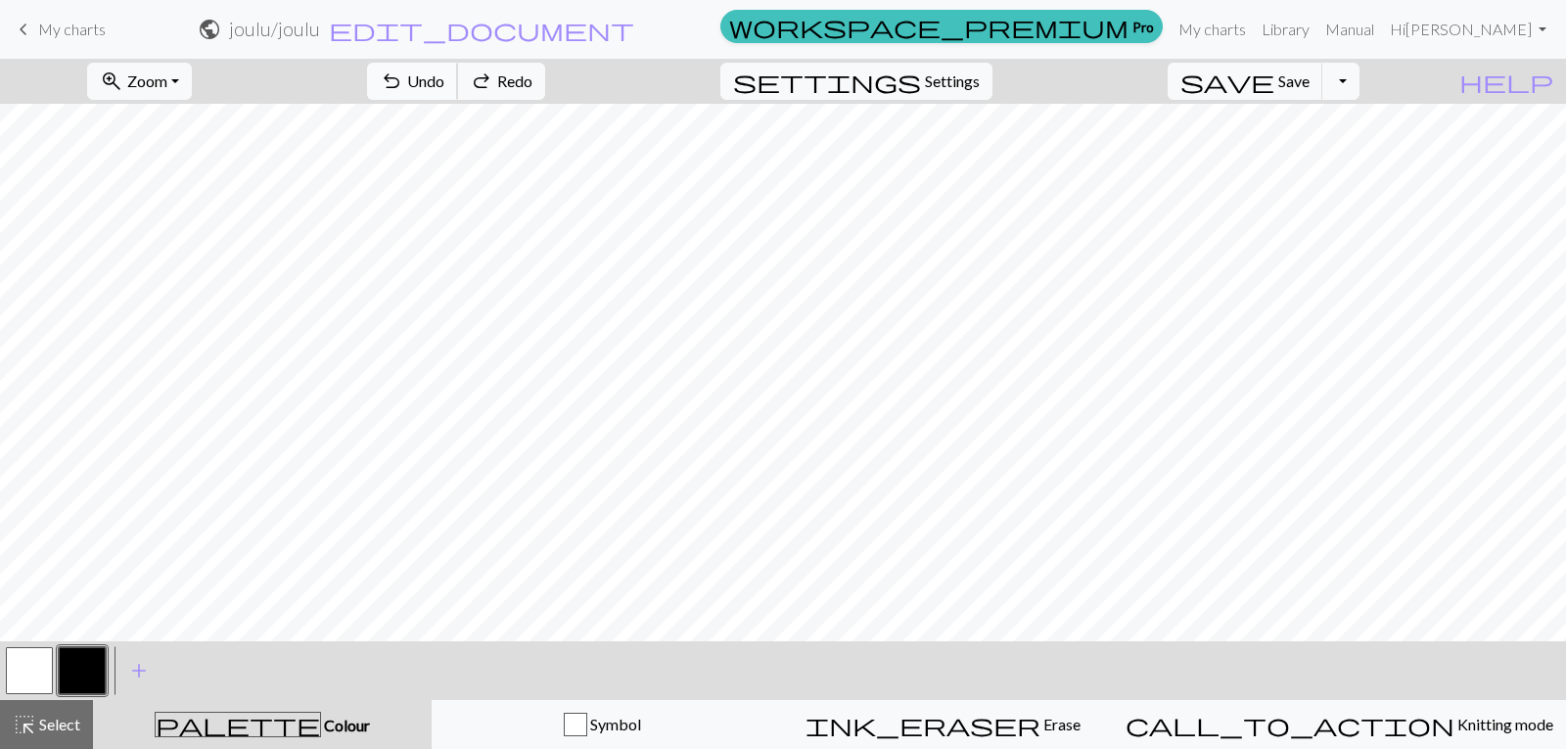
click at [444, 80] on span "Undo" at bounding box center [425, 80] width 37 height 19
click at [81, 679] on button "button" at bounding box center [82, 670] width 47 height 47
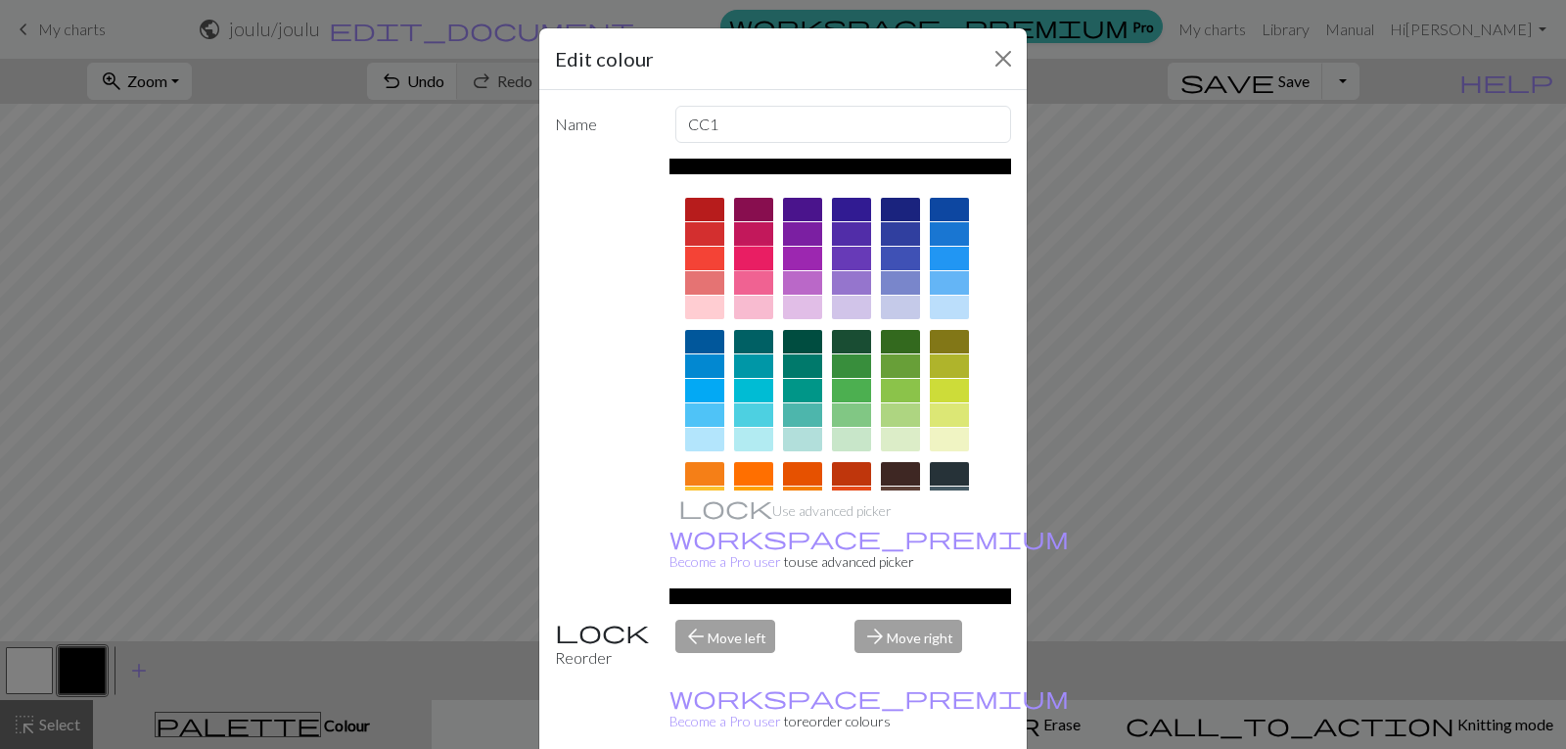
click at [743, 261] on div at bounding box center [753, 258] width 39 height 23
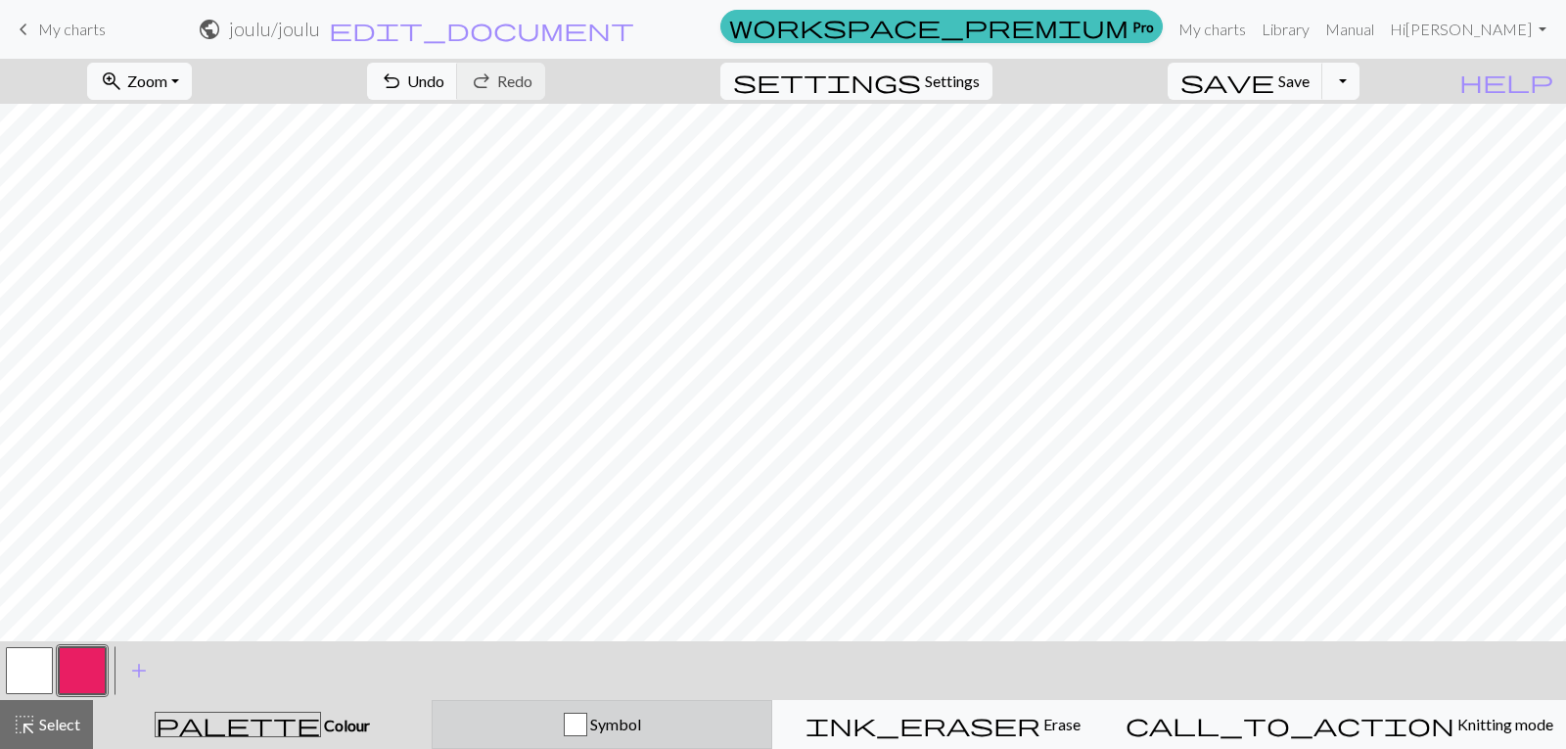
click at [587, 725] on div "button" at bounding box center [575, 724] width 23 height 23
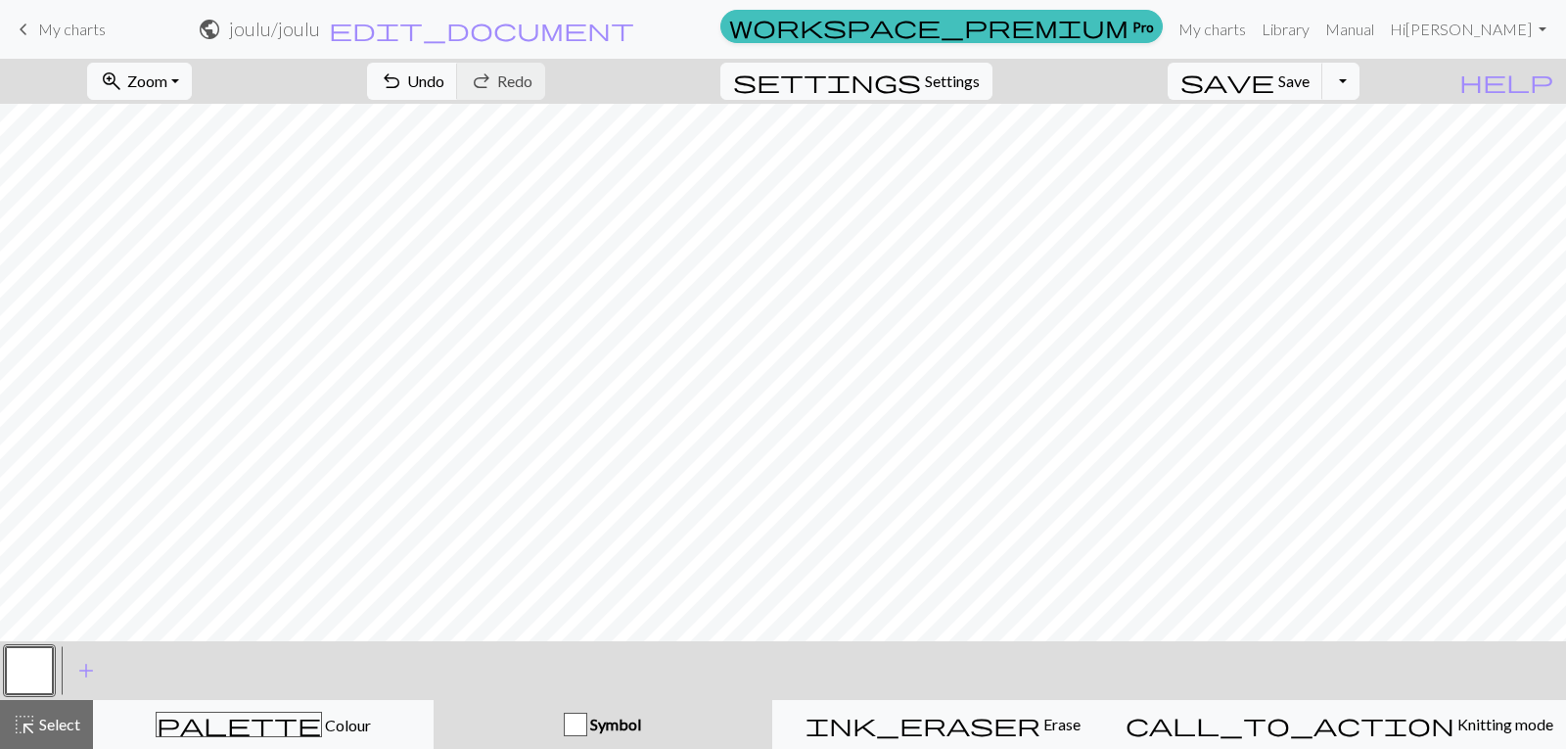
click at [587, 725] on div "button" at bounding box center [575, 724] width 23 height 23
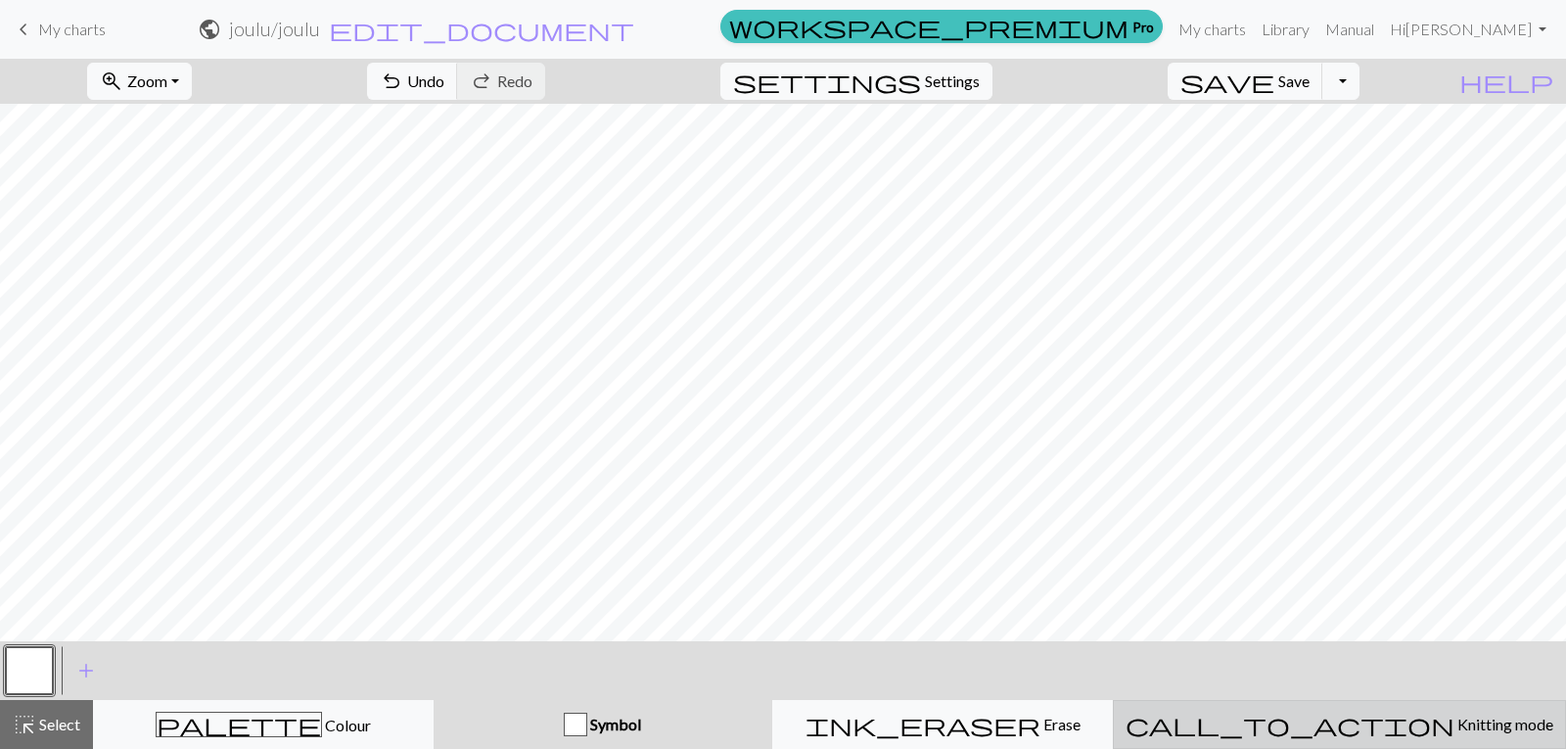
click at [1454, 731] on span "Knitting mode" at bounding box center [1503, 724] width 99 height 19
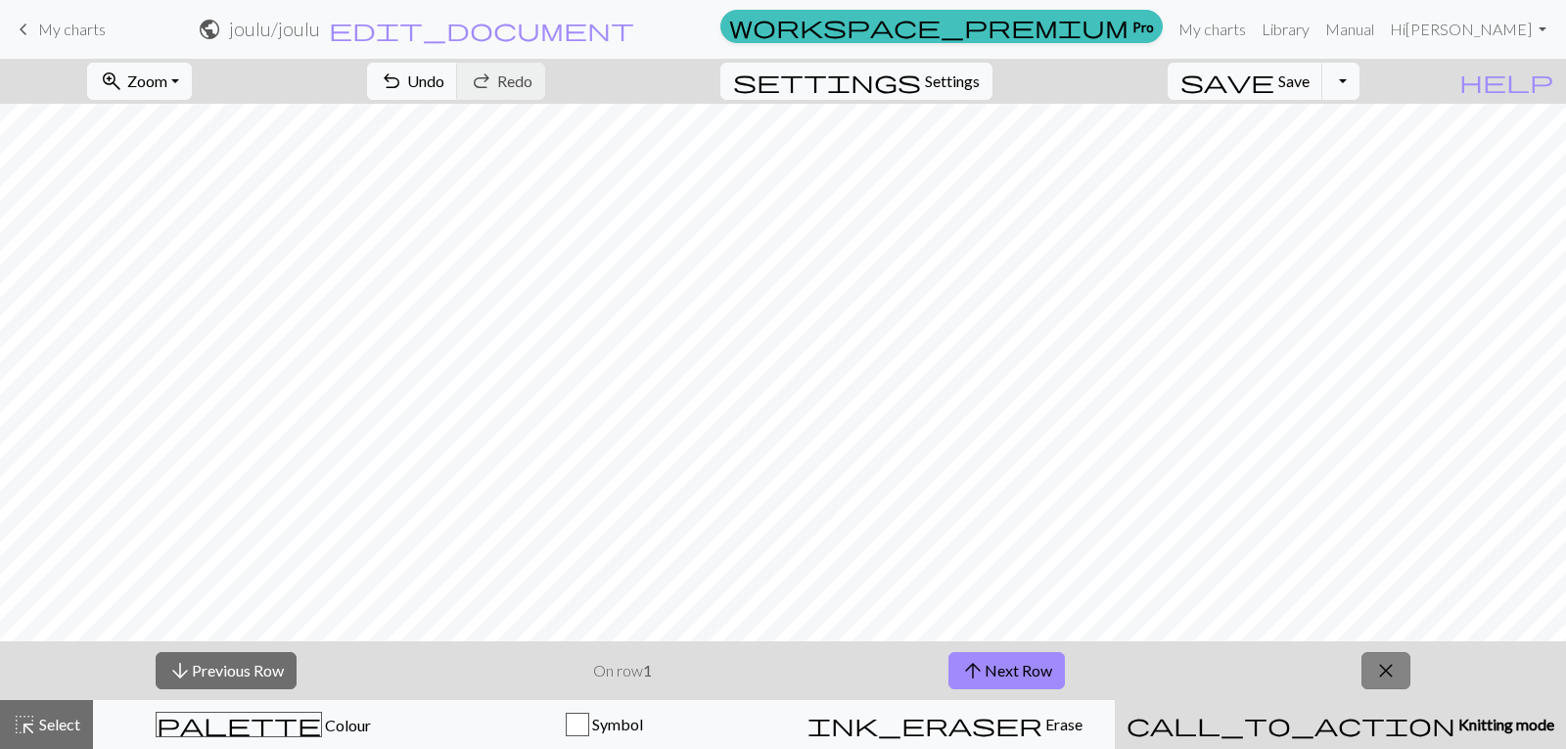
click at [1386, 668] on span "close" at bounding box center [1385, 670] width 23 height 27
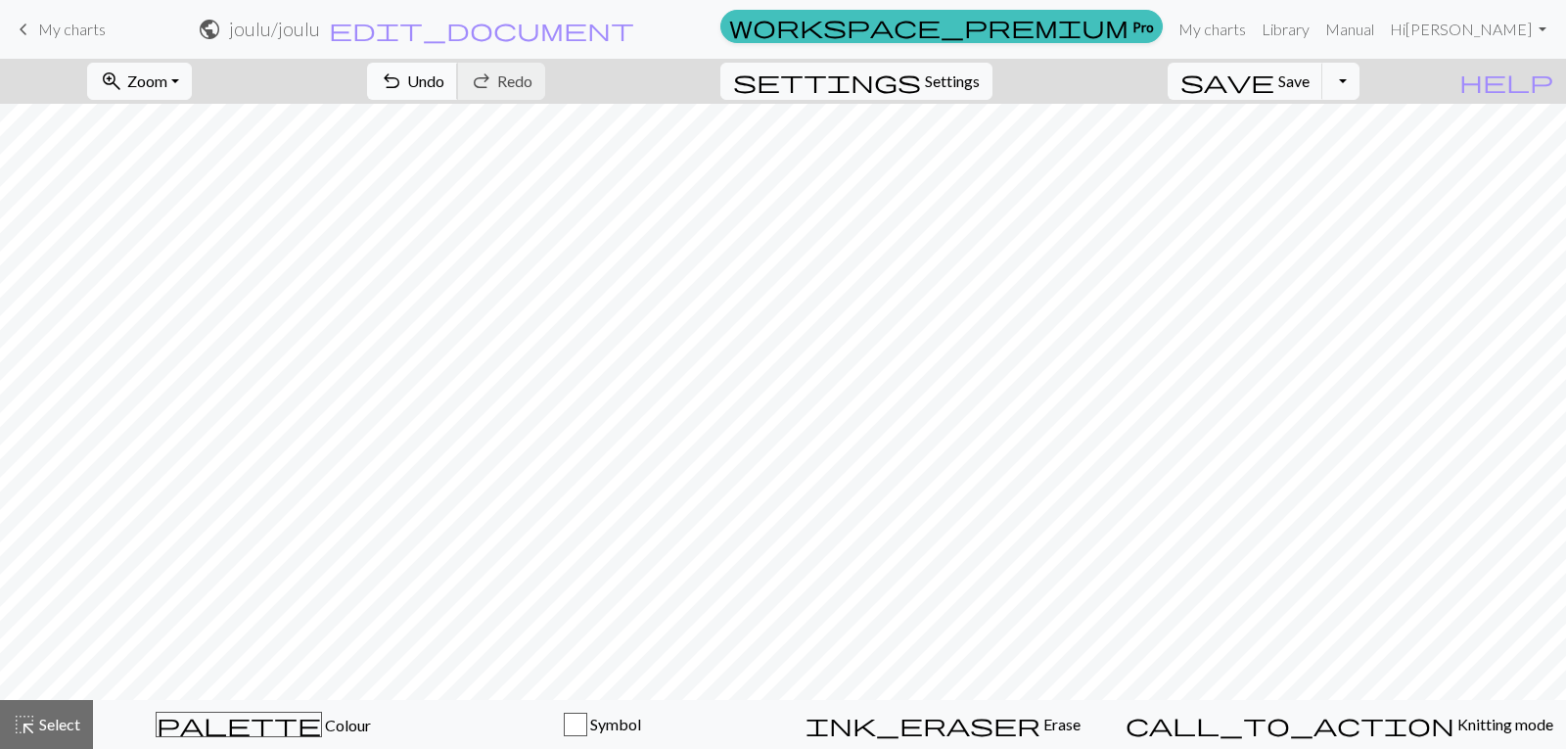
click at [444, 75] on span "Undo" at bounding box center [425, 80] width 37 height 19
click at [403, 89] on span "undo" at bounding box center [391, 81] width 23 height 27
click at [493, 70] on span "redo" at bounding box center [481, 81] width 23 height 27
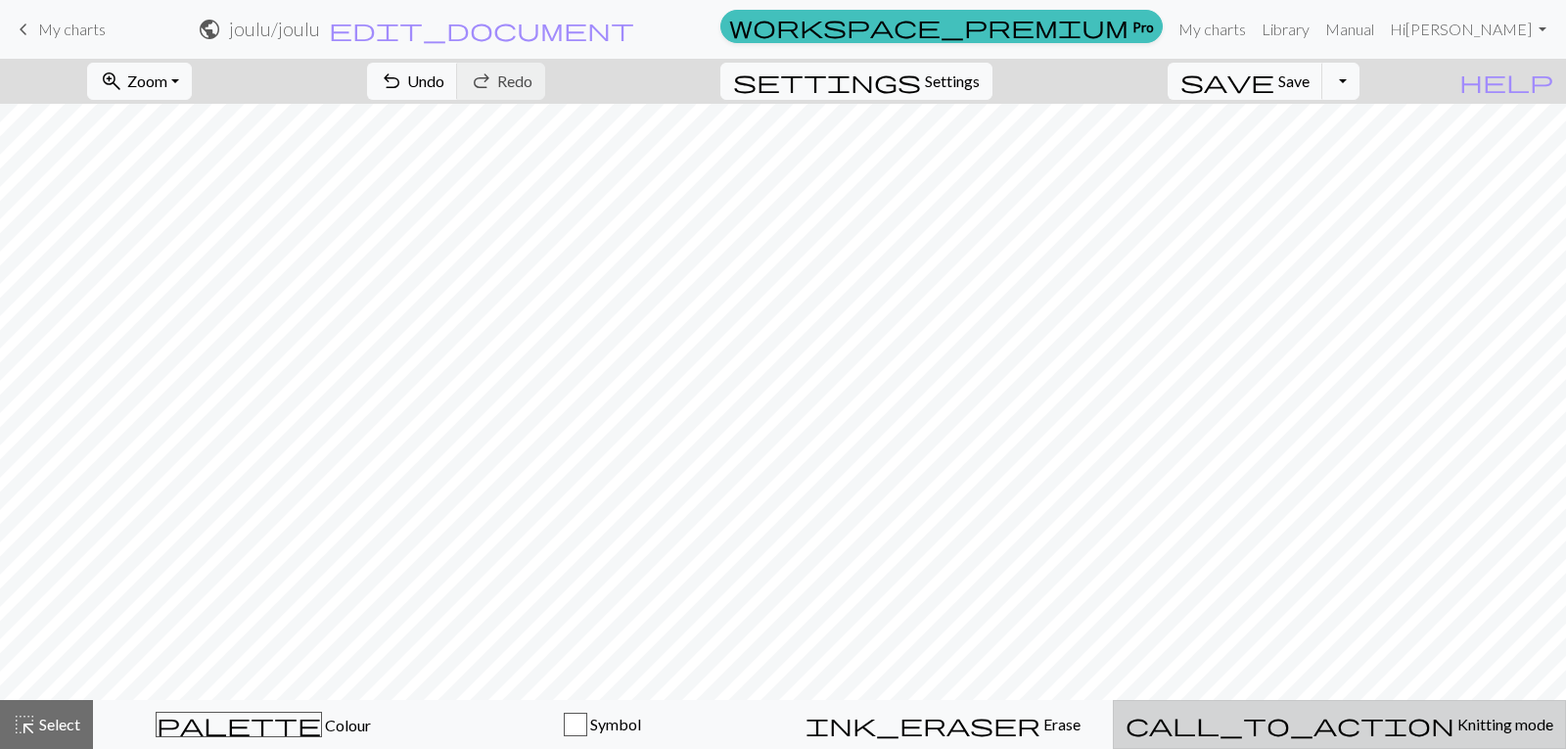
click at [1333, 721] on span "call_to_action" at bounding box center [1290, 724] width 329 height 27
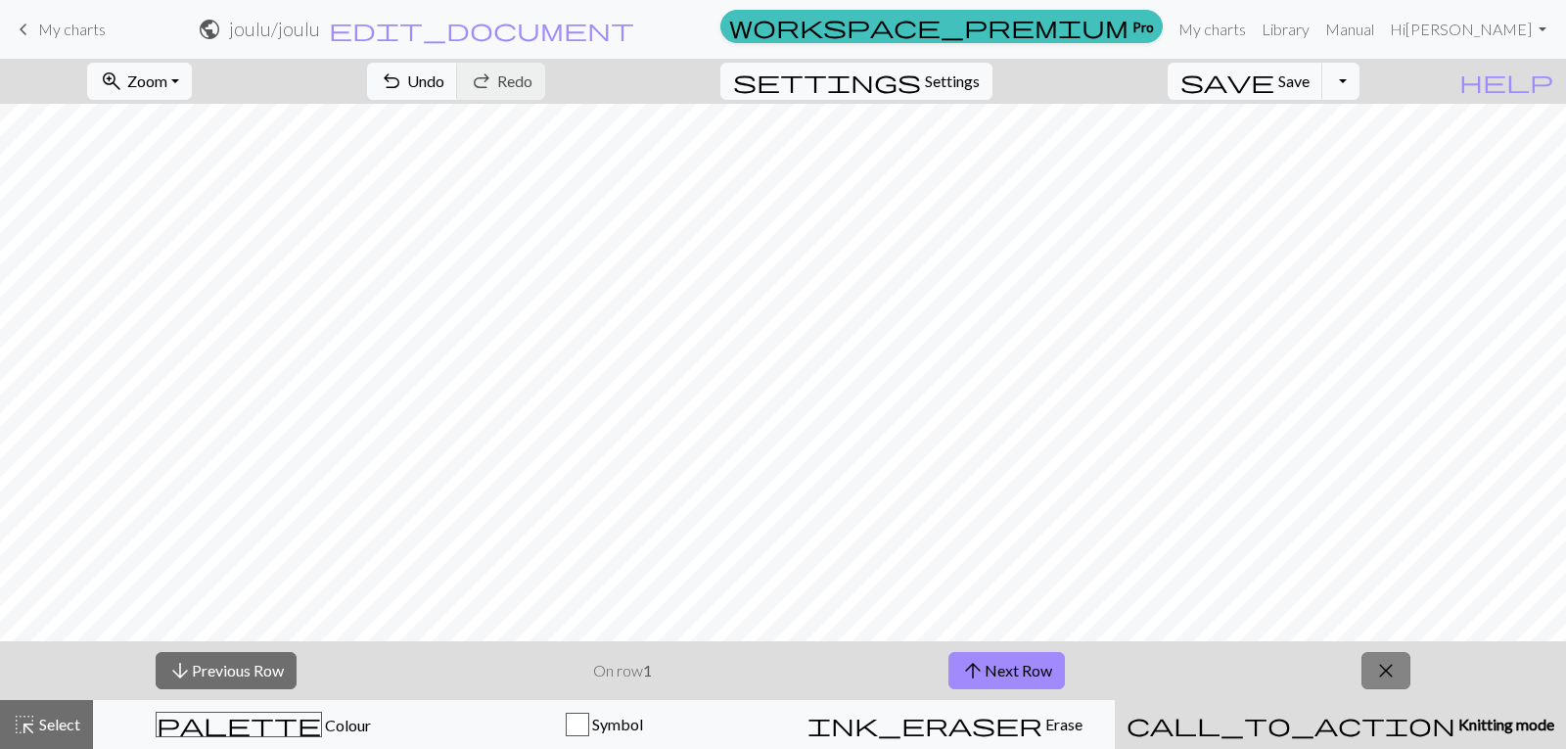
click at [1379, 681] on span "close" at bounding box center [1385, 670] width 23 height 27
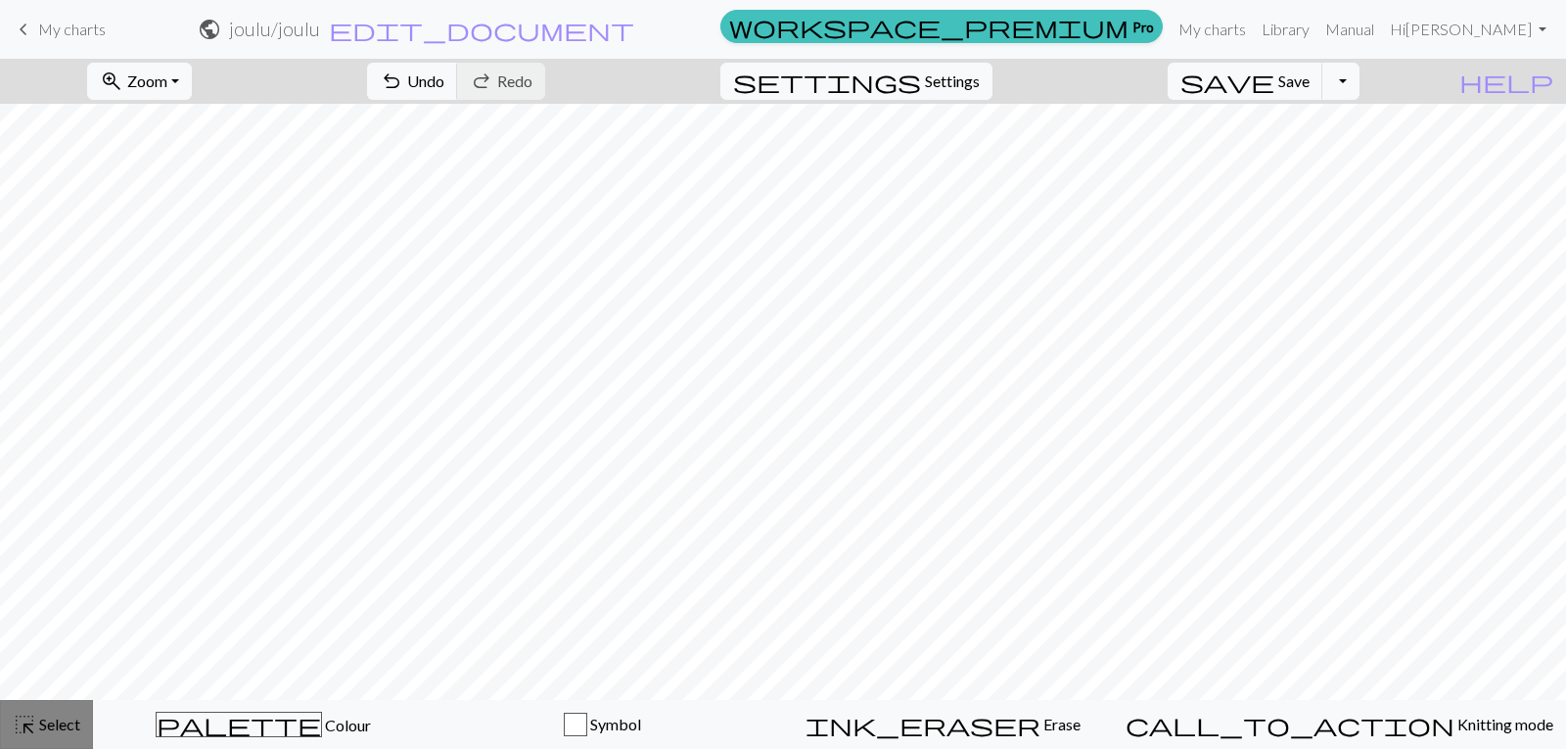
click at [30, 714] on span "highlight_alt" at bounding box center [24, 724] width 23 height 27
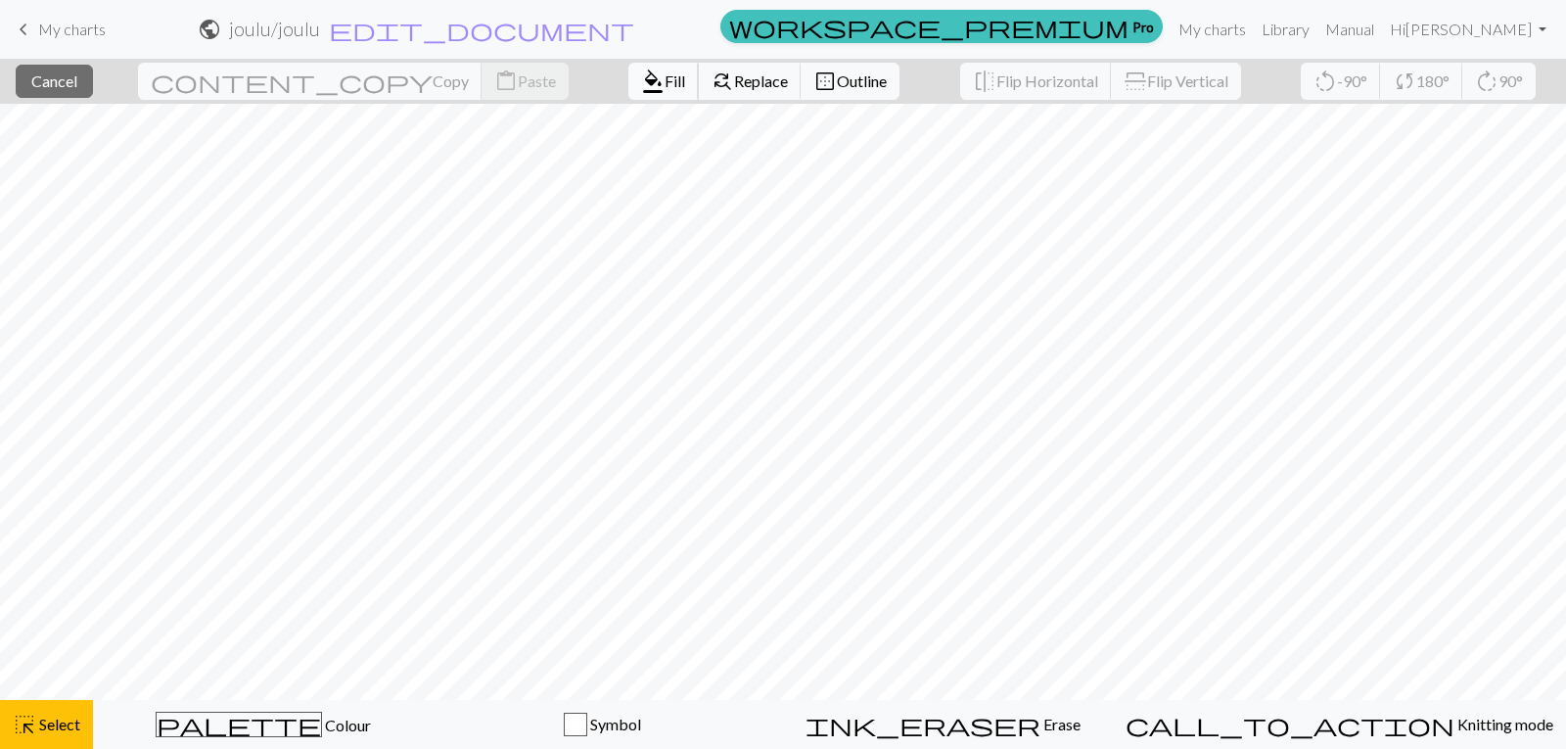
click at [665, 72] on span "Fill" at bounding box center [675, 80] width 21 height 19
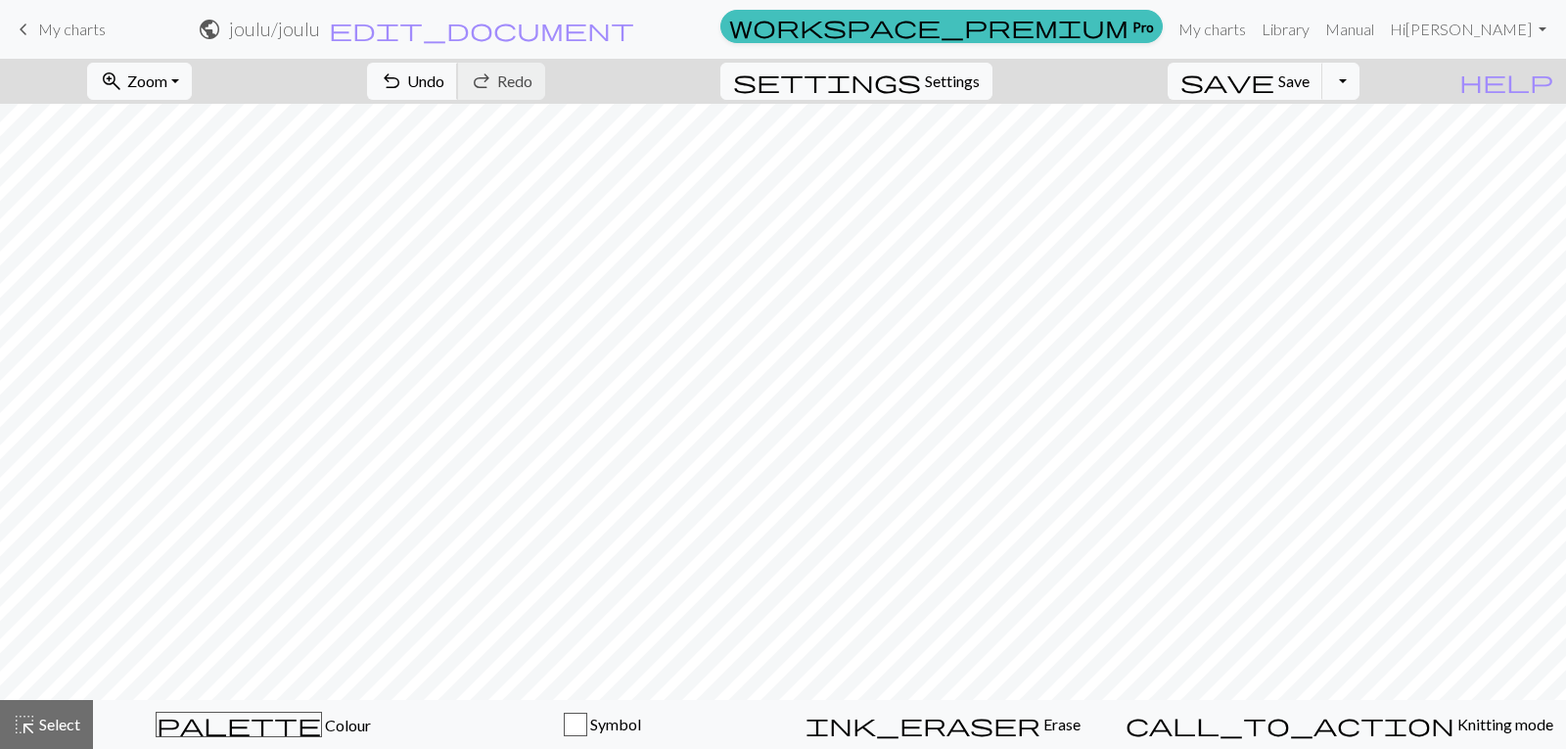
click at [444, 72] on span "Undo" at bounding box center [425, 80] width 37 height 19
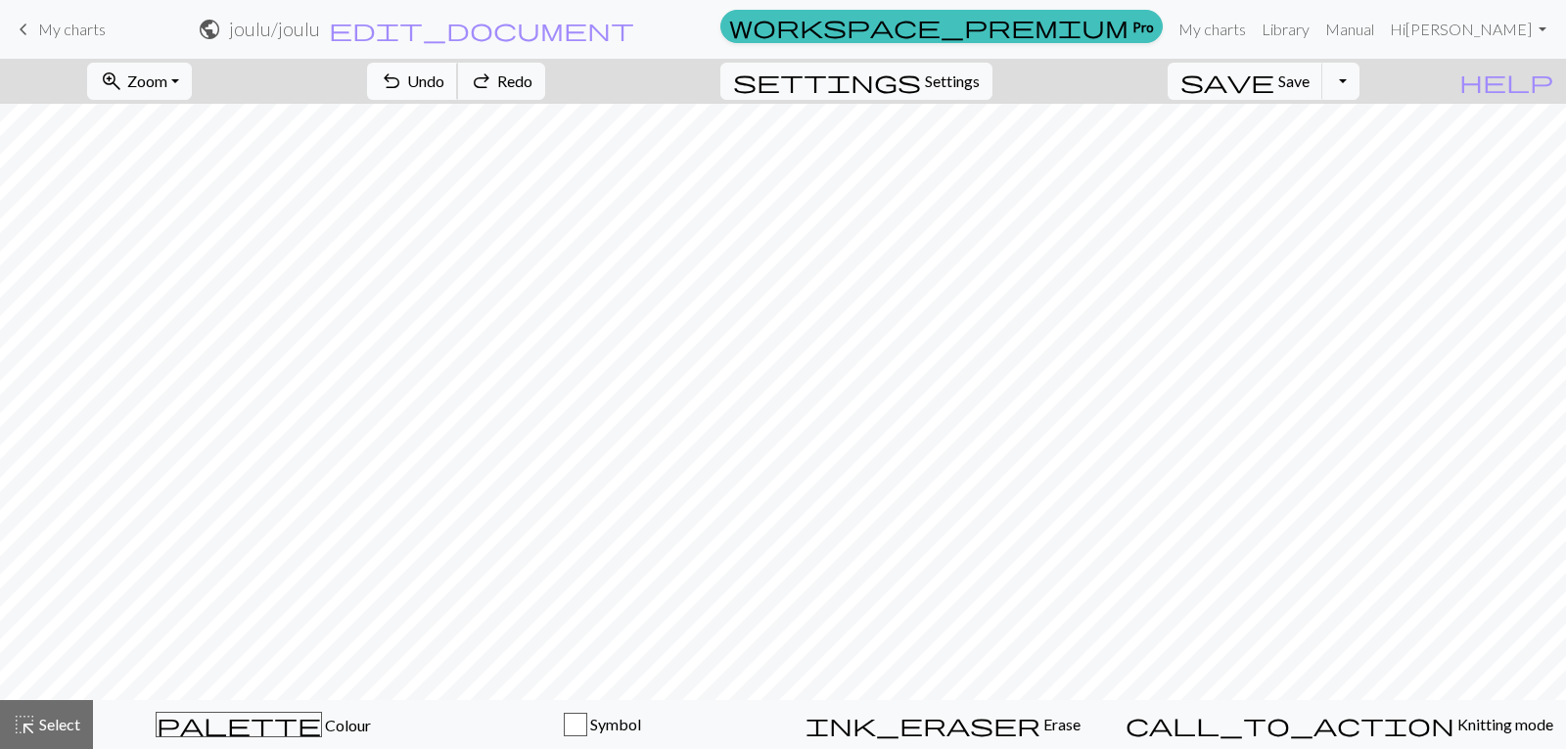
click at [444, 72] on span "Undo" at bounding box center [425, 80] width 37 height 19
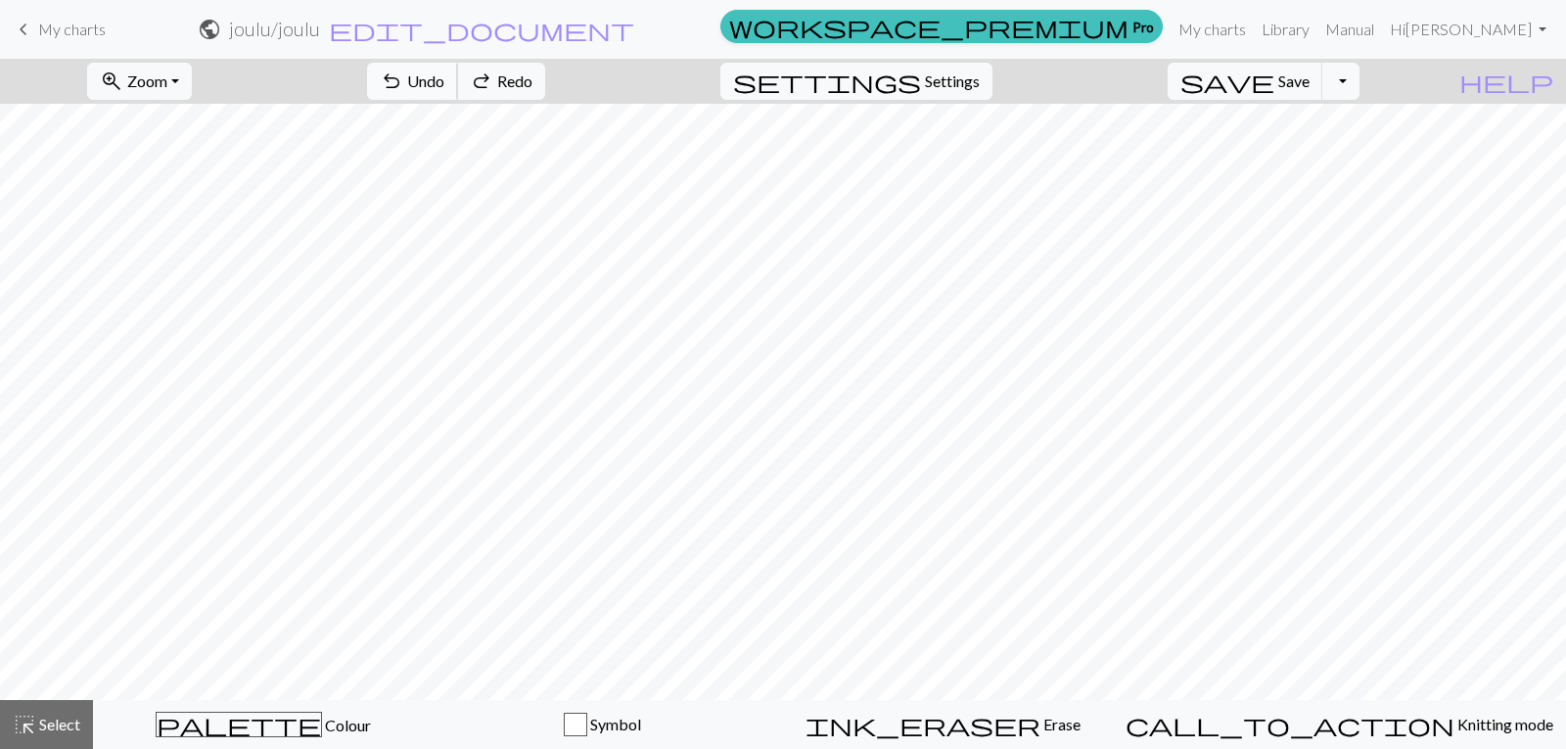
click at [403, 87] on span "undo" at bounding box center [391, 81] width 23 height 27
click at [444, 79] on span "Undo" at bounding box center [425, 80] width 37 height 19
click at [980, 77] on span "Settings" at bounding box center [952, 80] width 55 height 23
select select "aran"
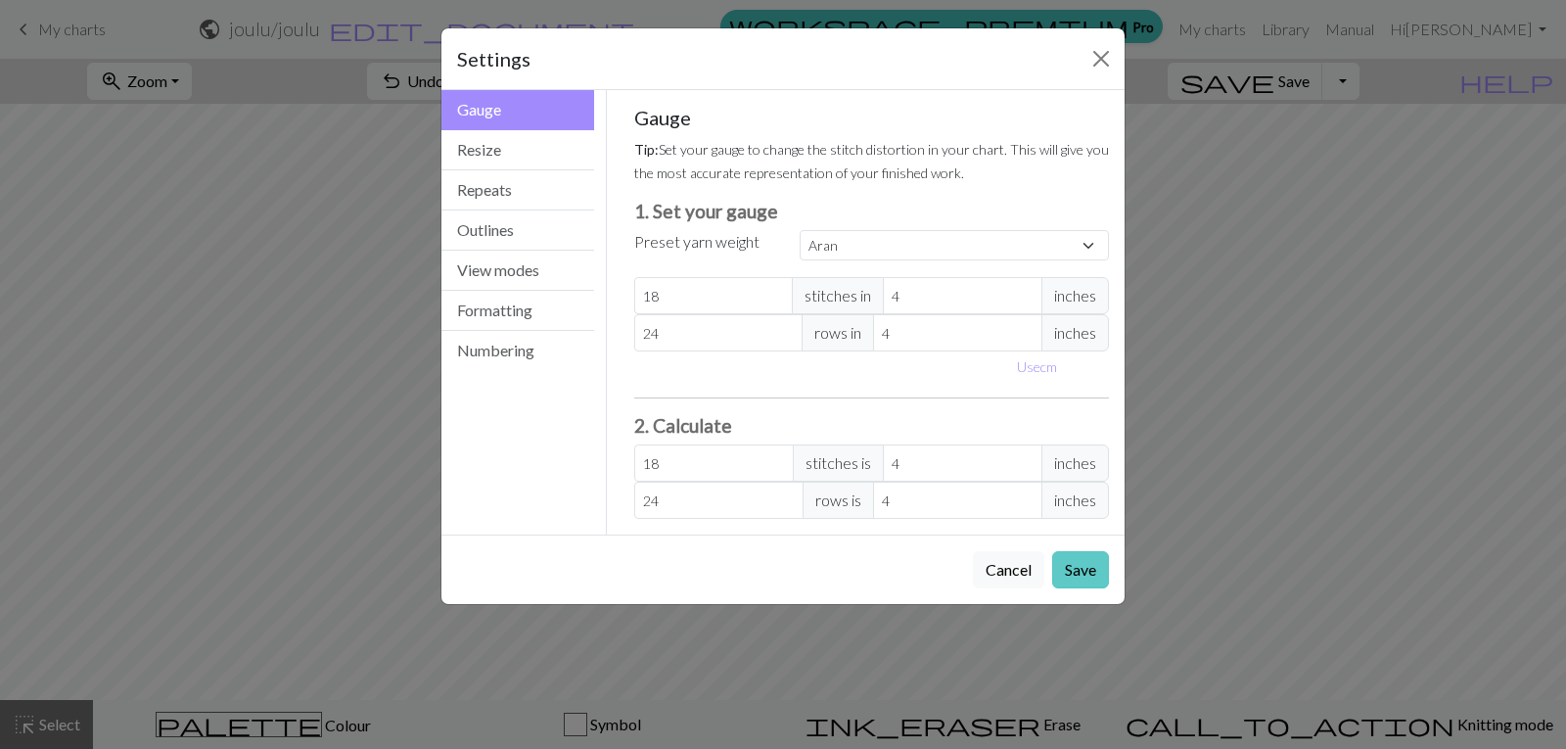
click at [1063, 569] on button "Save" at bounding box center [1080, 569] width 57 height 37
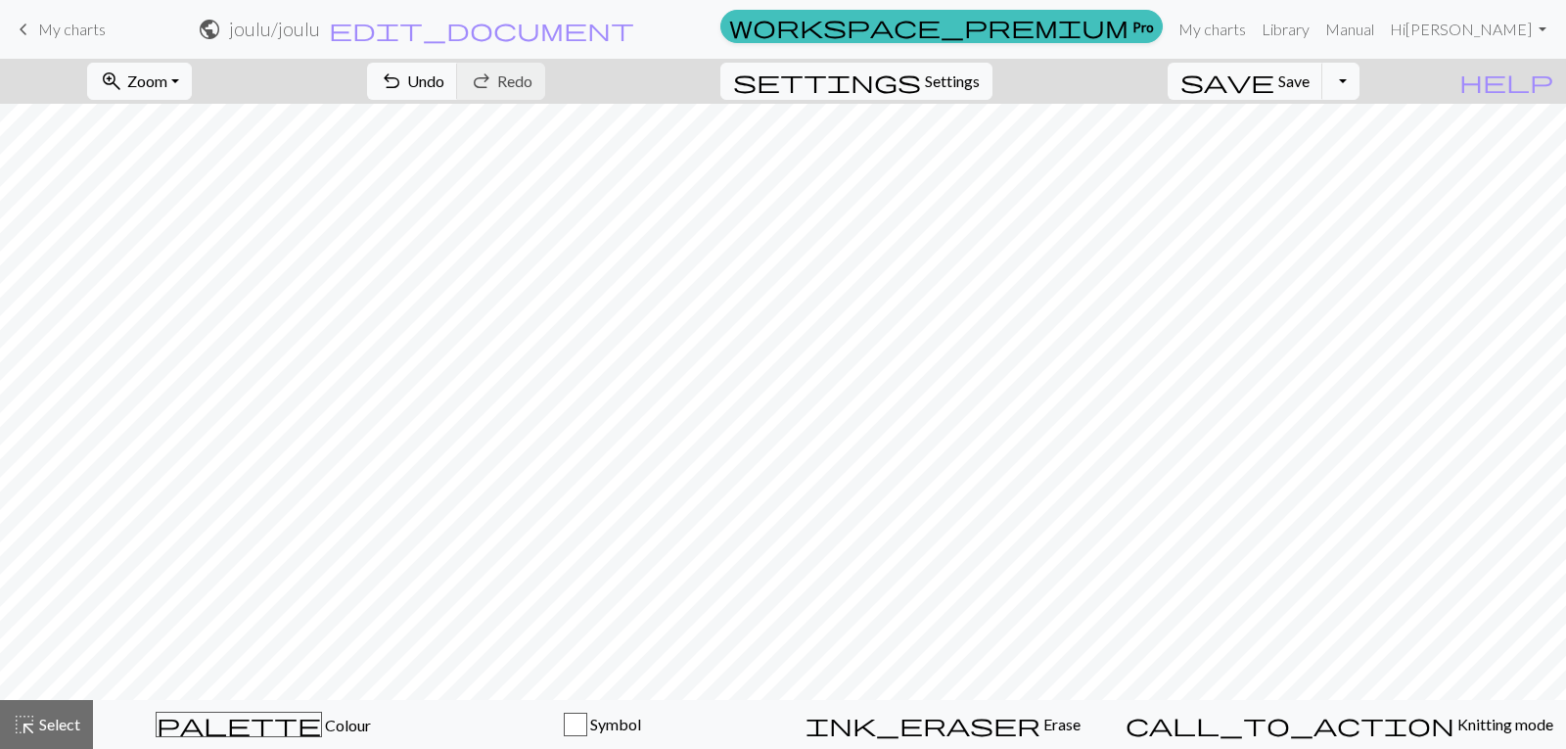
click at [29, 27] on span "keyboard_arrow_left" at bounding box center [23, 29] width 23 height 27
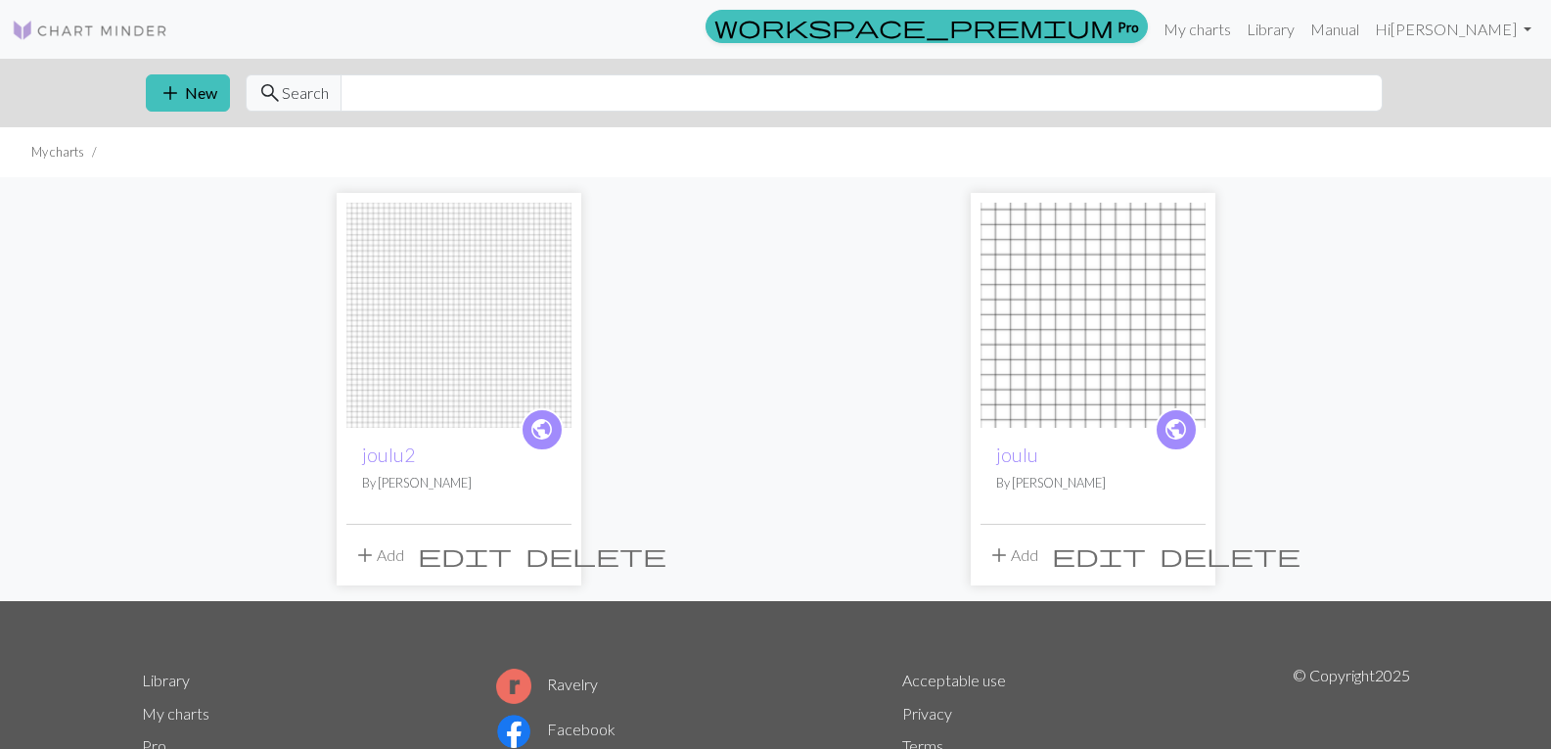
click at [1121, 314] on img at bounding box center [1093, 315] width 225 height 225
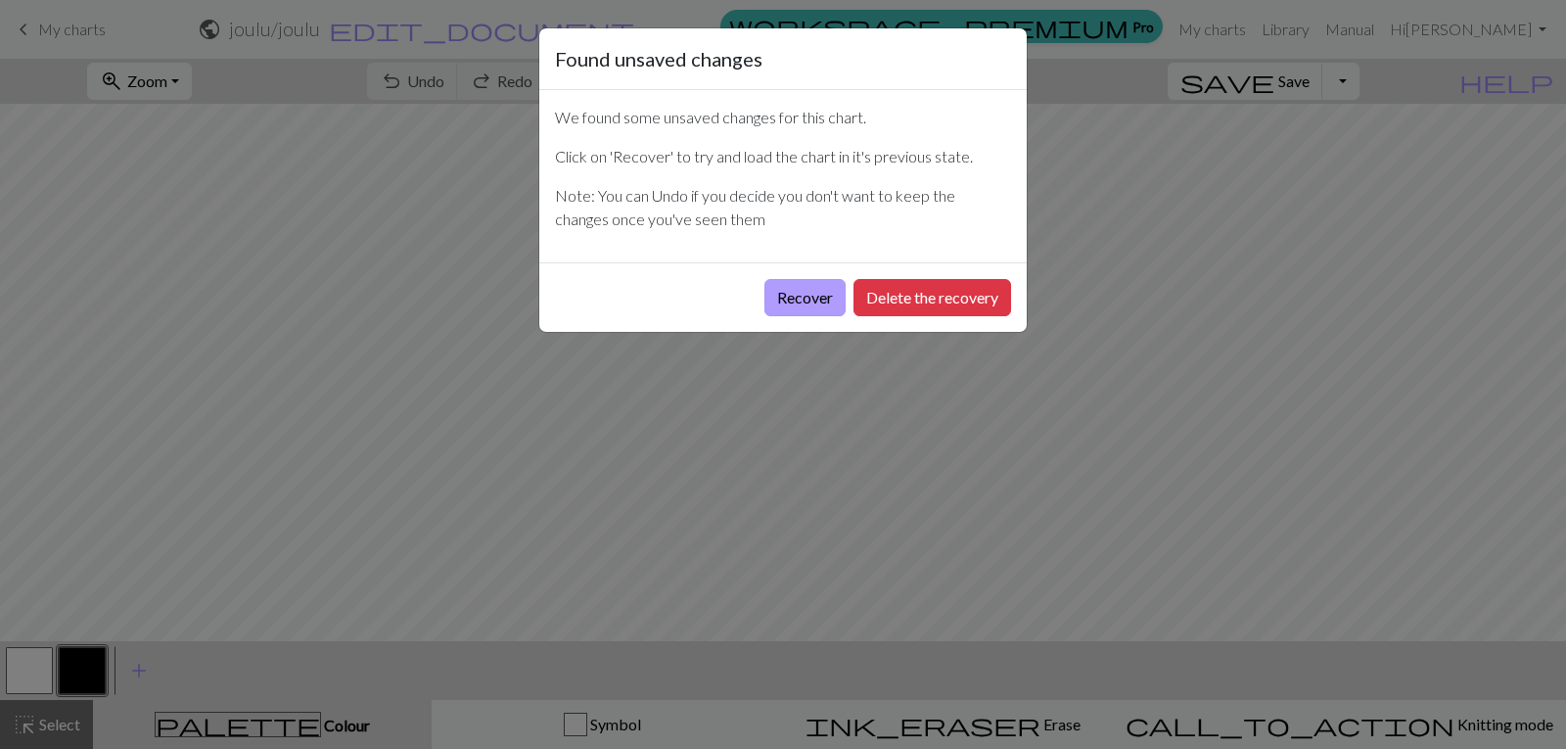
click at [807, 302] on button "Recover" at bounding box center [804, 297] width 81 height 37
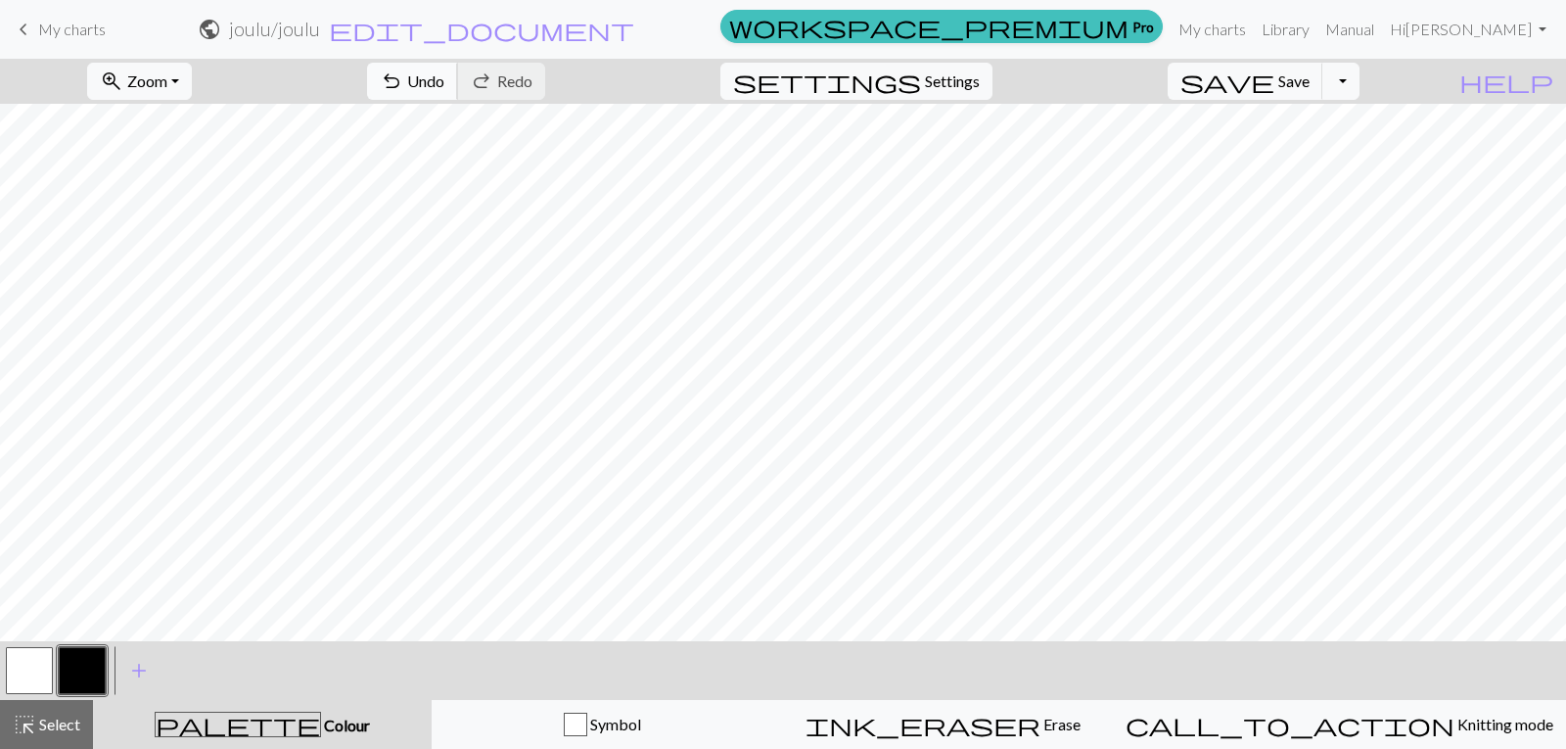
click at [403, 84] on span "undo" at bounding box center [391, 81] width 23 height 27
click at [92, 674] on button "button" at bounding box center [82, 670] width 47 height 47
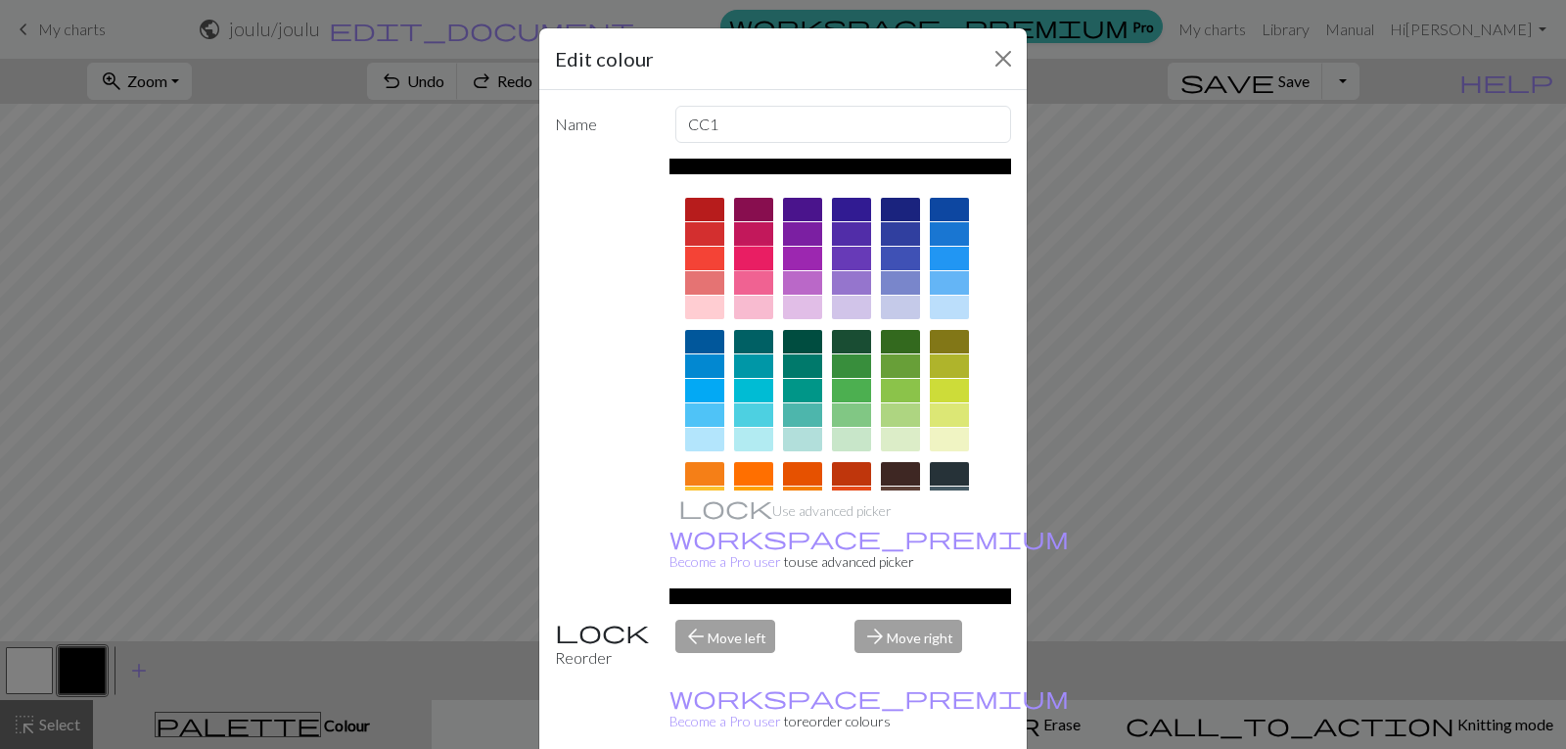
click at [747, 257] on div at bounding box center [753, 258] width 39 height 23
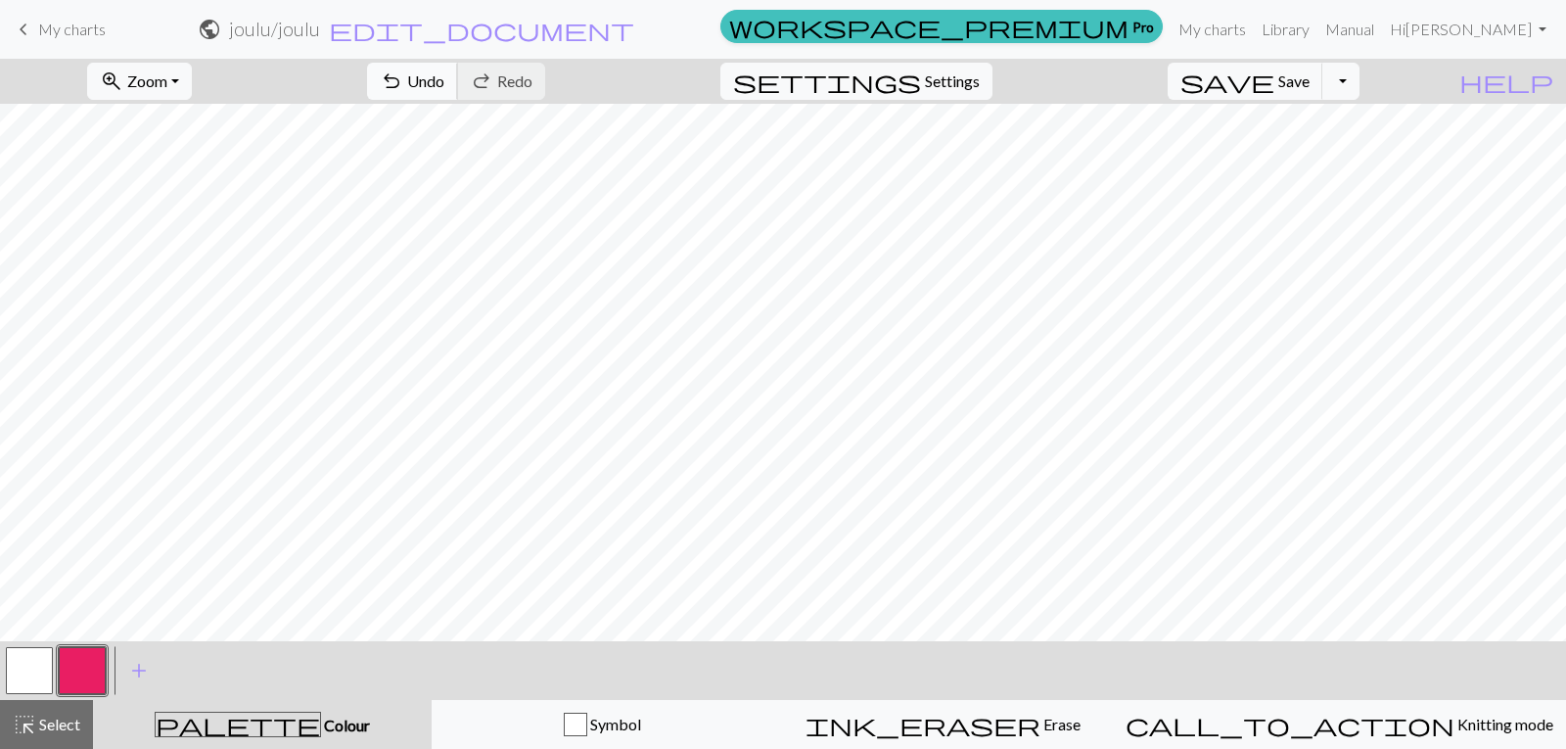
click at [403, 72] on span "undo" at bounding box center [391, 81] width 23 height 27
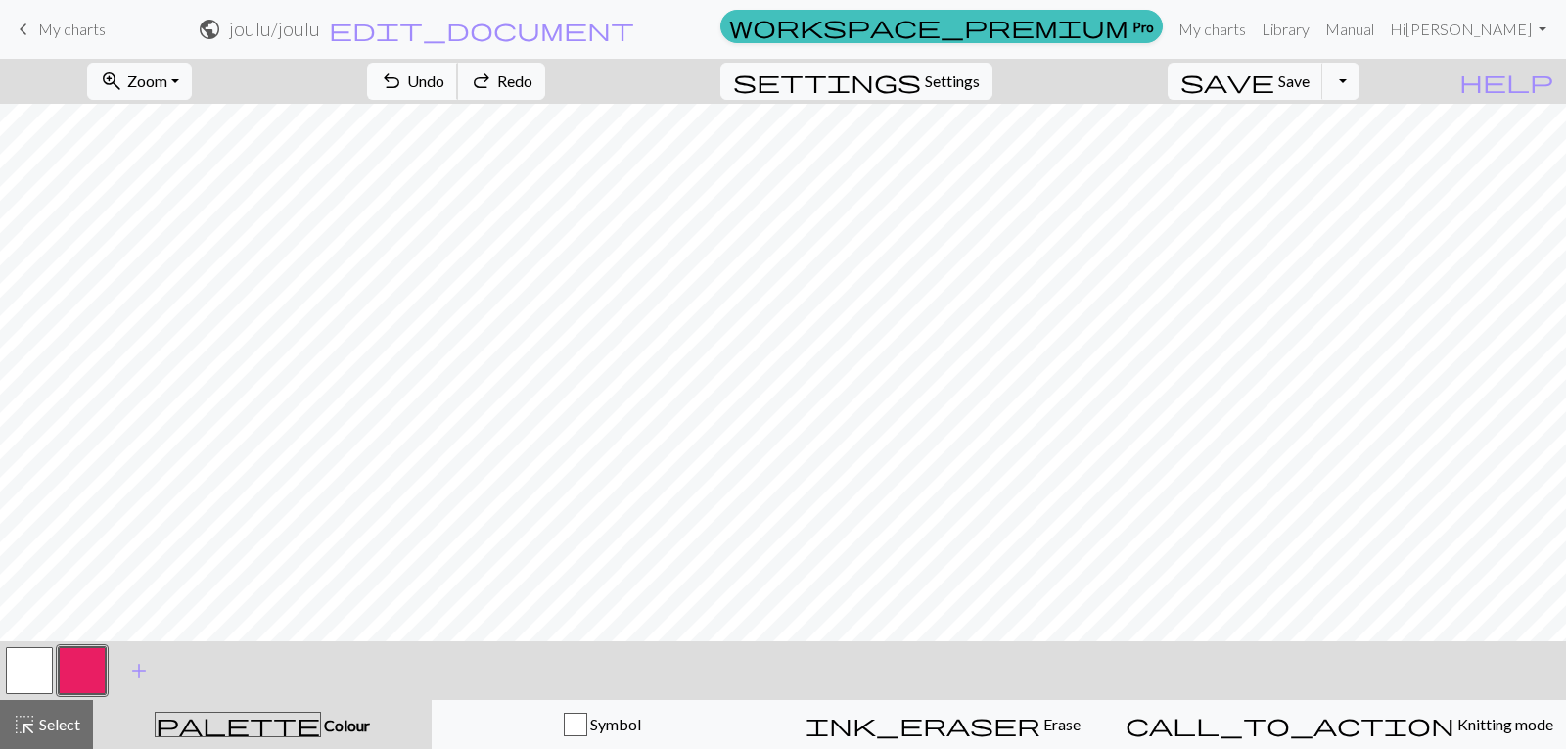
click at [403, 72] on span "undo" at bounding box center [391, 81] width 23 height 27
click at [458, 87] on button "undo Undo Undo" at bounding box center [412, 81] width 91 height 37
click at [1254, 18] on link "My charts" at bounding box center [1212, 29] width 83 height 39
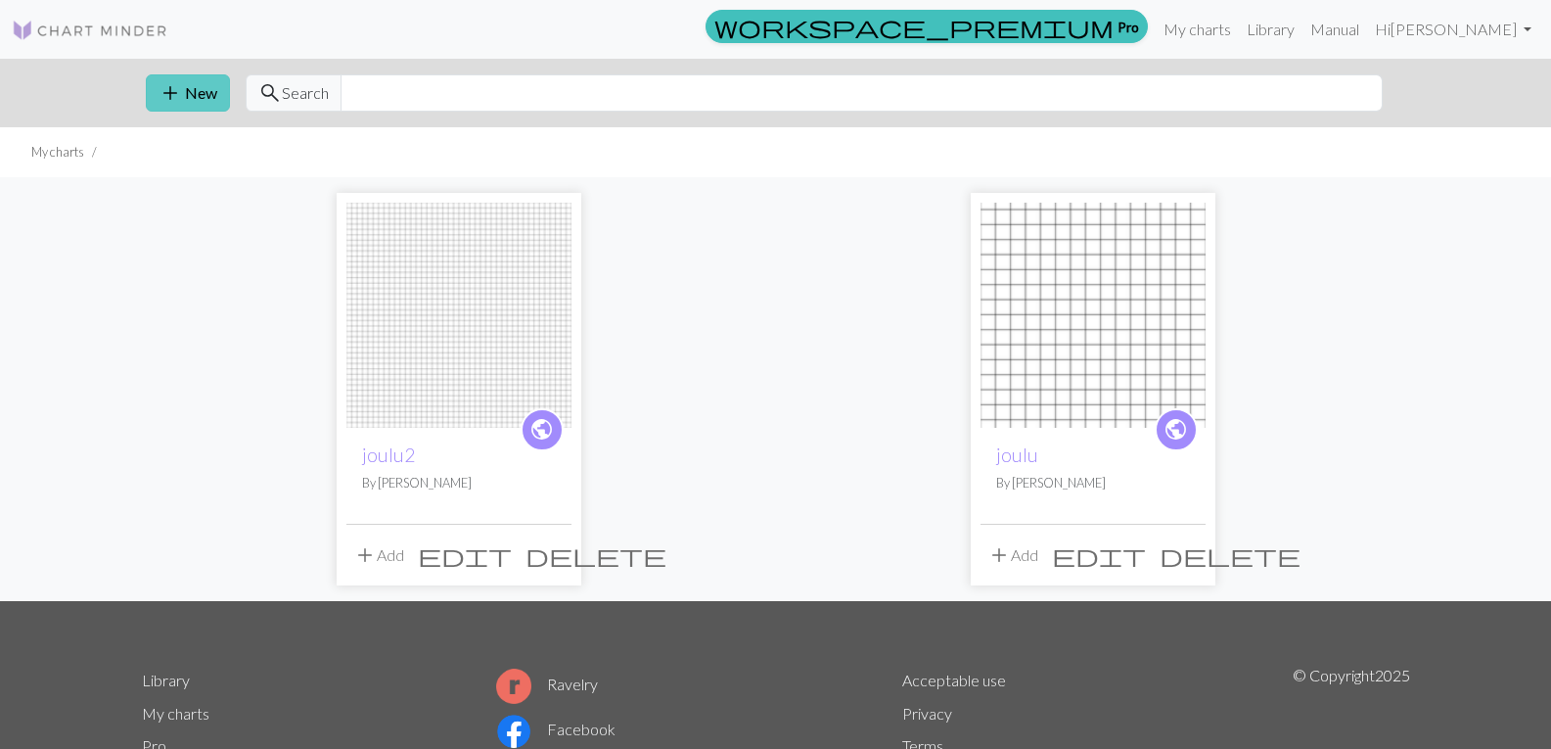
click at [206, 94] on button "add New" at bounding box center [188, 92] width 84 height 37
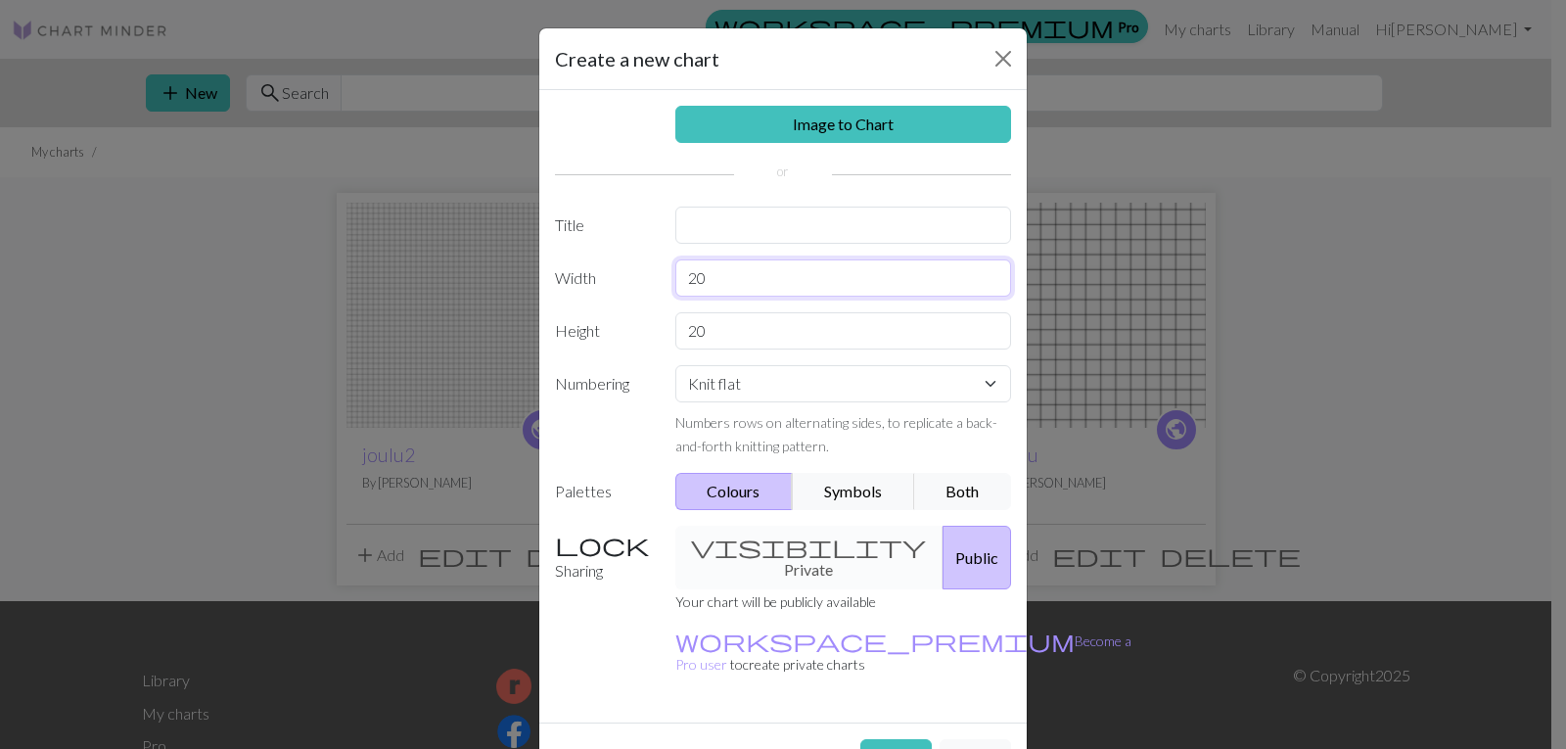
click at [767, 283] on input "20" at bounding box center [843, 277] width 337 height 37
type input "2"
type input "16"
click at [742, 334] on input "20" at bounding box center [843, 330] width 337 height 37
type input "2"
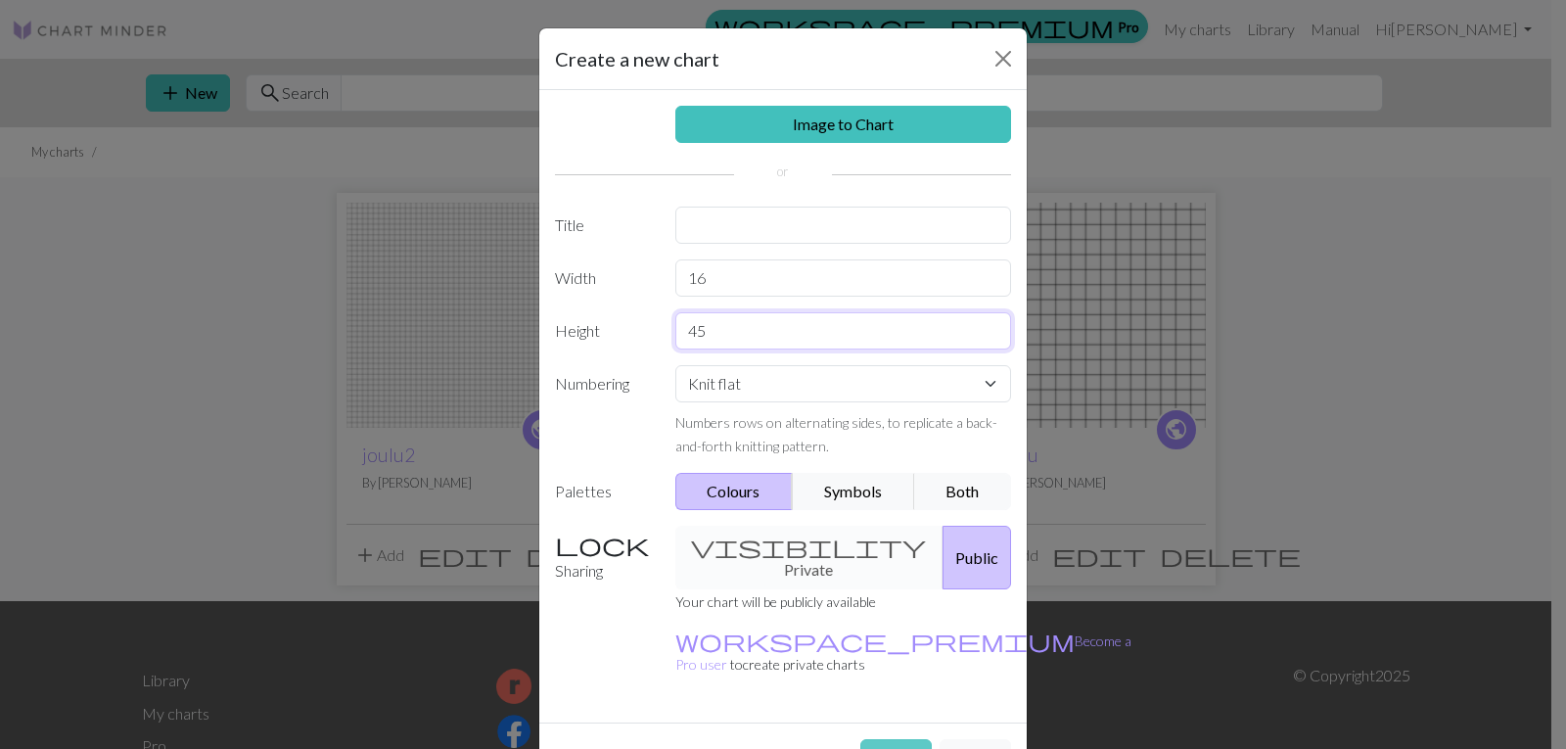
type input "45"
click at [882, 739] on button "Create" at bounding box center [895, 757] width 71 height 37
click at [820, 237] on input "n" at bounding box center [843, 225] width 337 height 37
type input "nb"
click at [882, 739] on button "Create" at bounding box center [895, 757] width 71 height 37
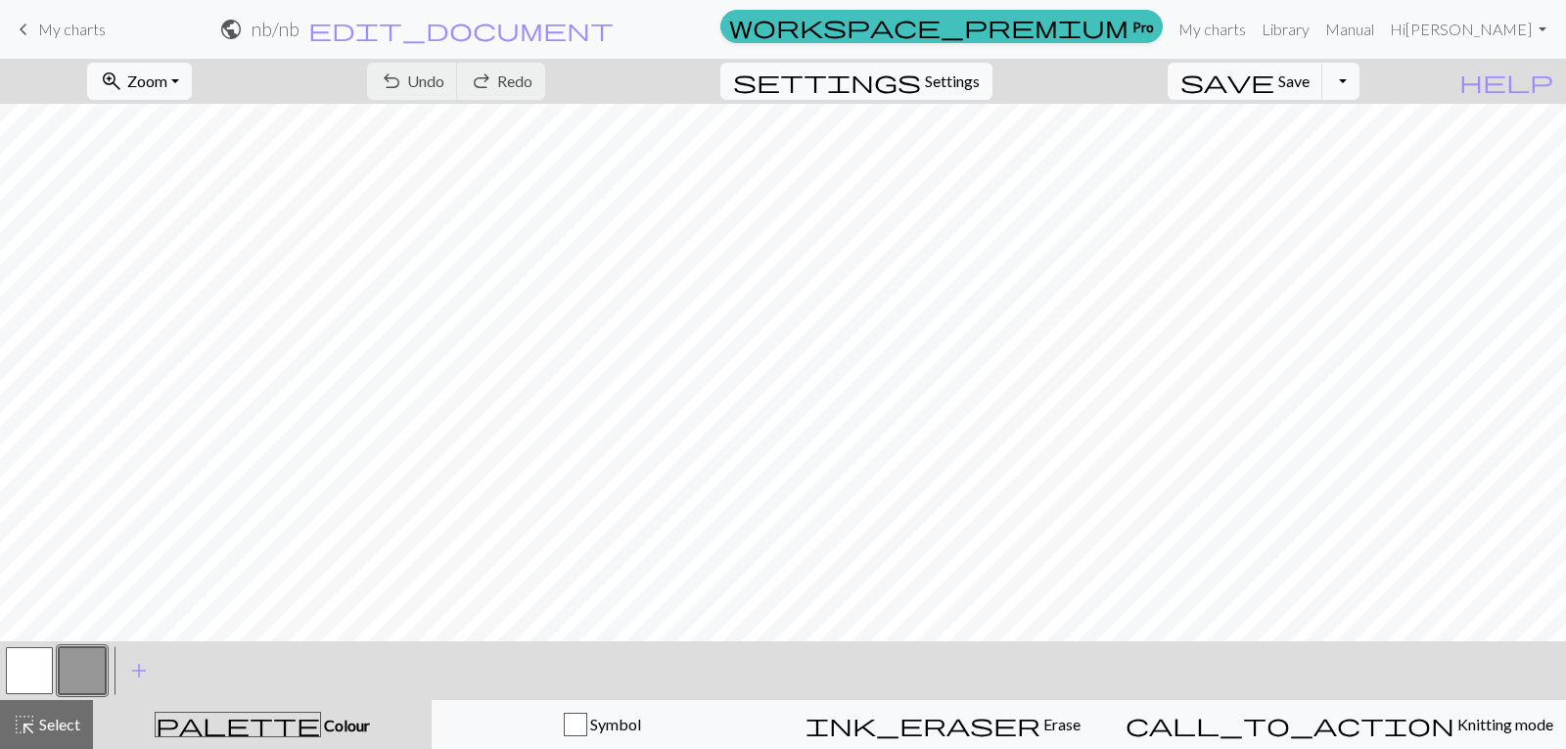
click at [72, 28] on span "My charts" at bounding box center [72, 29] width 68 height 19
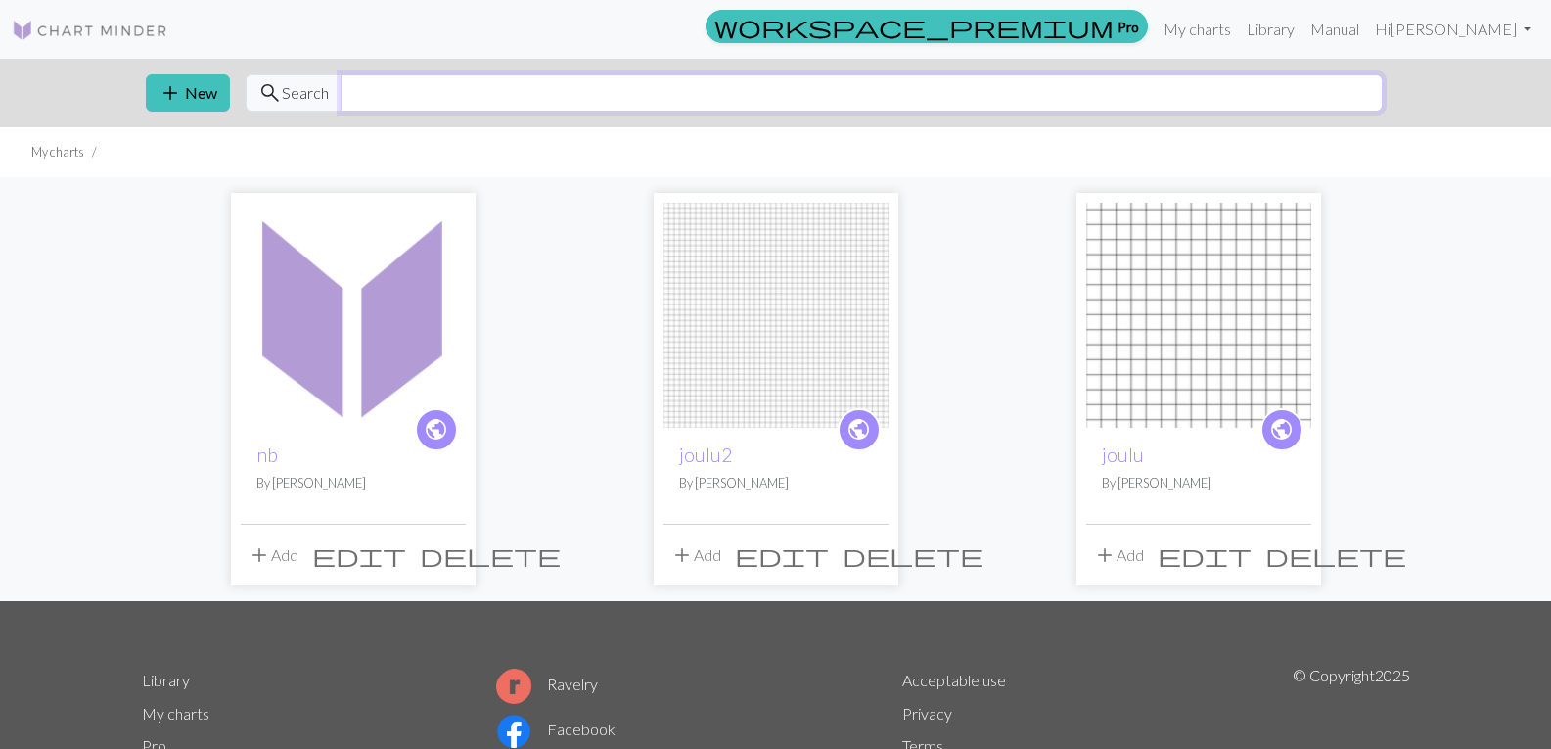
click at [393, 93] on input "text" at bounding box center [862, 92] width 1042 height 37
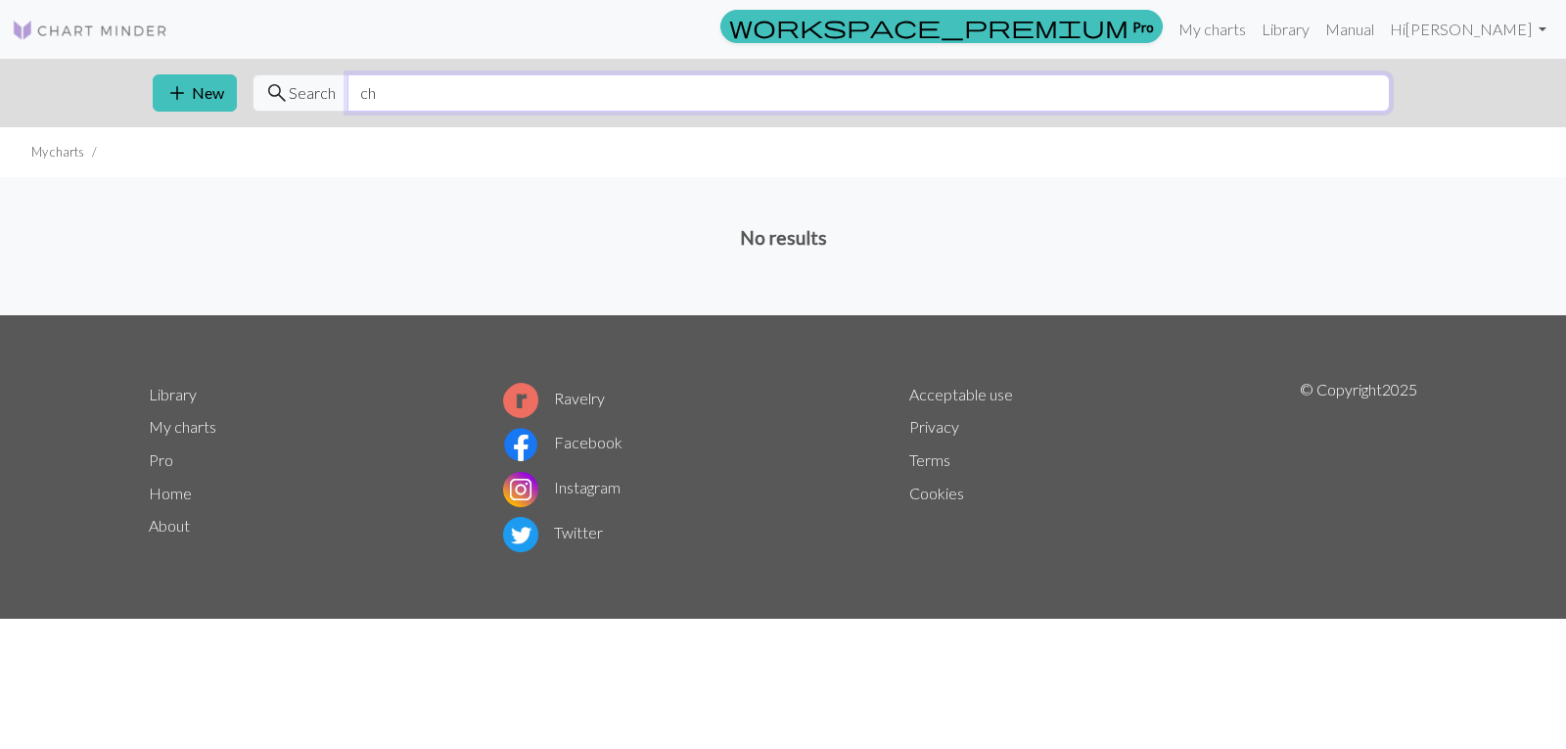
type input "c"
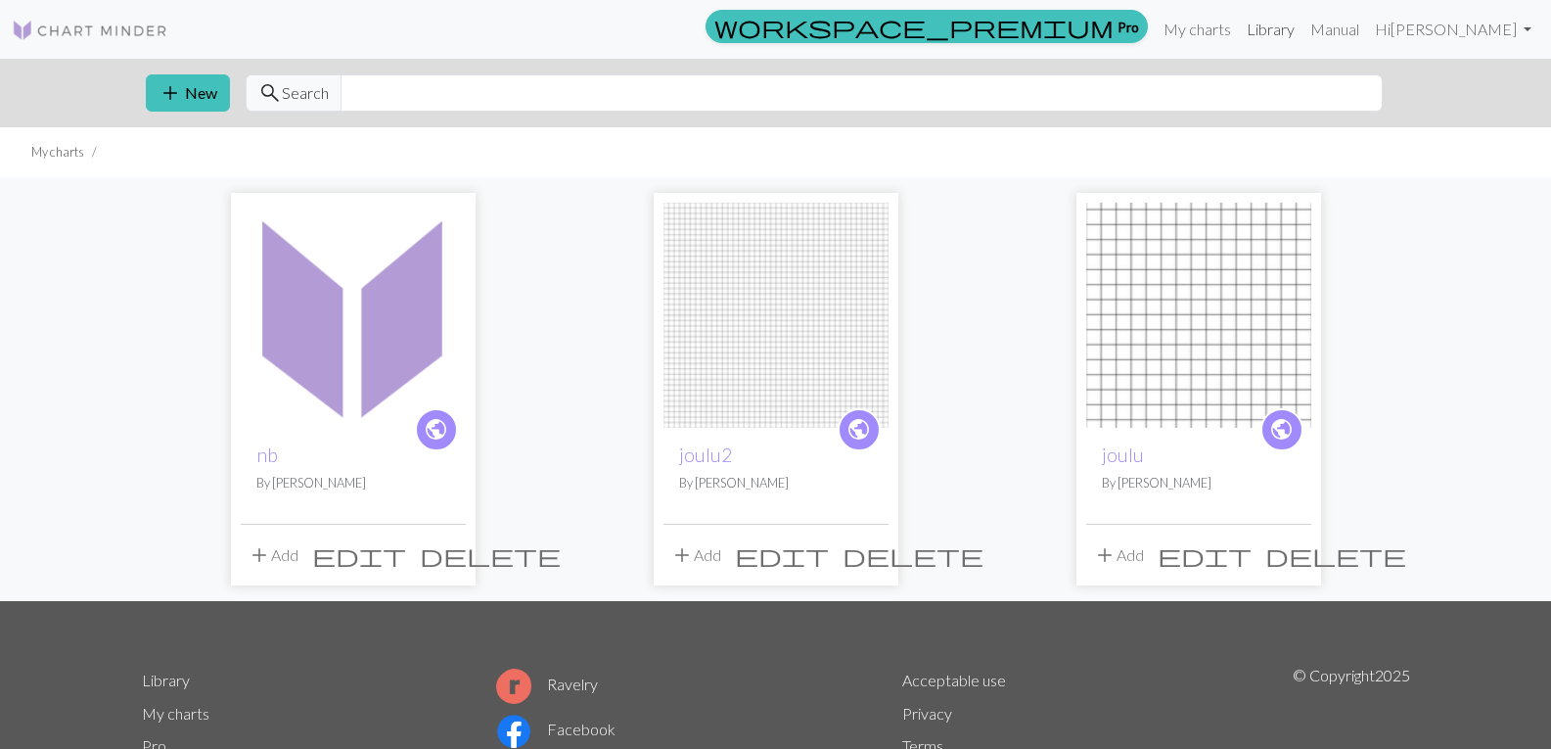
click at [1303, 37] on link "Library" at bounding box center [1271, 29] width 64 height 39
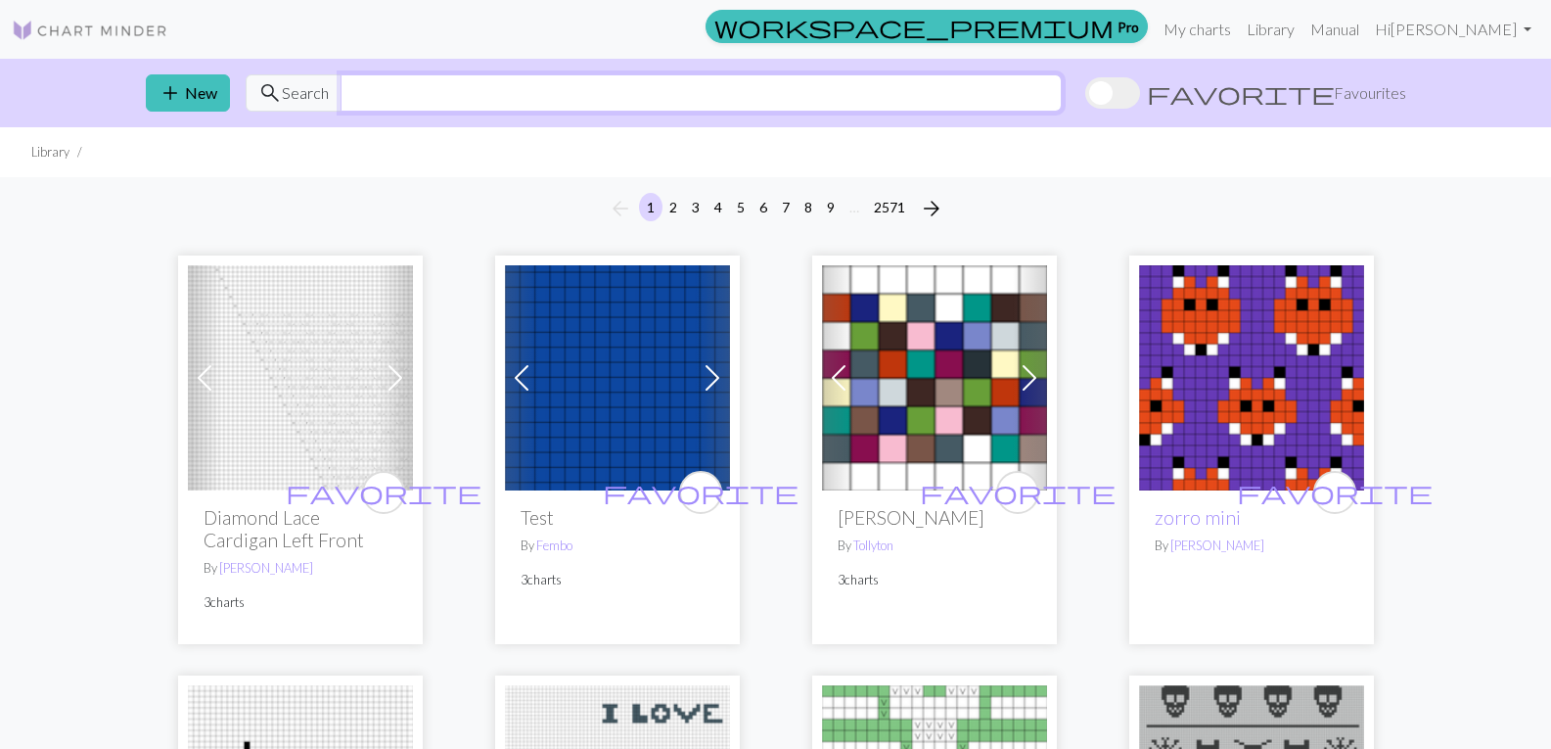
click at [690, 96] on input "text" at bounding box center [701, 92] width 721 height 37
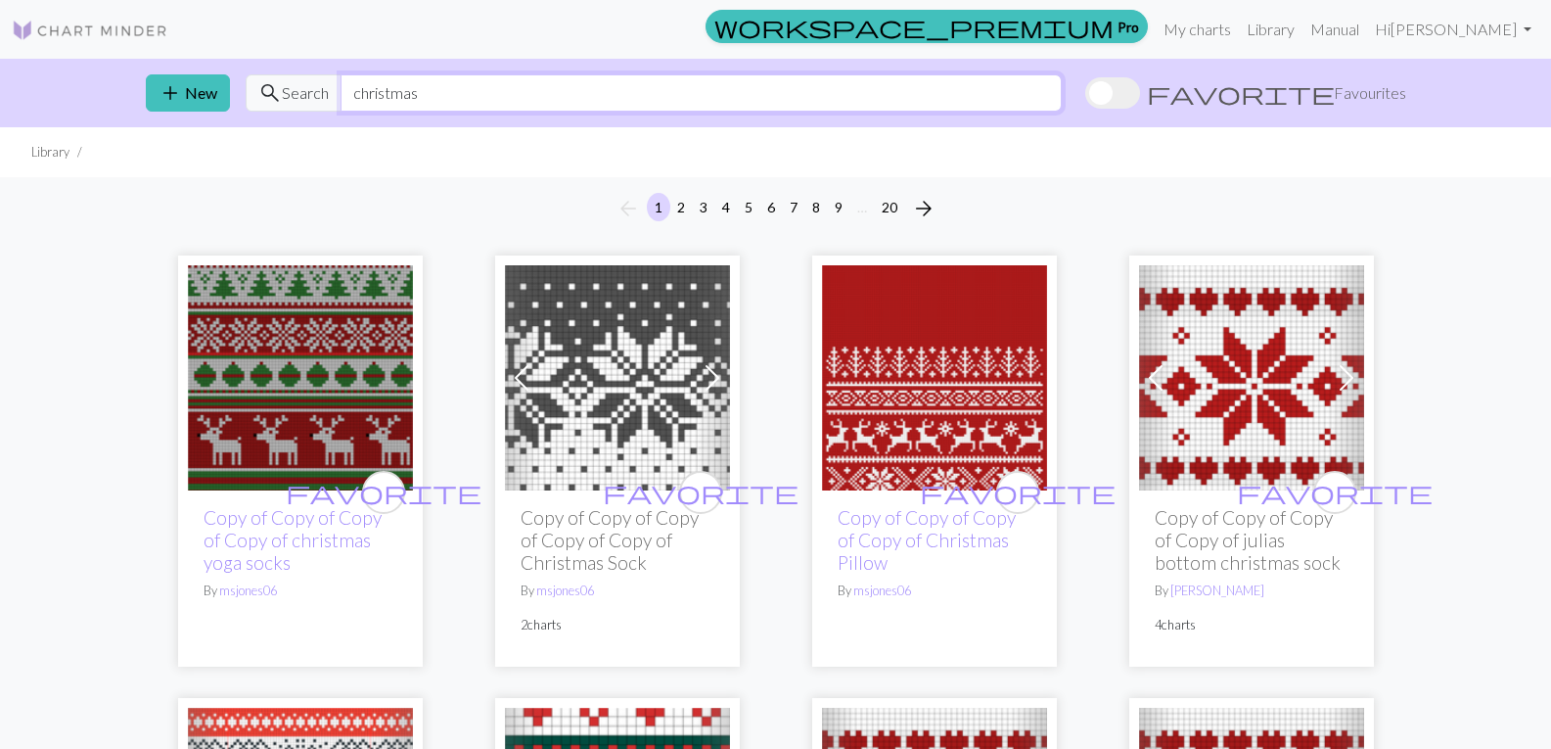
type input "christmas"
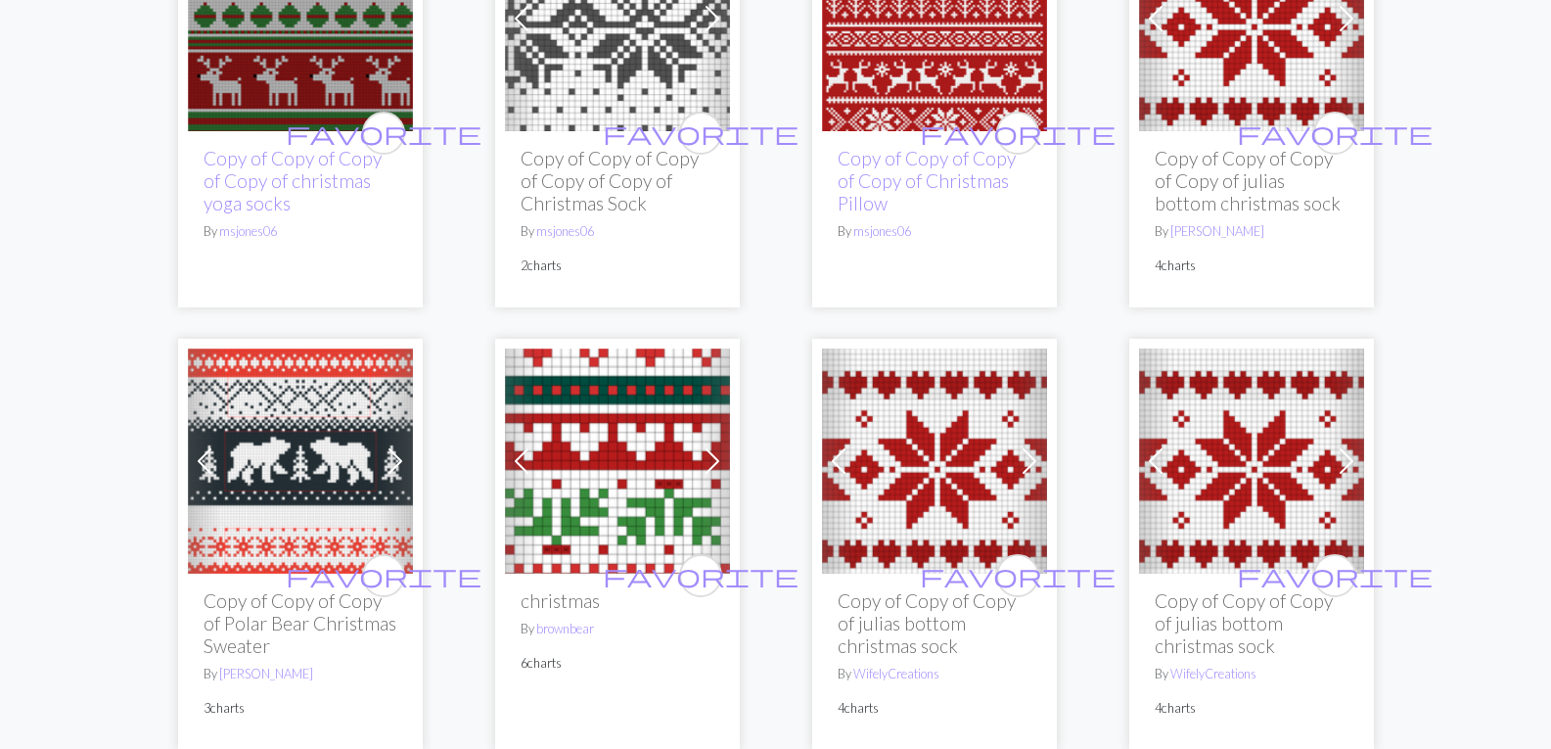
scroll to position [315, 0]
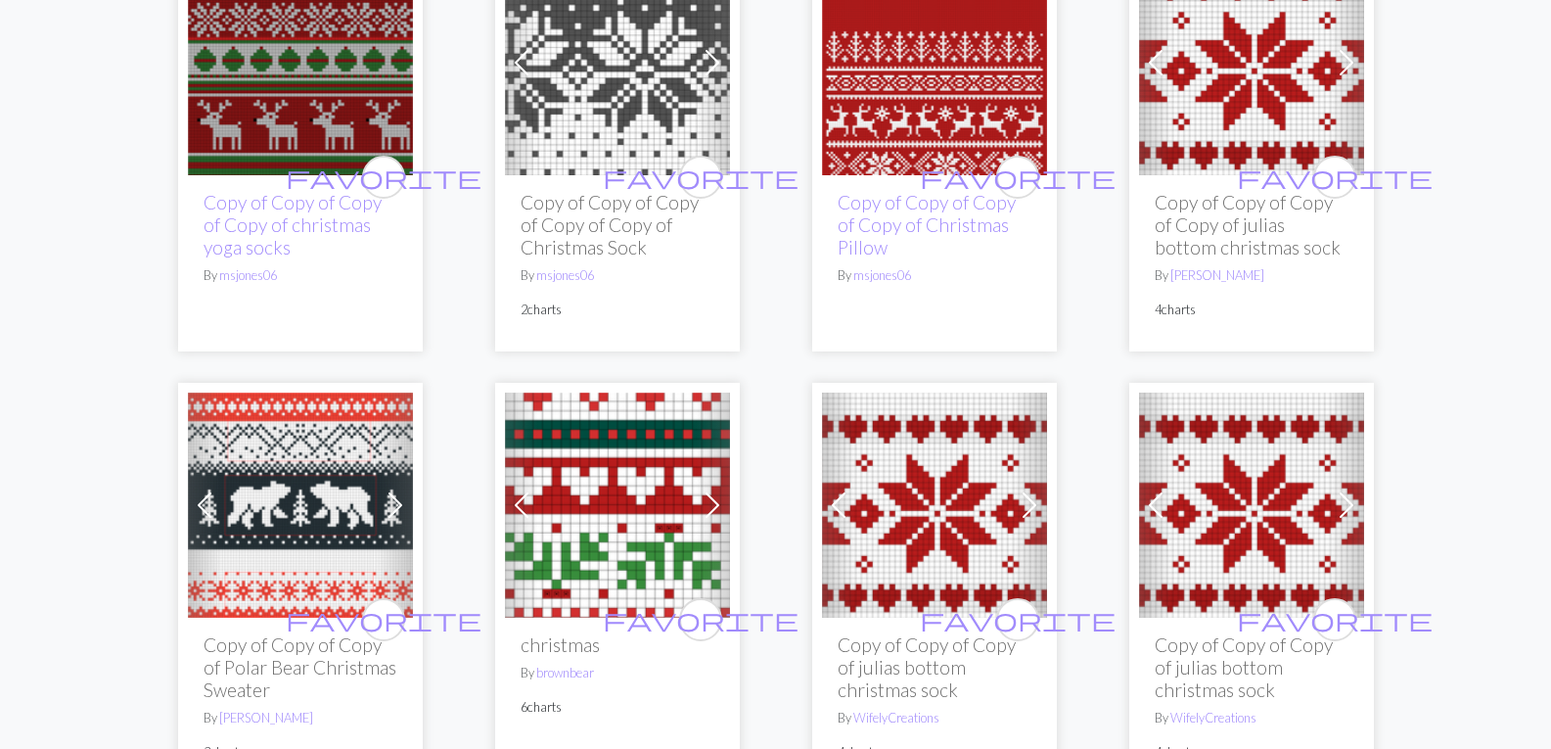
click at [1235, 113] on img at bounding box center [1251, 62] width 225 height 225
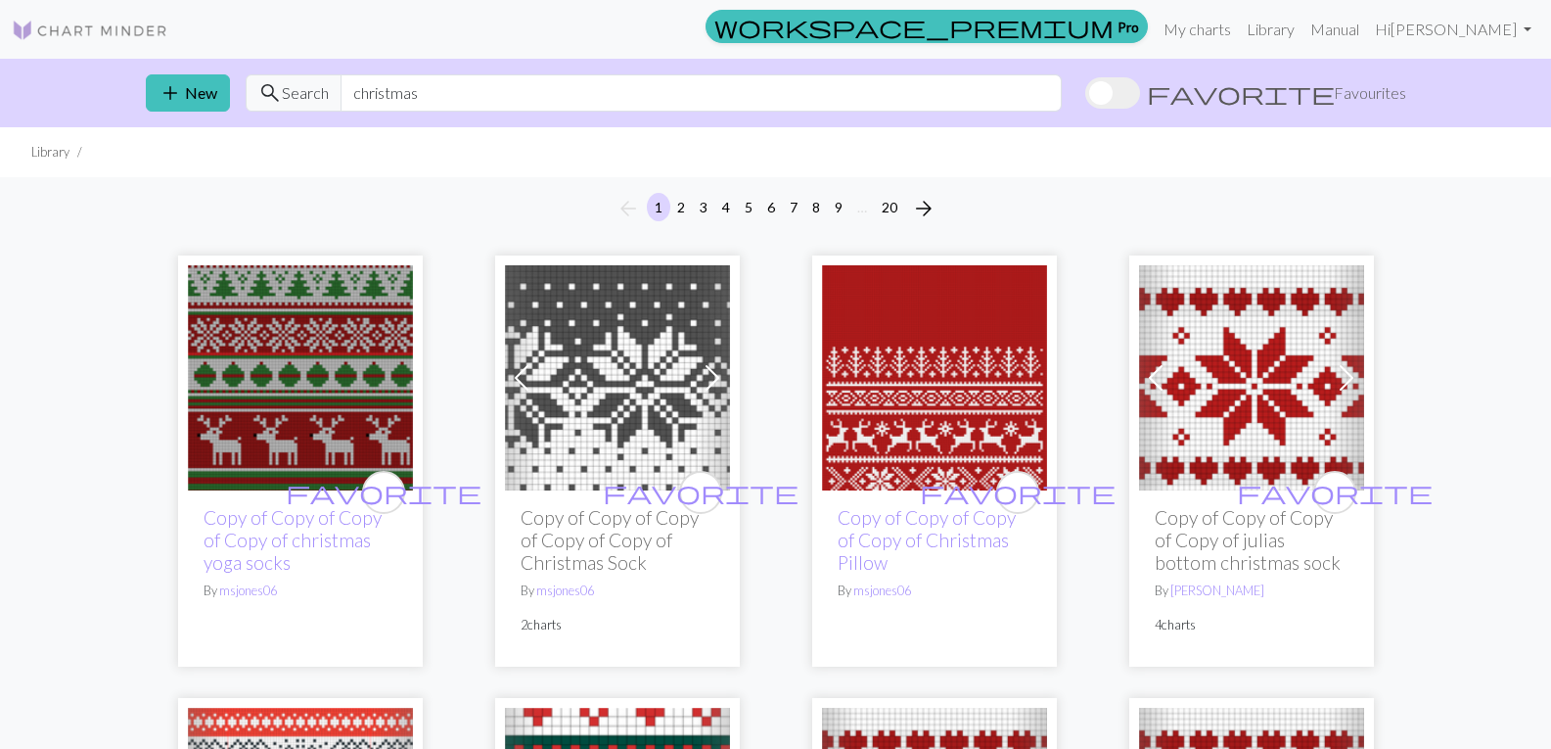
click at [575, 372] on img at bounding box center [617, 377] width 225 height 225
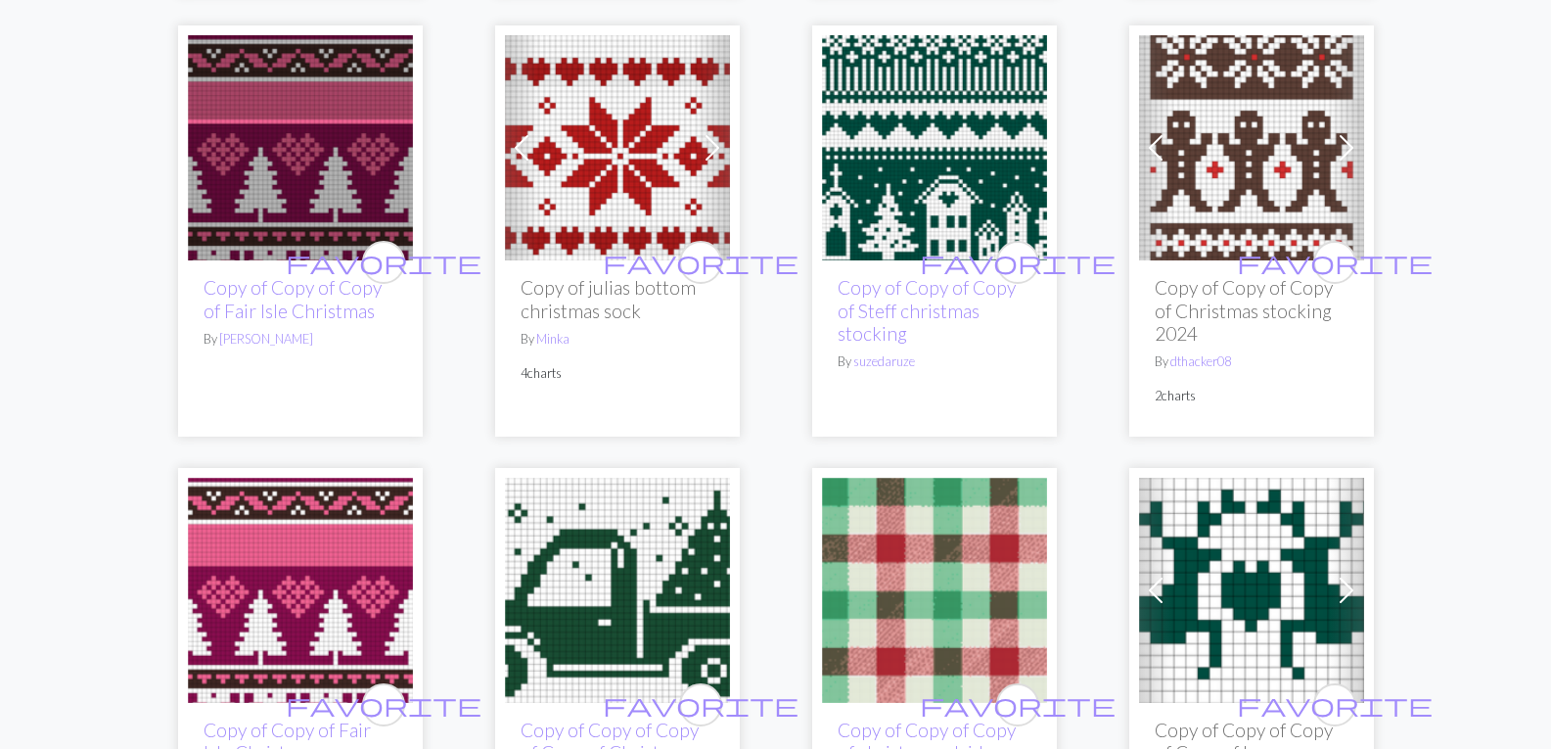
scroll to position [2801, 0]
click at [1249, 168] on img at bounding box center [1251, 146] width 225 height 225
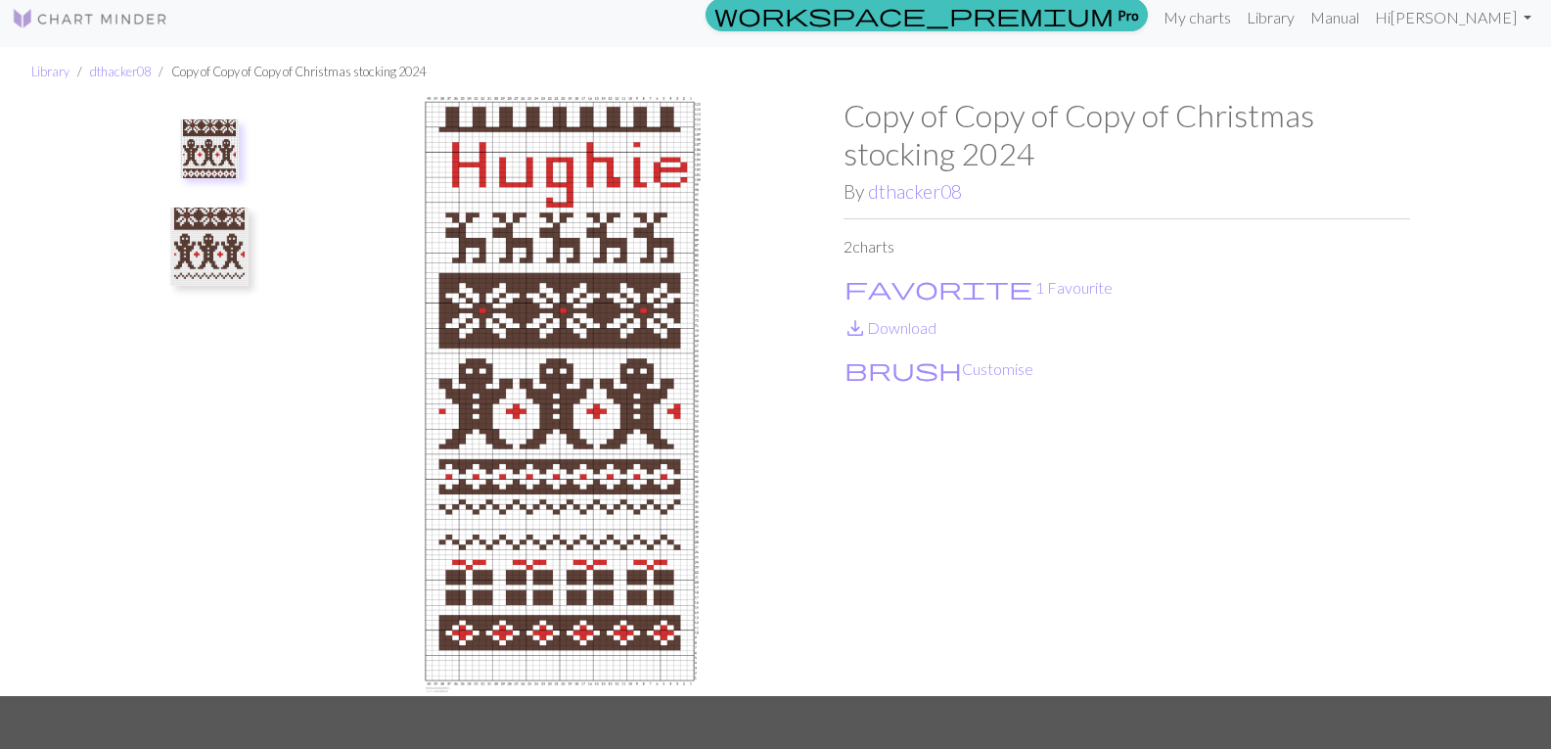
scroll to position [3, 0]
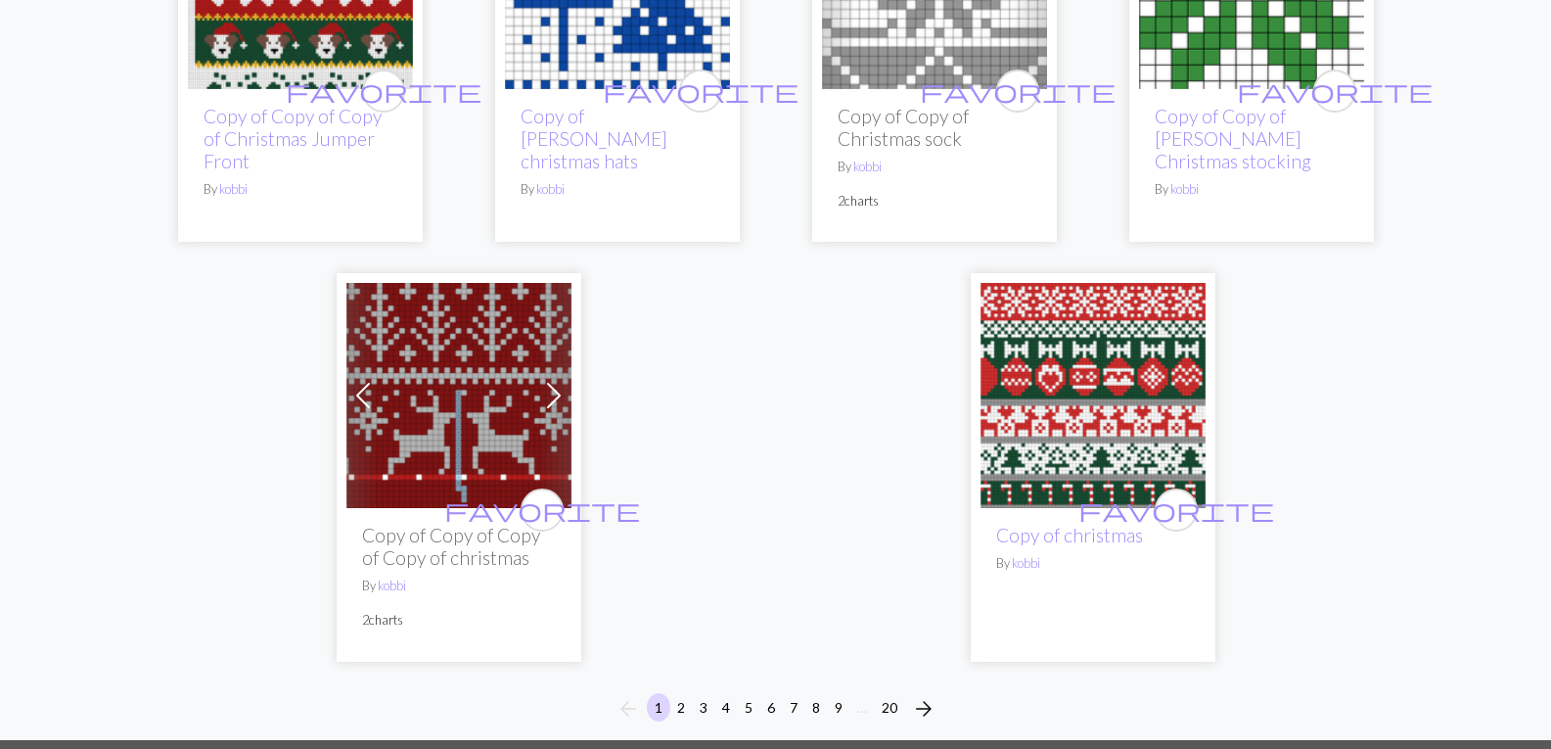
scroll to position [5171, 0]
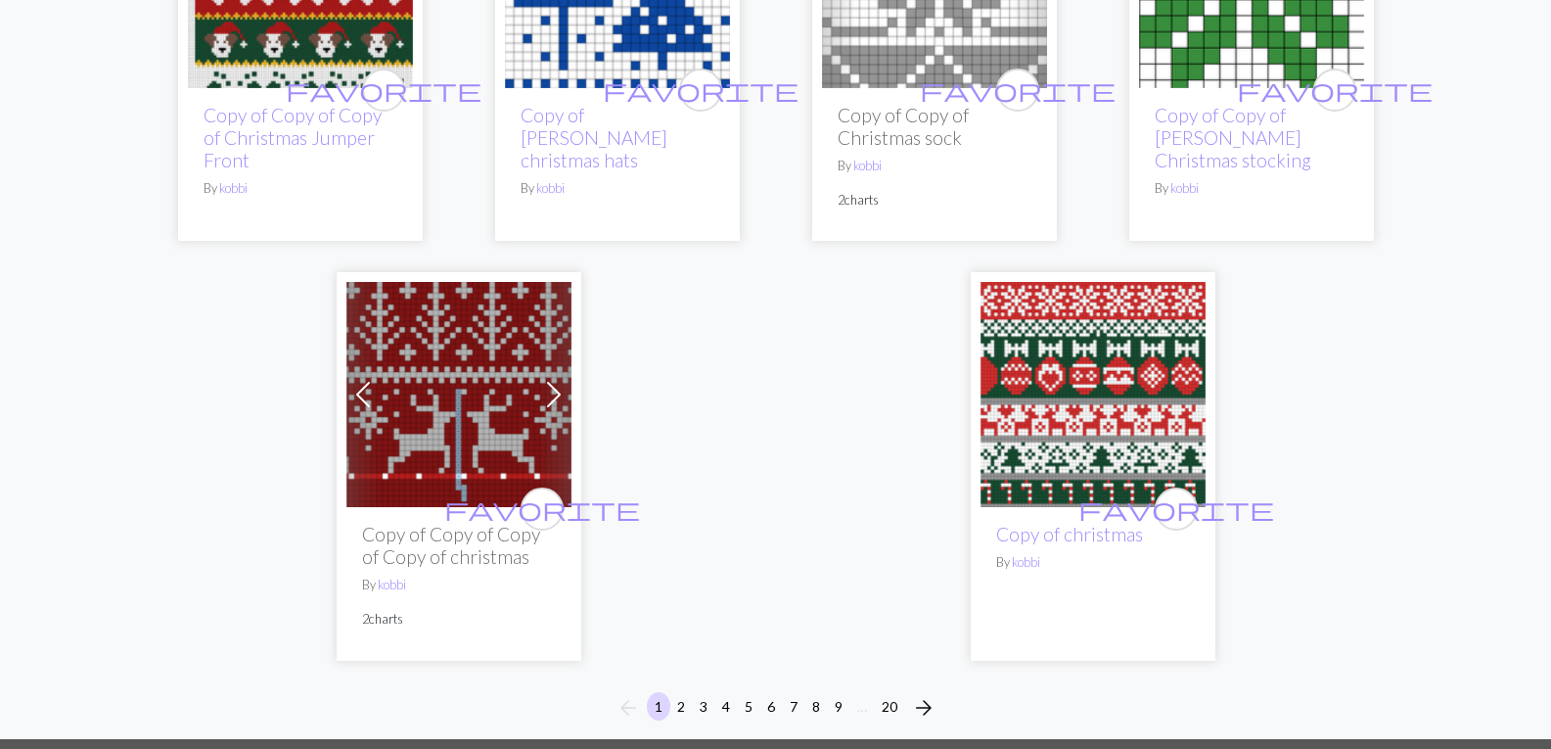
click at [502, 393] on img at bounding box center [458, 394] width 225 height 225
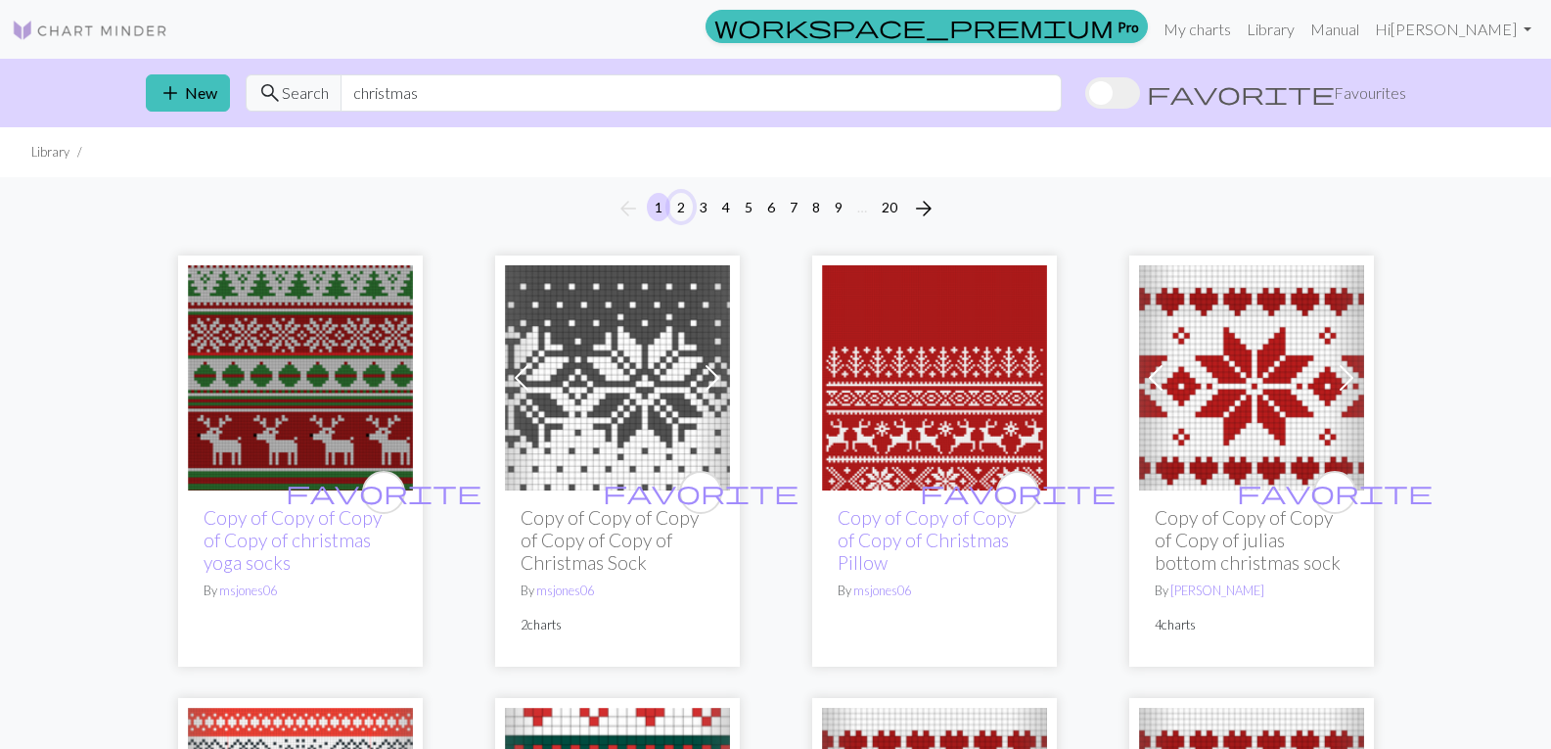
click at [678, 211] on button "2" at bounding box center [680, 207] width 23 height 28
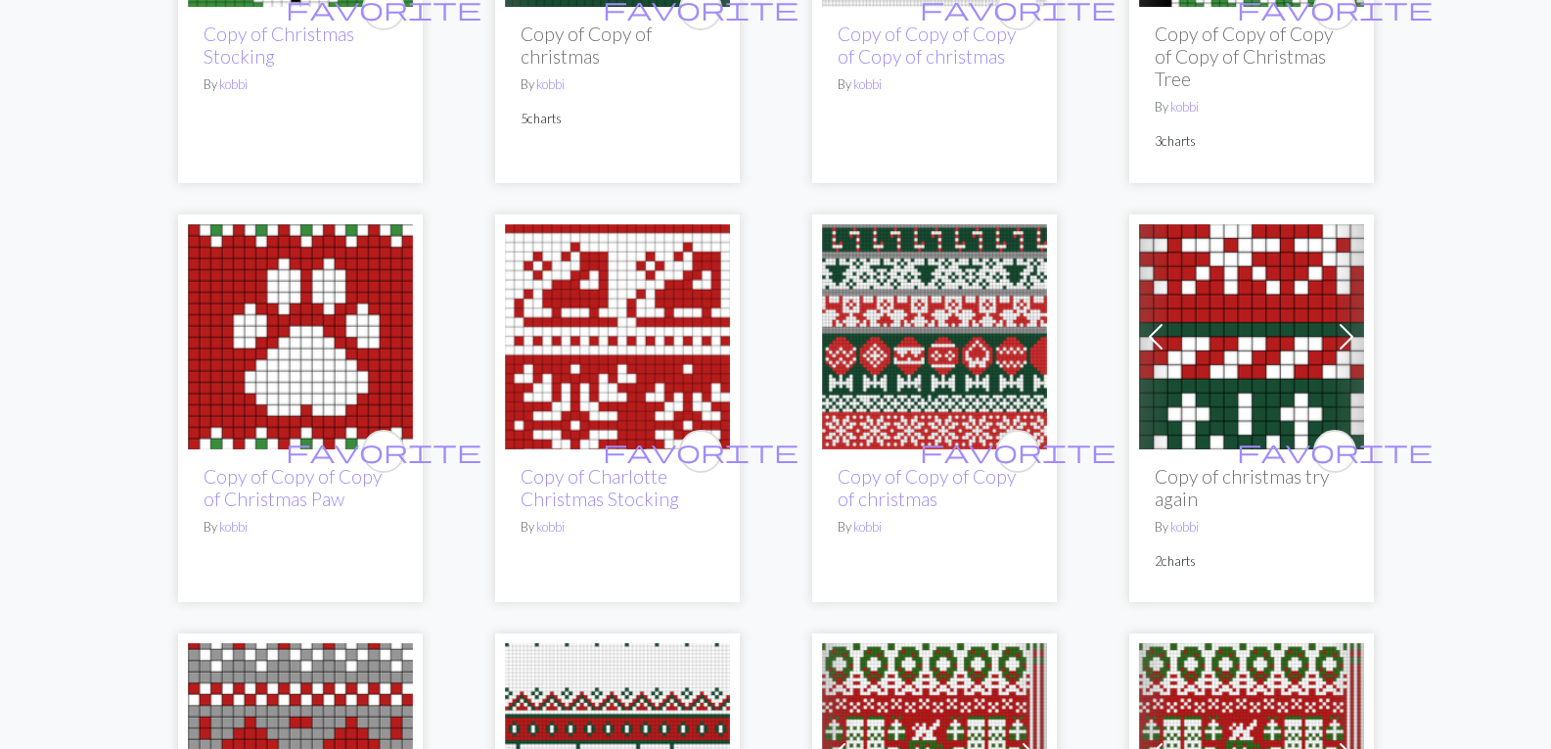
scroll to position [485, 0]
click at [664, 319] on img at bounding box center [617, 335] width 225 height 225
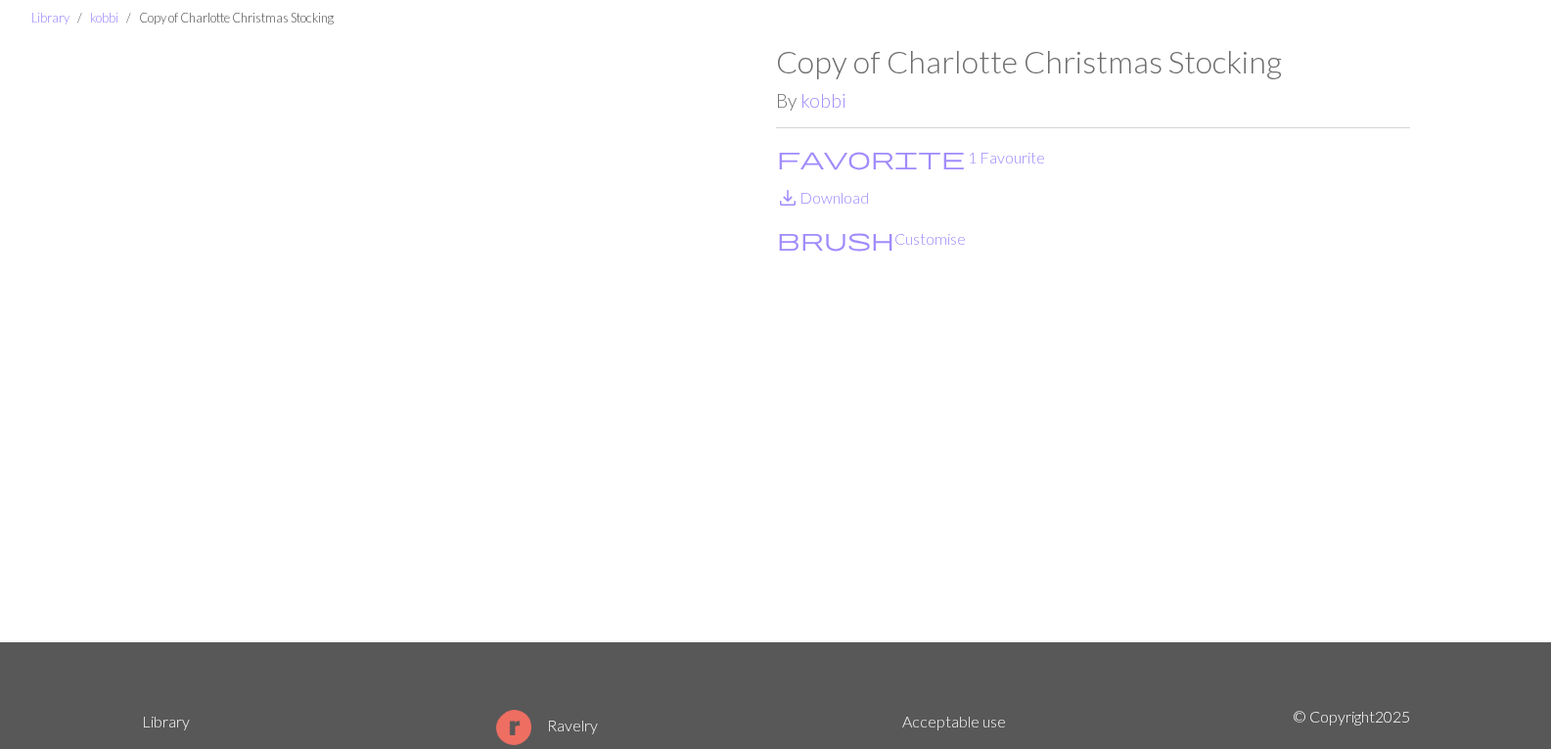
scroll to position [67, 0]
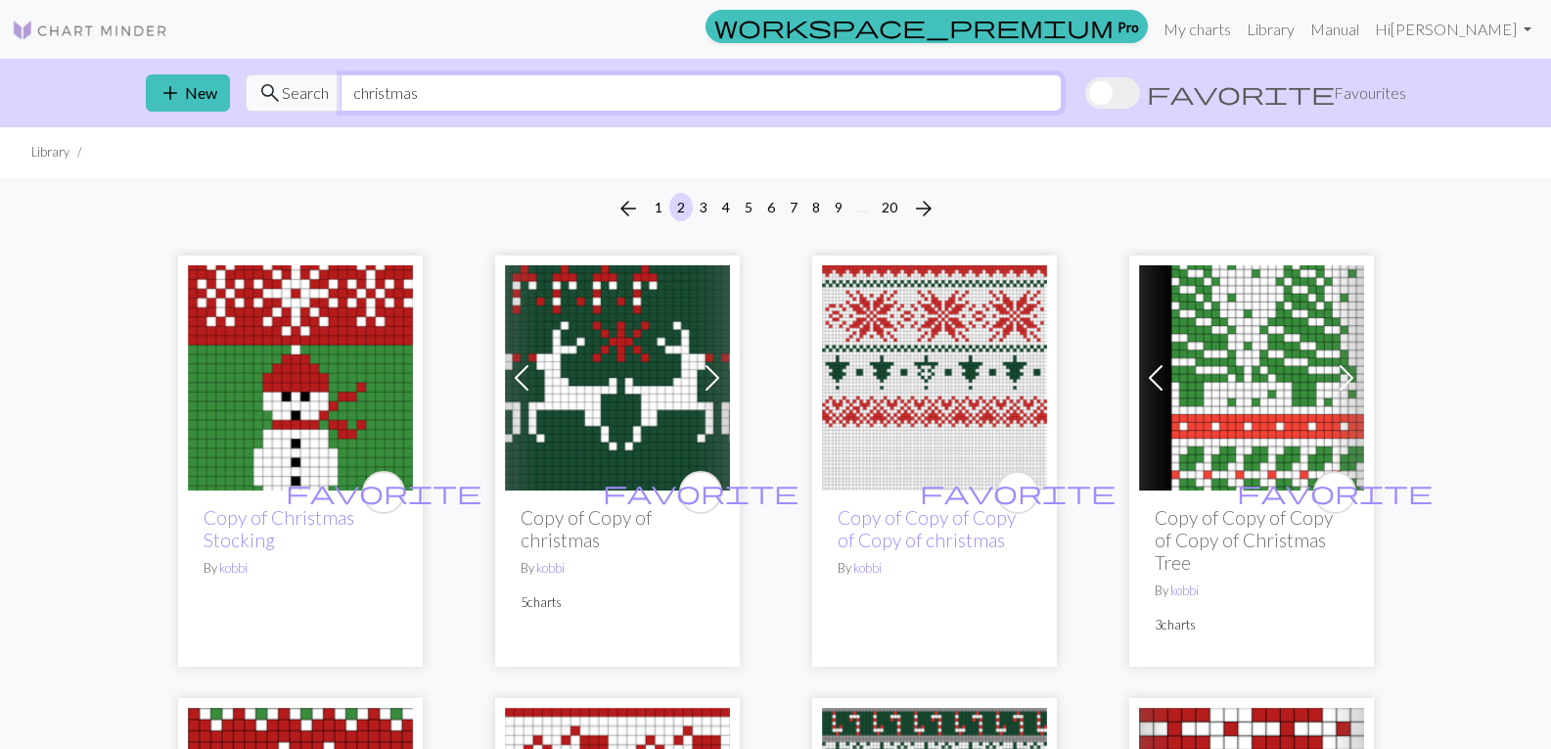
click at [639, 87] on input "christmas" at bounding box center [701, 92] width 721 height 37
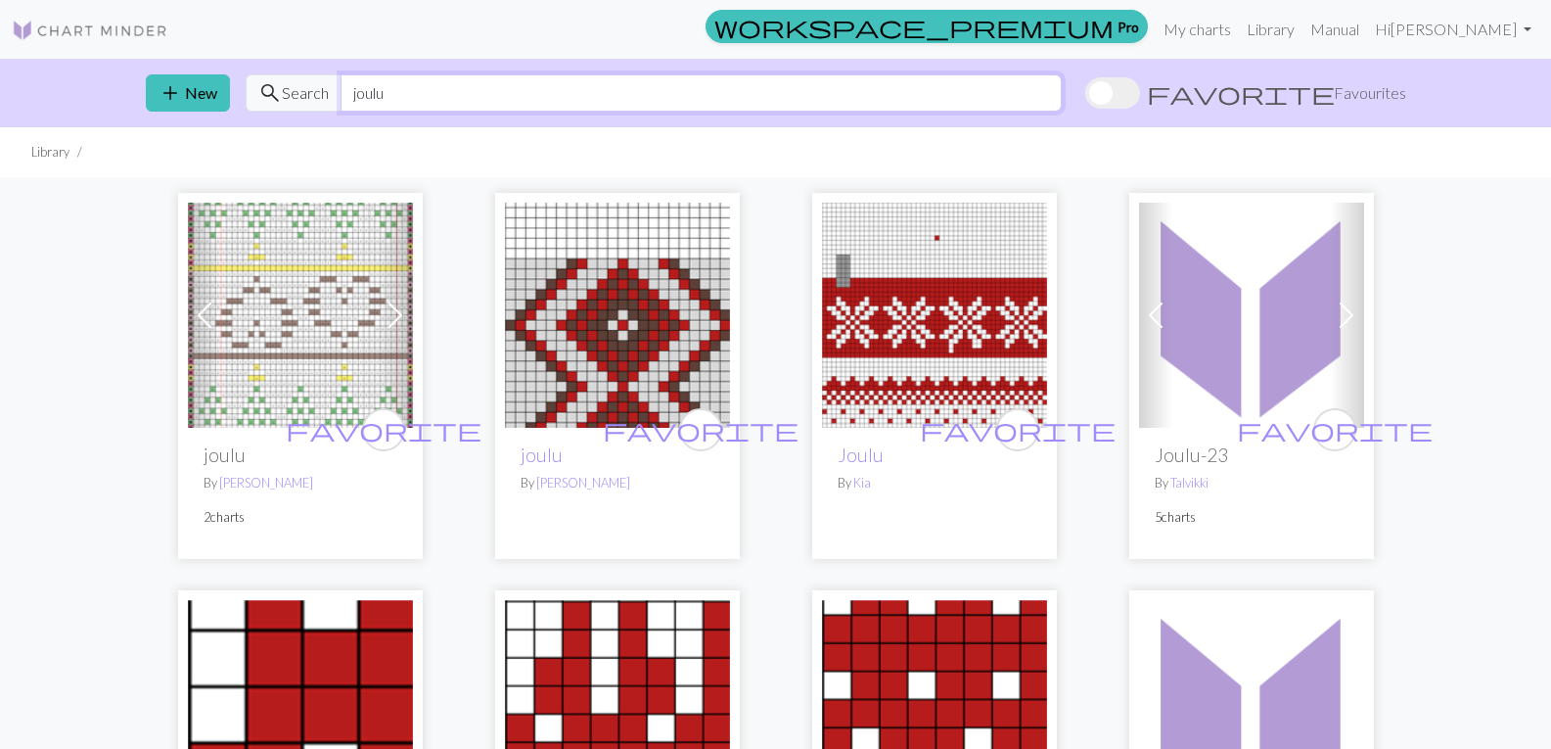
type input "joulu"
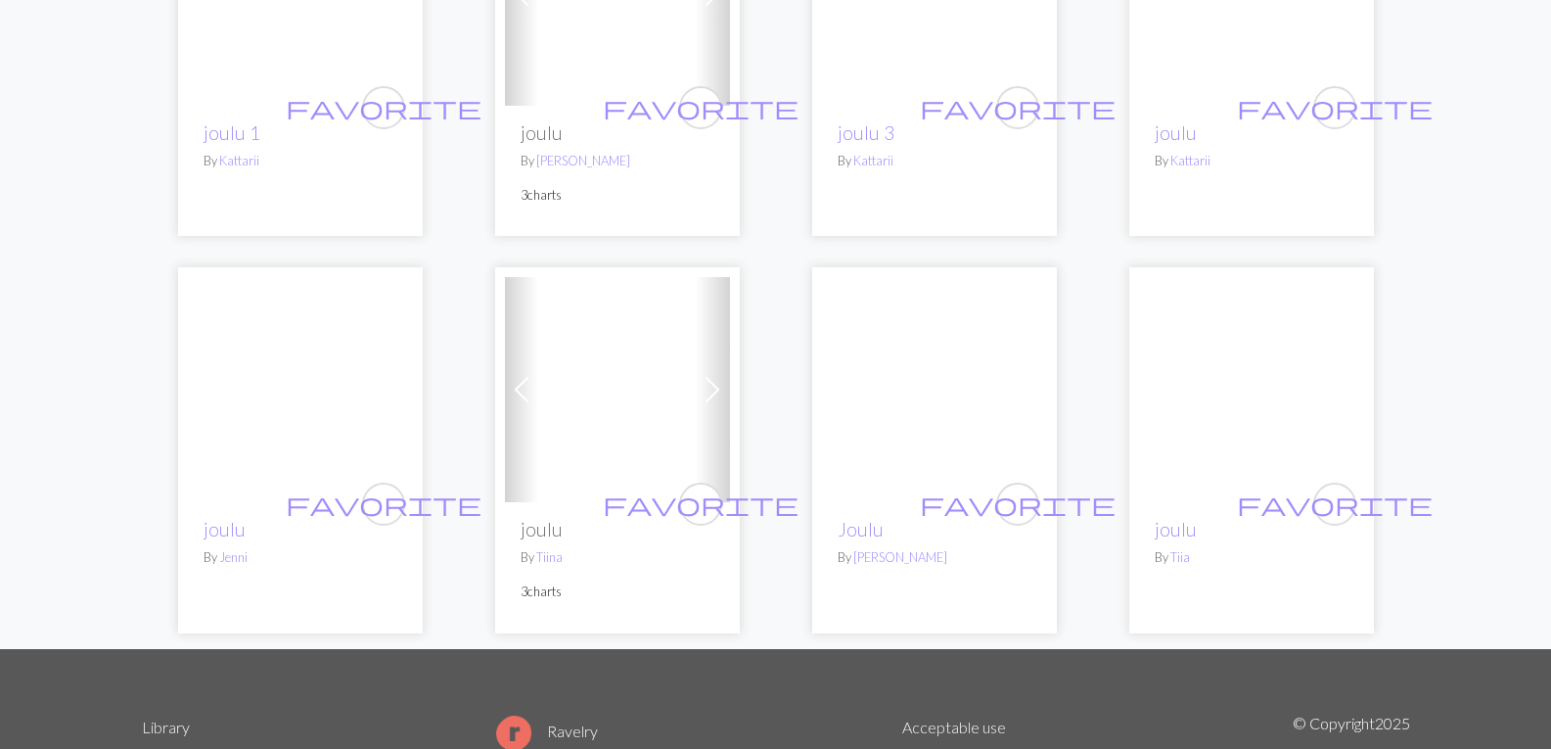
scroll to position [1083, 0]
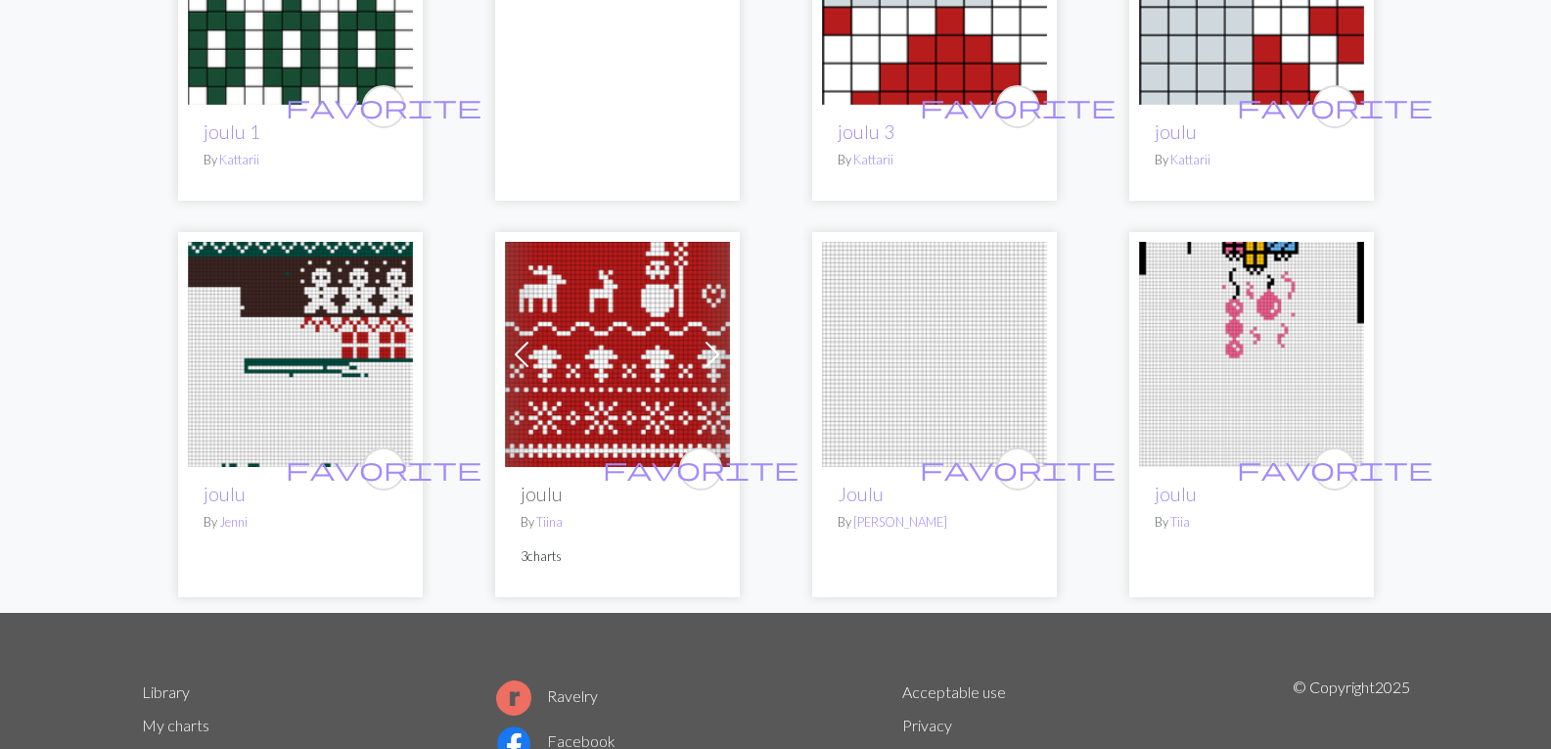
click at [675, 371] on img at bounding box center [617, 354] width 225 height 225
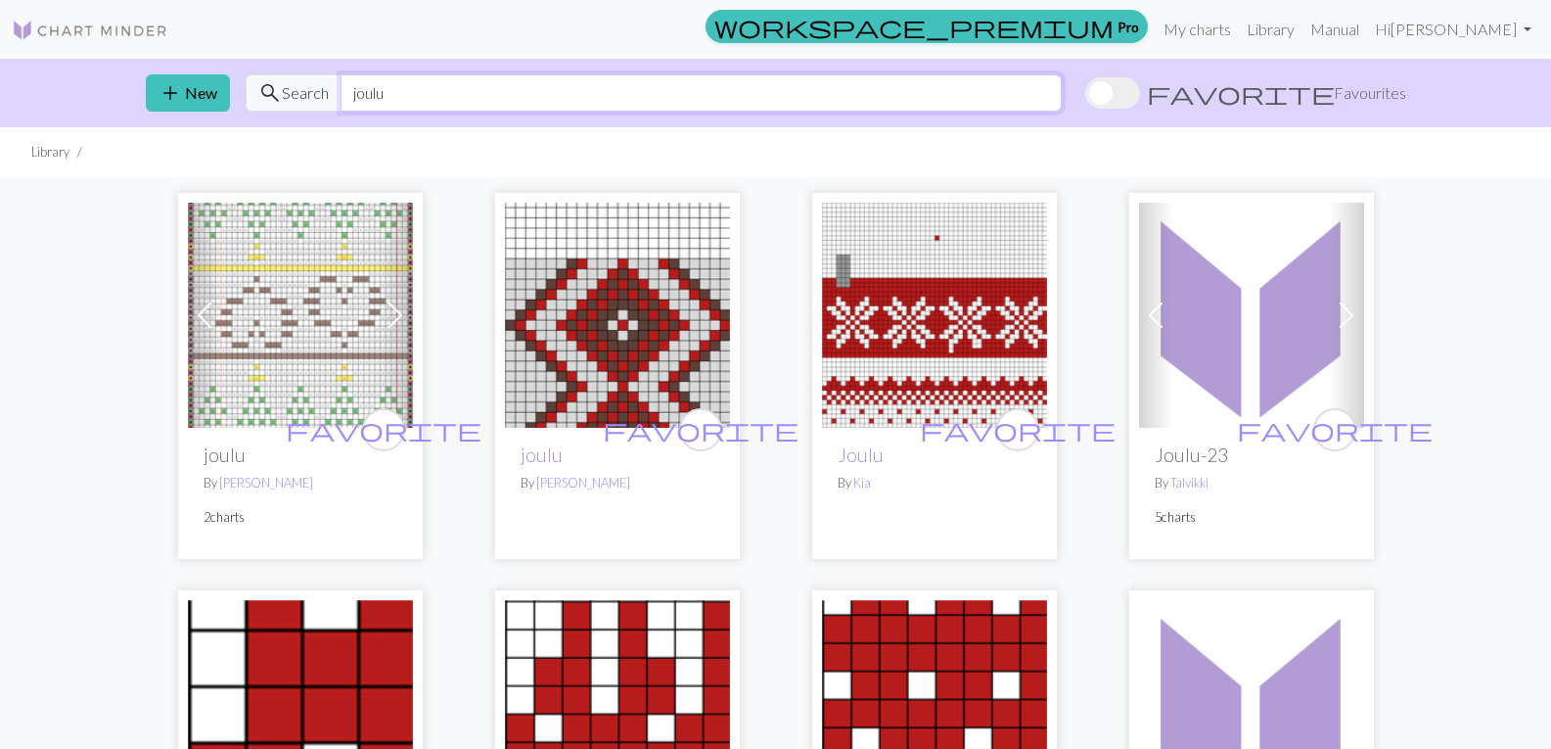
click at [424, 102] on input "joulu" at bounding box center [701, 92] width 721 height 37
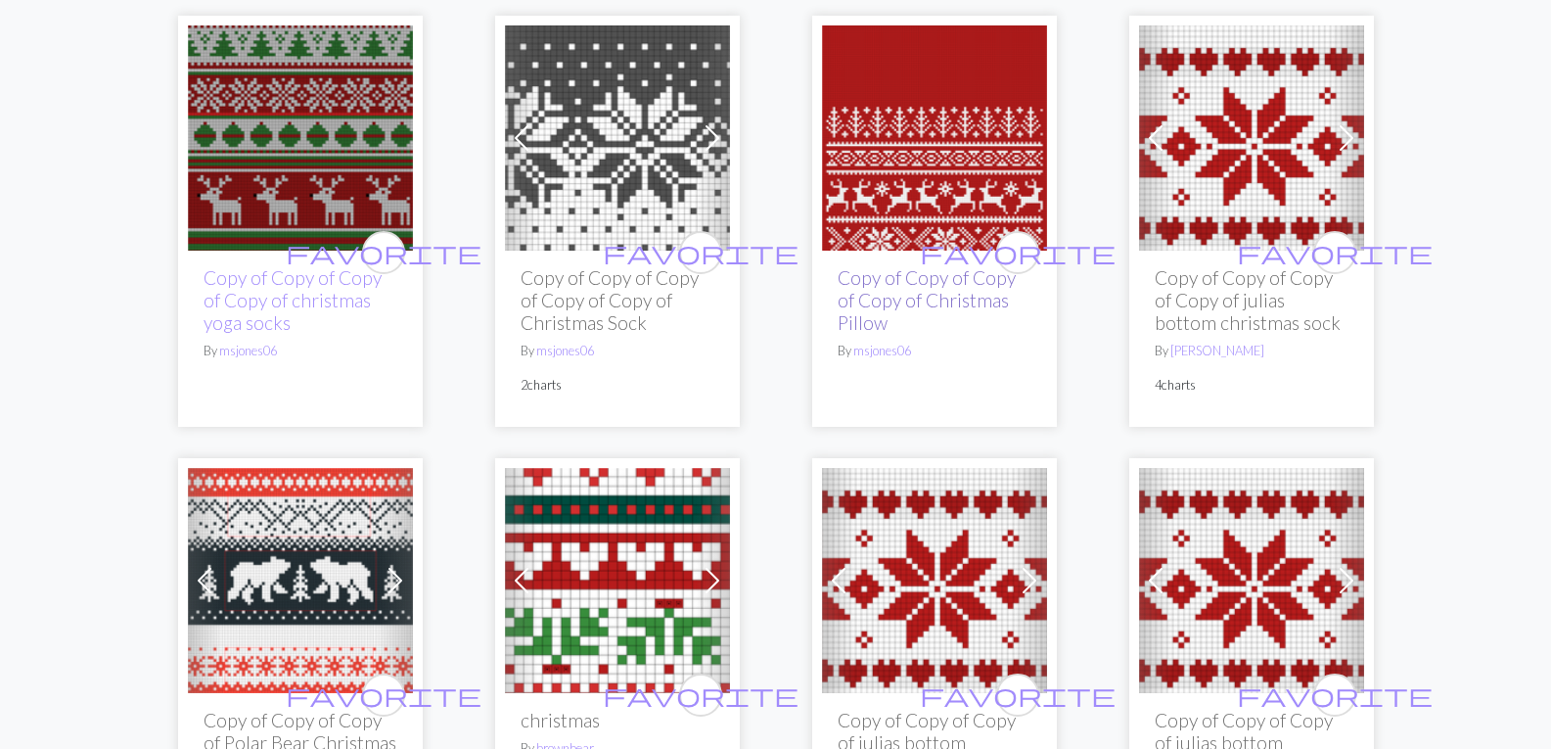
scroll to position [203, 0]
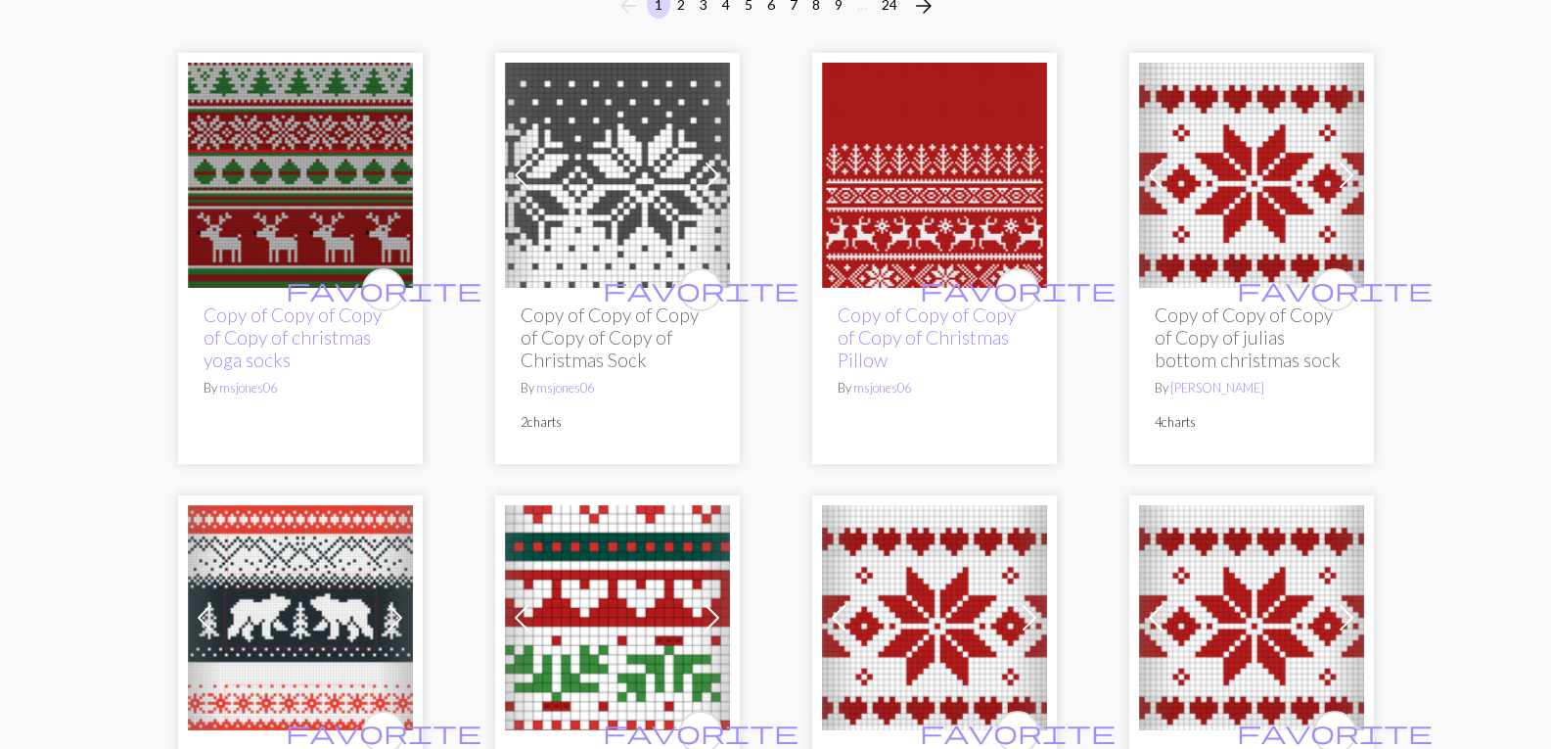
type input "simple christmas"
click at [960, 265] on img at bounding box center [934, 175] width 225 height 225
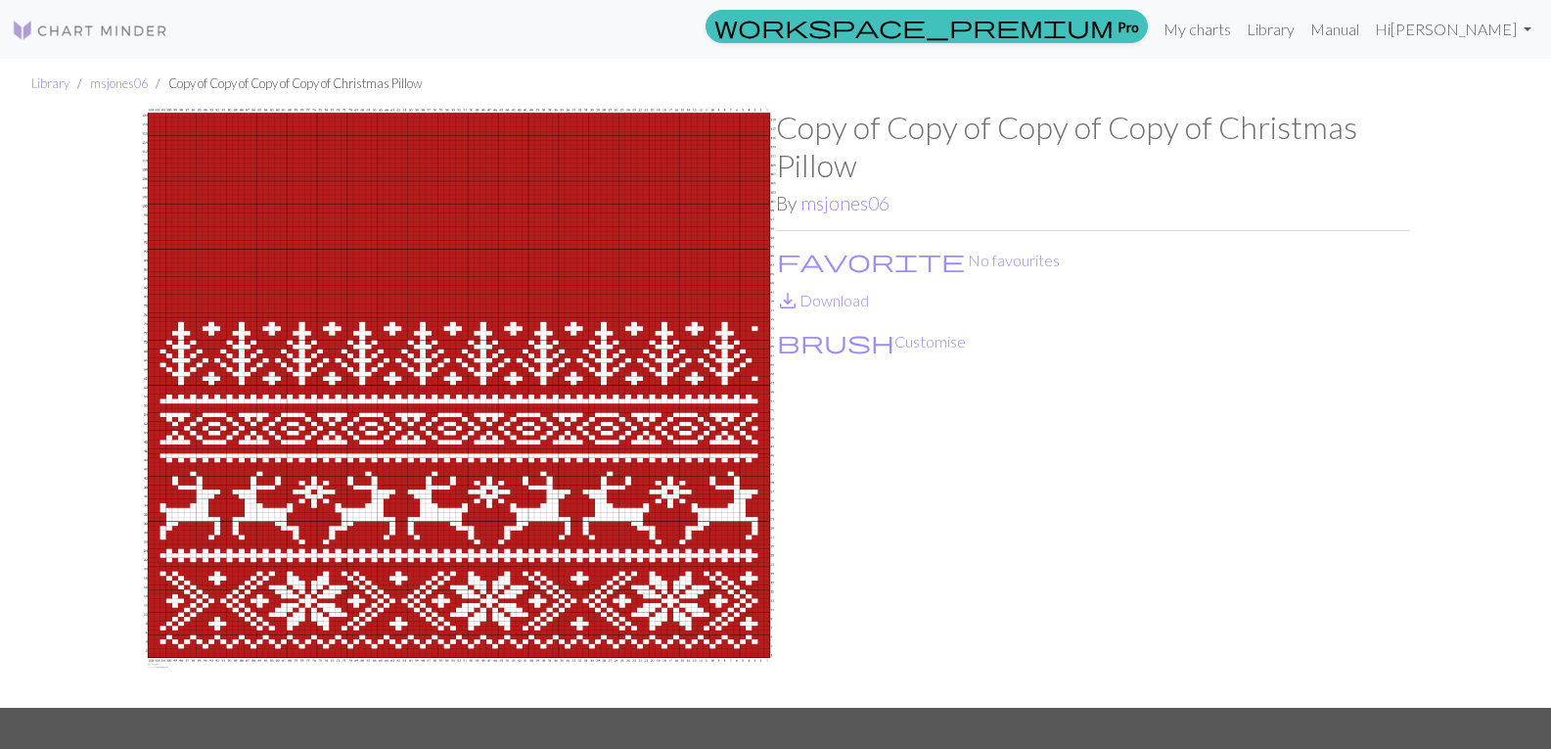
click at [603, 512] on img at bounding box center [459, 408] width 634 height 599
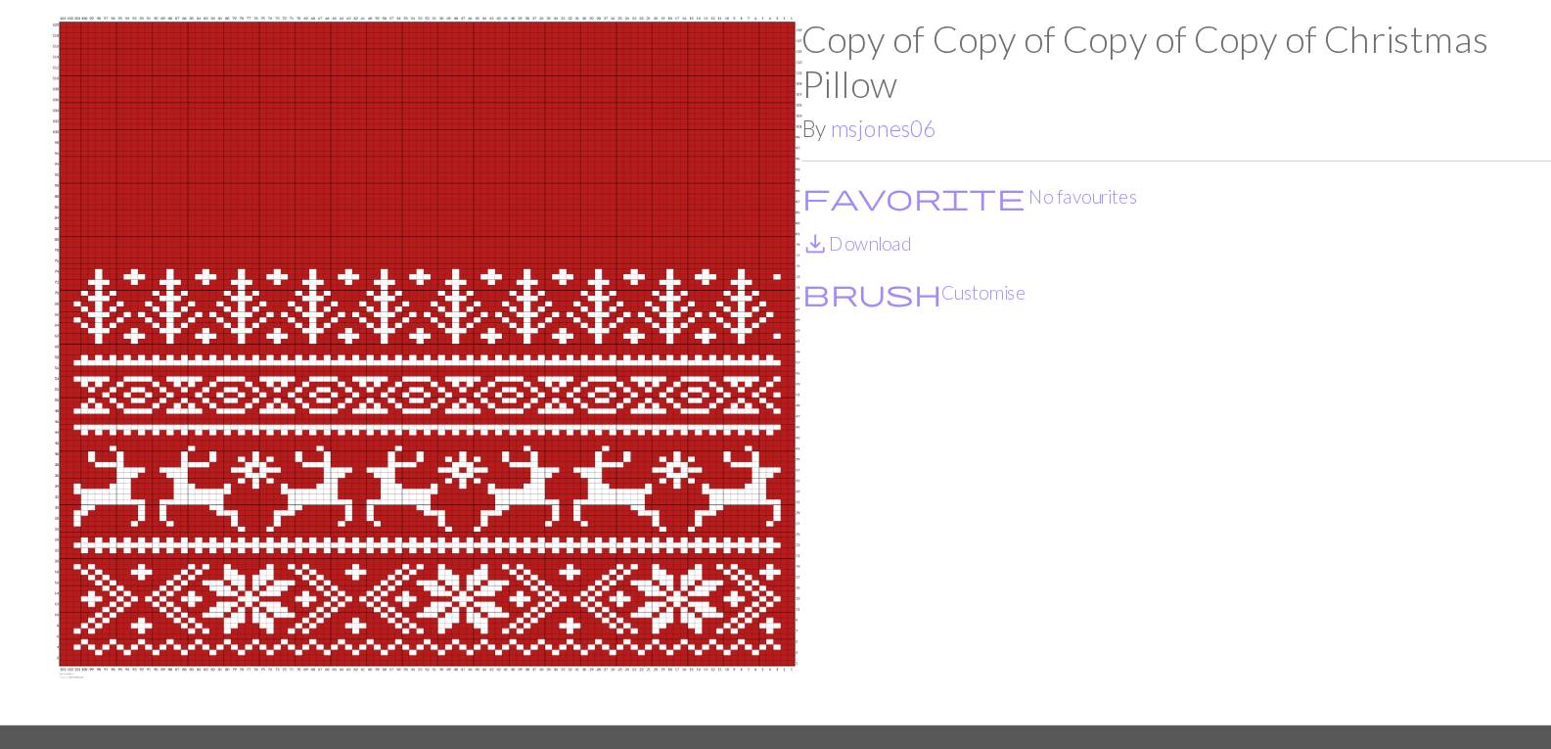
click at [889, 451] on div "Copy of Copy of Copy of Copy of Christmas Pillow By msjones06 favorite No favou…" at bounding box center [1093, 408] width 634 height 599
click at [632, 287] on img at bounding box center [459, 408] width 634 height 599
